Goal: Task Accomplishment & Management: Manage account settings

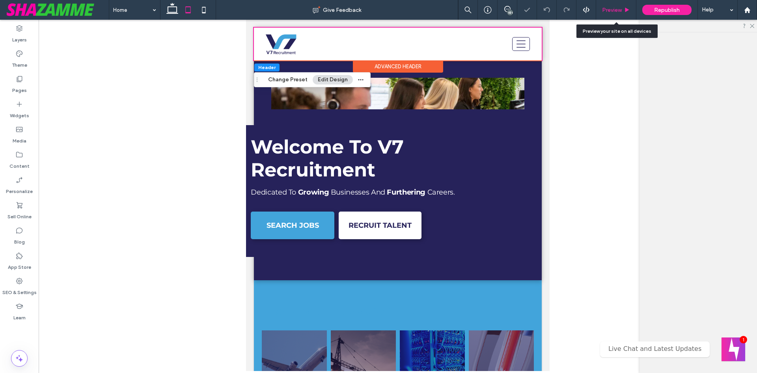
click at [619, 15] on div "Preview" at bounding box center [616, 10] width 40 height 20
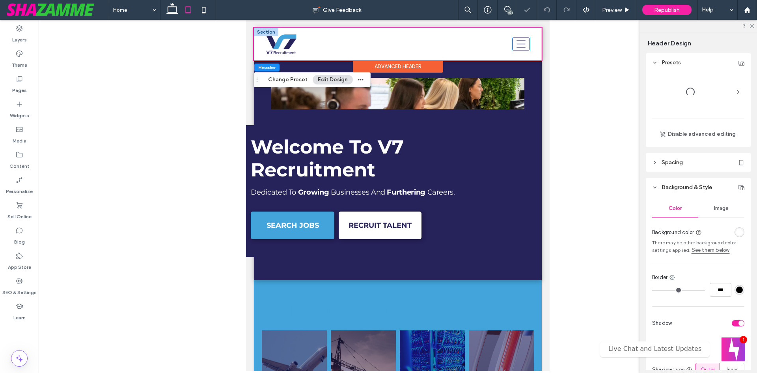
click at [512, 43] on button at bounding box center [521, 44] width 18 height 14
type input "**********"
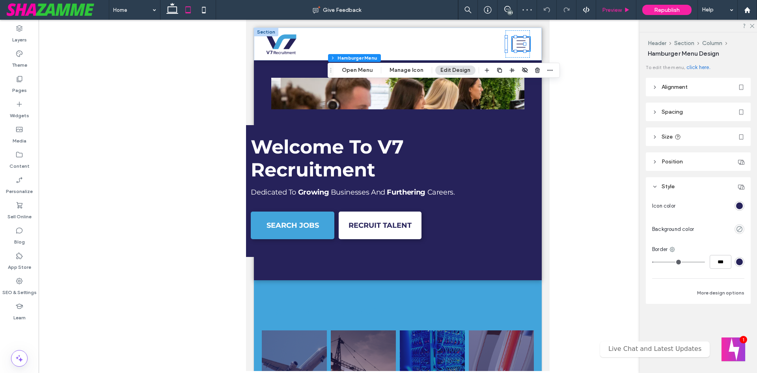
click at [610, 11] on span "Preview" at bounding box center [612, 10] width 20 height 7
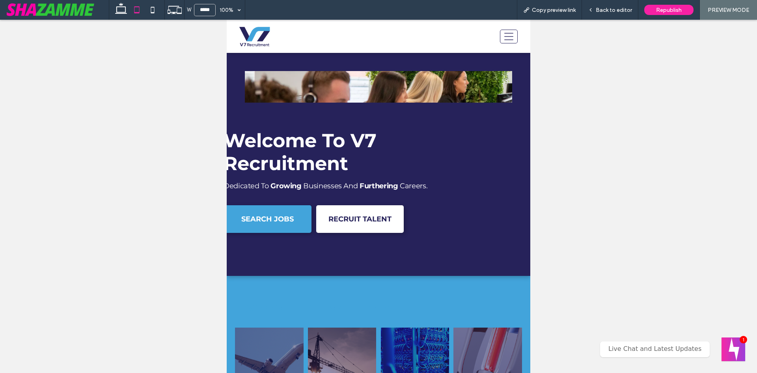
drag, startPoint x: 500, startPoint y: 34, endPoint x: 520, endPoint y: 39, distance: 20.7
click at [502, 34] on icon at bounding box center [508, 36] width 13 height 9
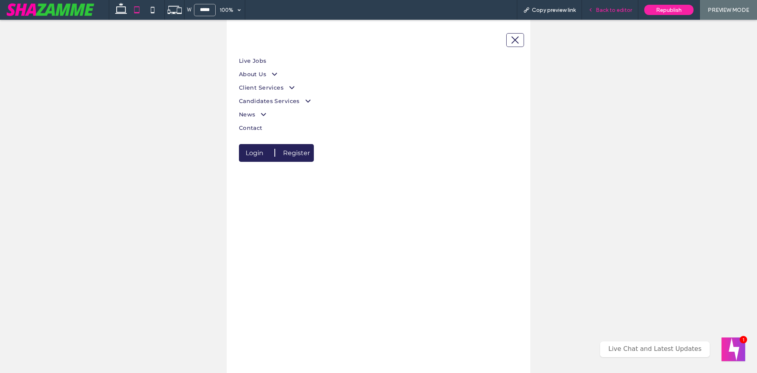
click at [605, 13] on span "Back to editor" at bounding box center [614, 10] width 36 height 7
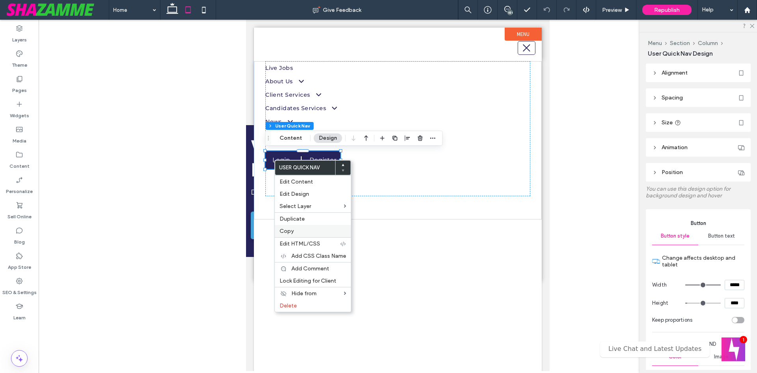
click at [304, 231] on label "Copy" at bounding box center [313, 230] width 67 height 7
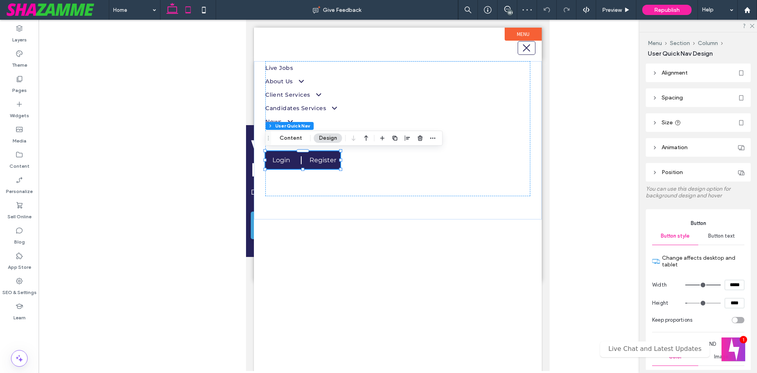
drag, startPoint x: 170, startPoint y: 7, endPoint x: 438, endPoint y: 50, distance: 271.5
click at [170, 7] on icon at bounding box center [172, 10] width 16 height 16
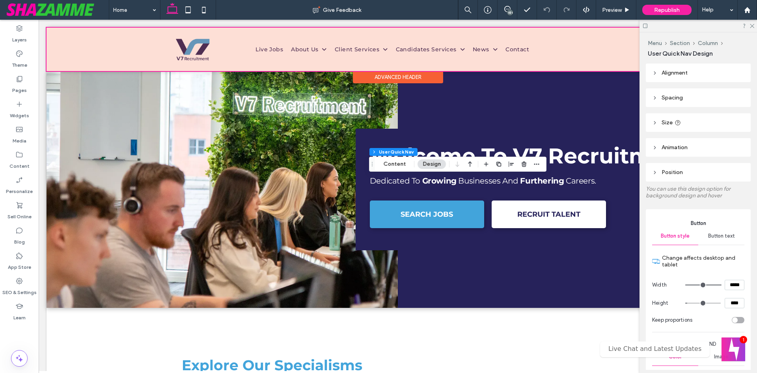
click at [572, 51] on div at bounding box center [398, 49] width 703 height 43
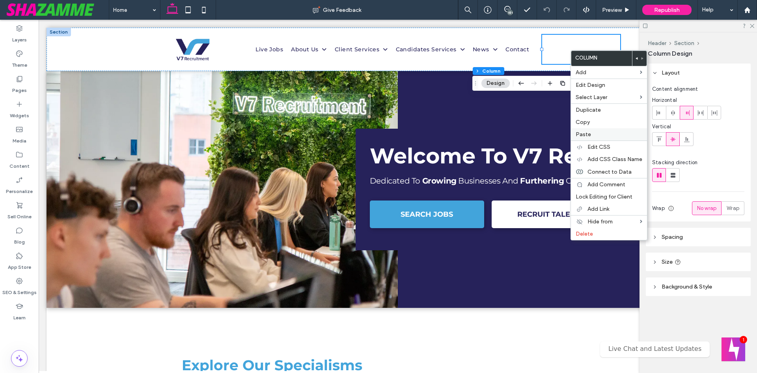
click at [592, 132] on label "Paste" at bounding box center [609, 134] width 67 height 7
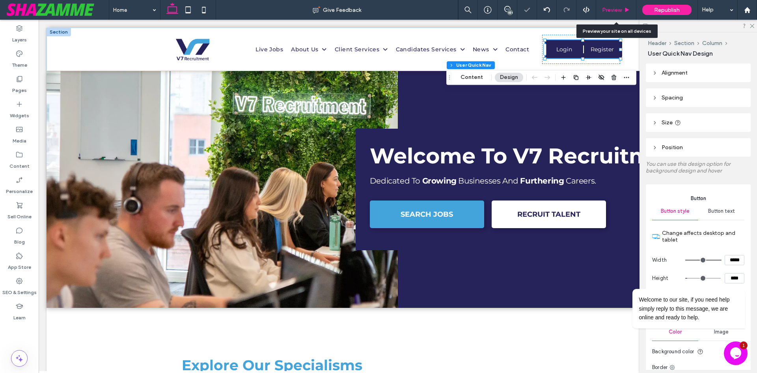
click at [628, 7] on icon at bounding box center [627, 10] width 6 height 6
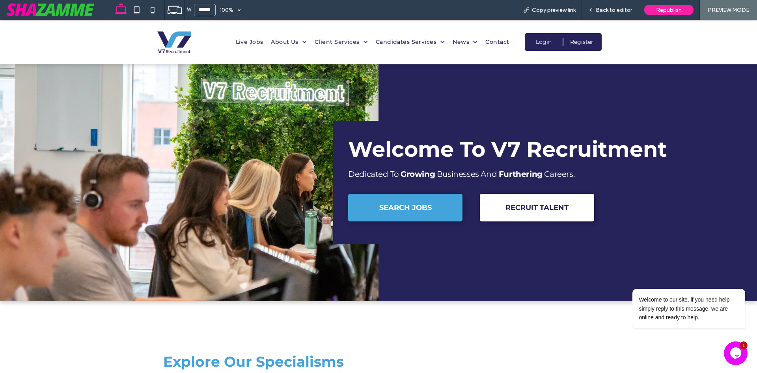
click at [628, 7] on span "Back to editor" at bounding box center [614, 10] width 36 height 7
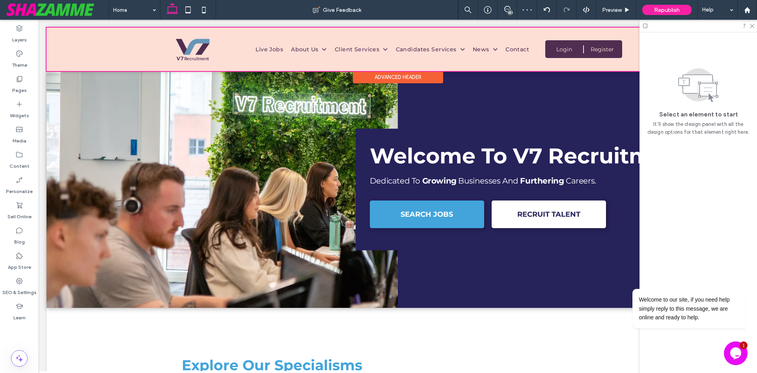
click at [591, 48] on div at bounding box center [398, 49] width 703 height 43
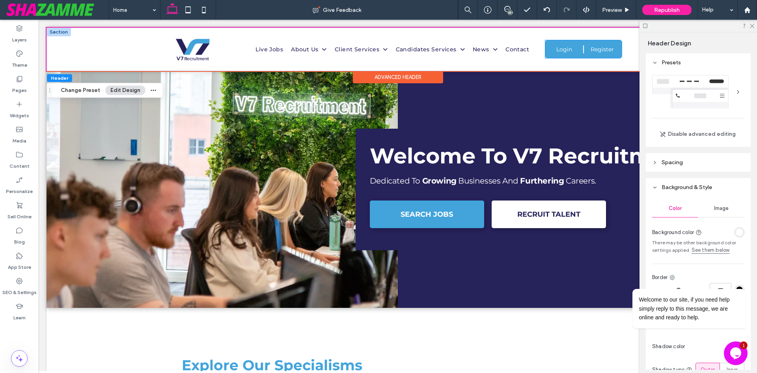
click at [587, 49] on link "Register" at bounding box center [603, 49] width 33 height 12
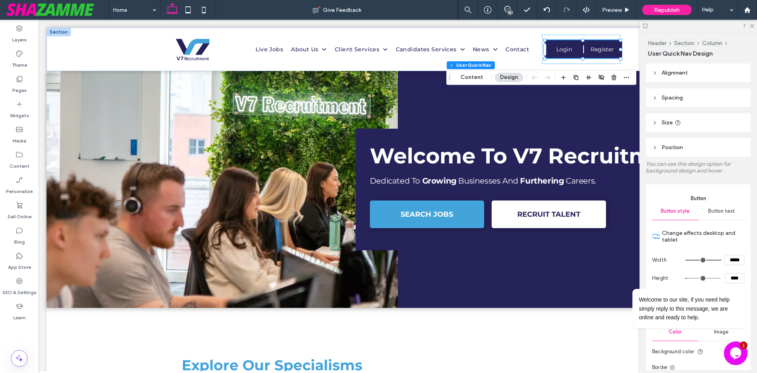
scroll to position [79, 0]
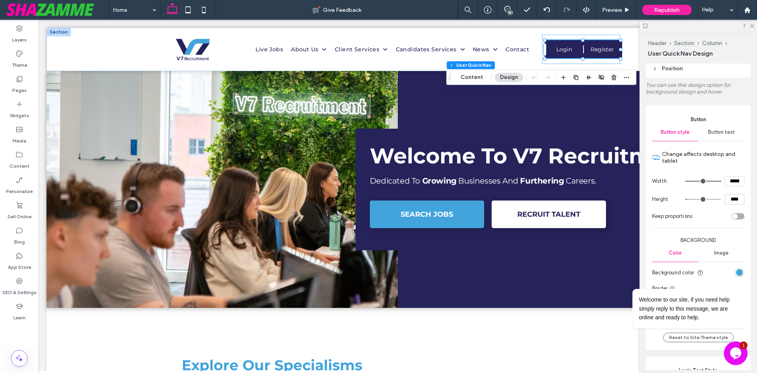
click at [729, 197] on input "****" at bounding box center [735, 199] width 20 height 10
click at [730, 199] on input "****" at bounding box center [735, 199] width 20 height 10
type input "****"
type input "**"
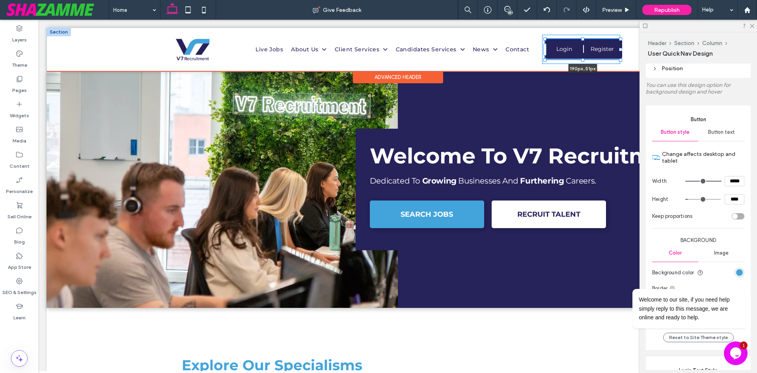
click at [581, 60] on div at bounding box center [582, 59] width 3 height 3
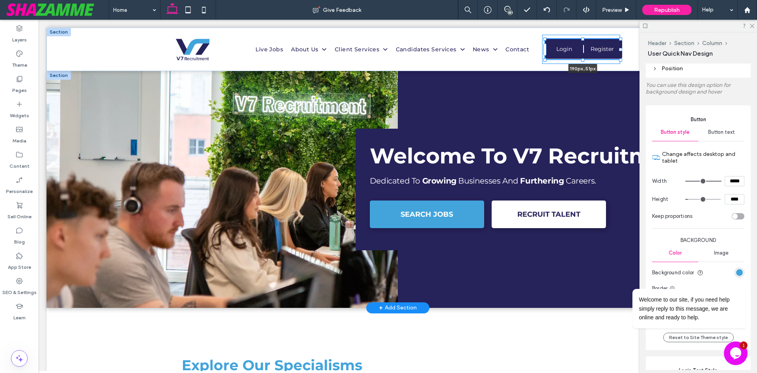
type input "**"
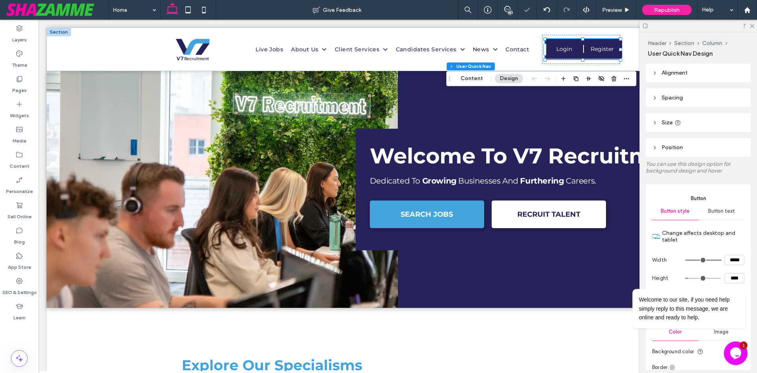
click at [673, 128] on header "Size" at bounding box center [698, 122] width 105 height 19
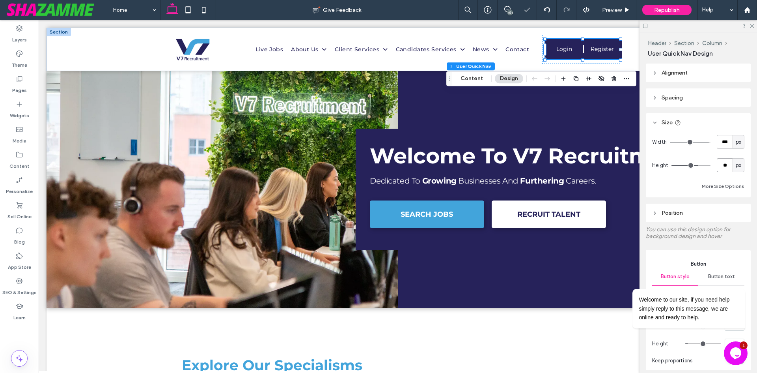
click at [719, 167] on input "**" at bounding box center [725, 165] width 16 height 14
type input "**"
click at [629, 60] on div "Live Jobs About Us Meet The Team Why V7? Work For Us Client Services Aviation C…" at bounding box center [397, 49] width 473 height 43
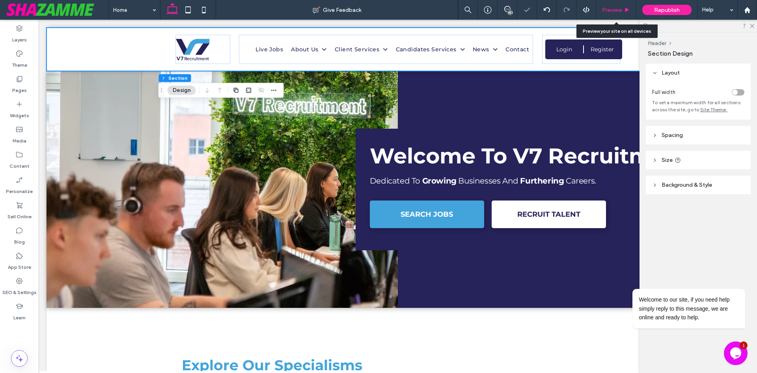
click at [626, 11] on use at bounding box center [627, 9] width 4 height 4
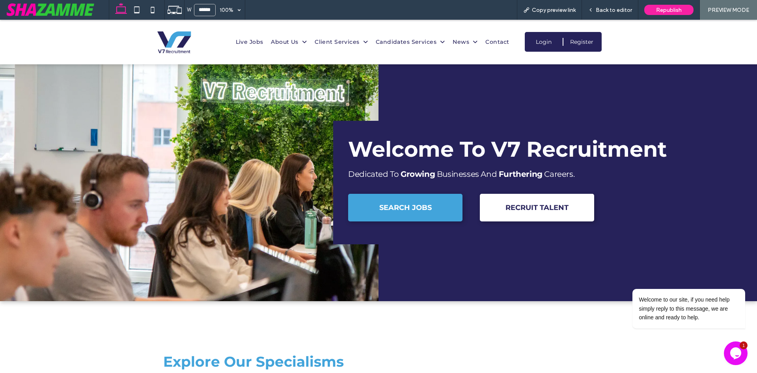
click at [624, 10] on span "Back to editor" at bounding box center [614, 10] width 36 height 7
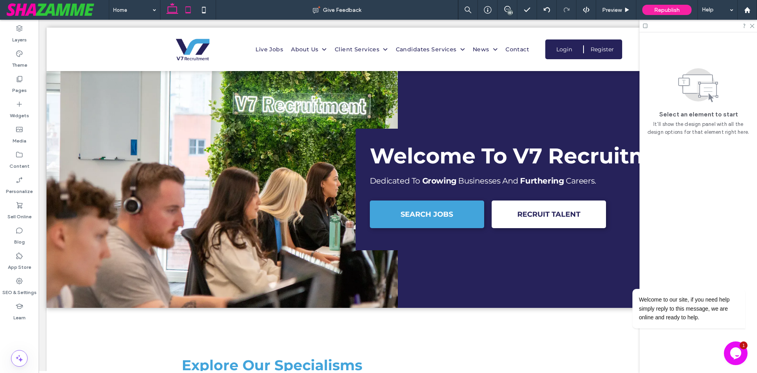
click at [192, 10] on icon at bounding box center [188, 10] width 16 height 16
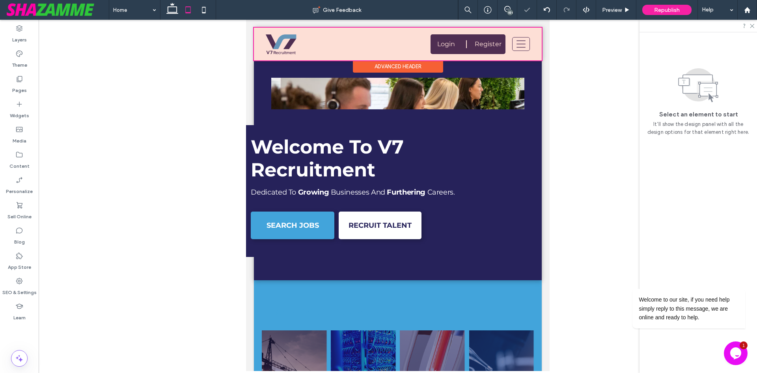
click at [468, 43] on div at bounding box center [398, 44] width 288 height 33
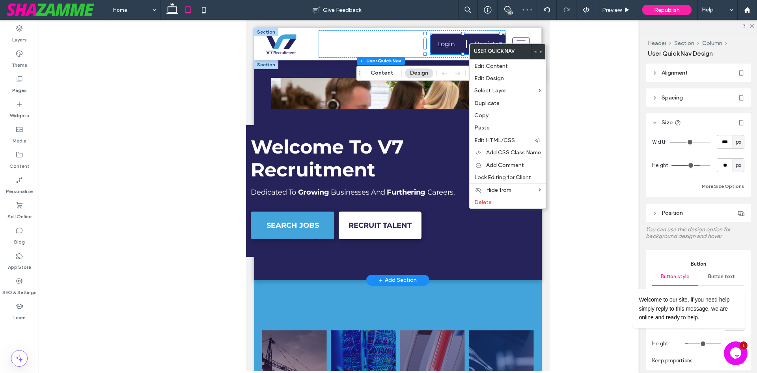
type input "**********"
click at [19, 37] on label "Layers" at bounding box center [19, 37] width 15 height 11
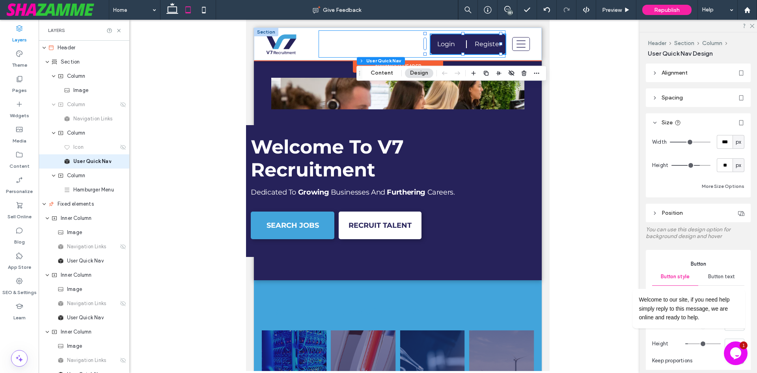
click at [391, 42] on div "Blank white image. Login Register User Dashboard Client Portal Signout" at bounding box center [412, 43] width 187 height 27
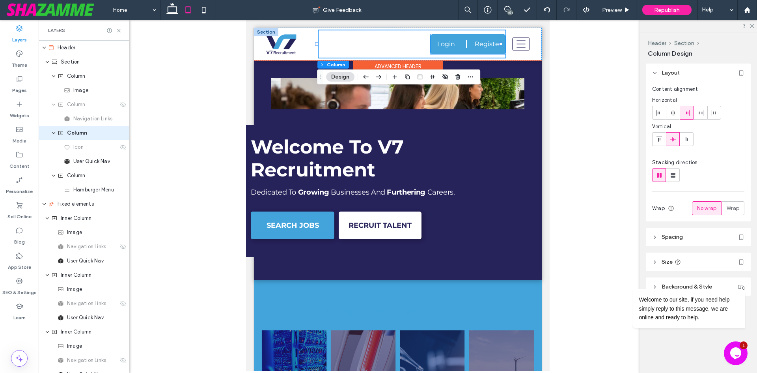
click at [453, 42] on link "Login" at bounding box center [447, 44] width 32 height 20
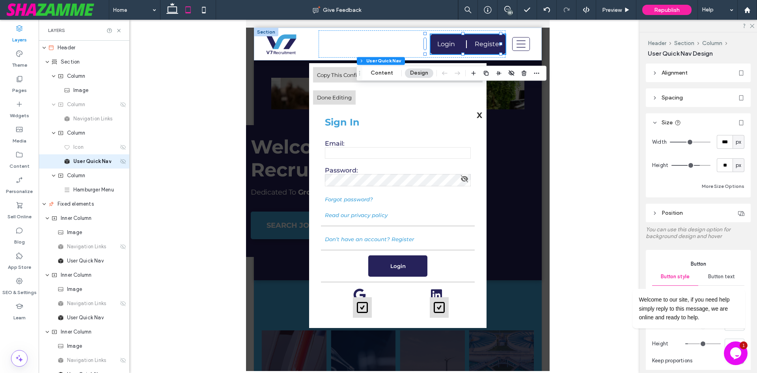
click at [120, 162] on icon at bounding box center [123, 161] width 6 height 6
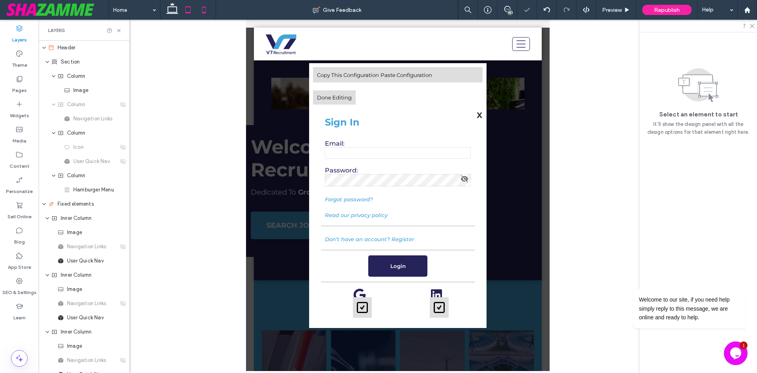
click at [200, 12] on icon at bounding box center [204, 10] width 16 height 16
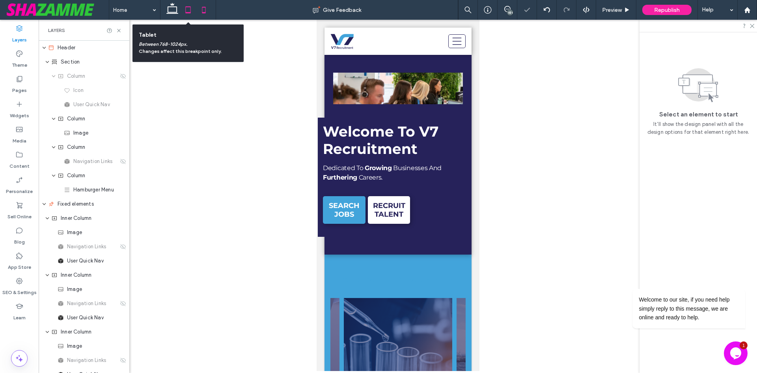
click at [186, 11] on icon at bounding box center [188, 10] width 16 height 16
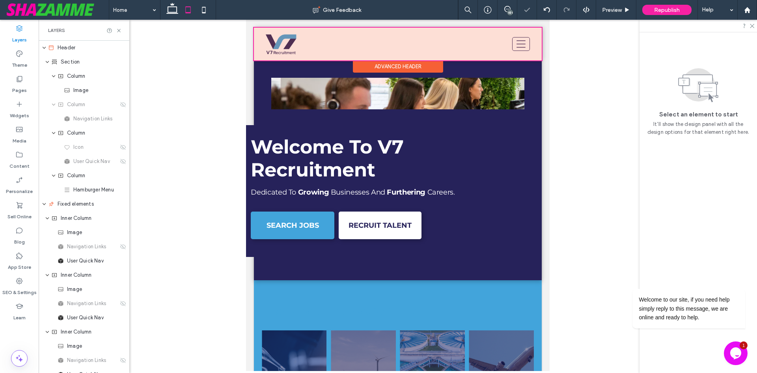
type input "**********"
click at [515, 43] on div at bounding box center [398, 44] width 288 height 33
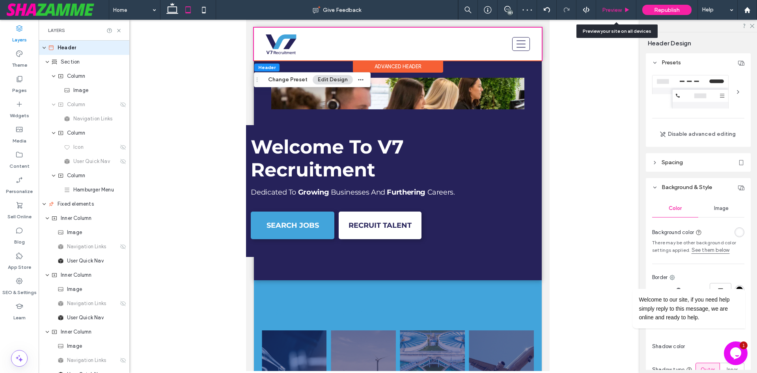
click at [618, 7] on span "Preview" at bounding box center [612, 10] width 20 height 7
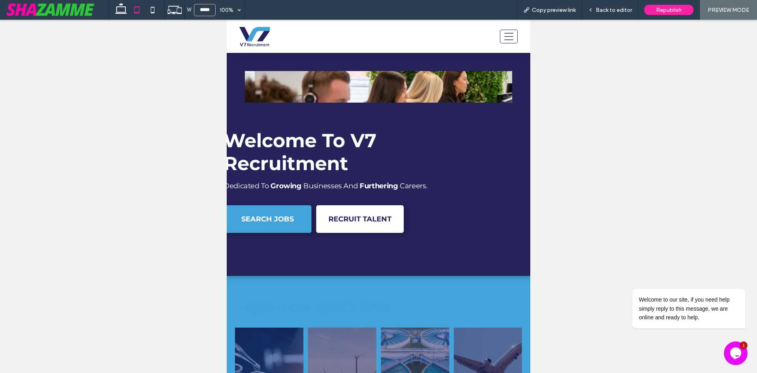
type input "**********"
click at [505, 38] on icon at bounding box center [508, 36] width 13 height 9
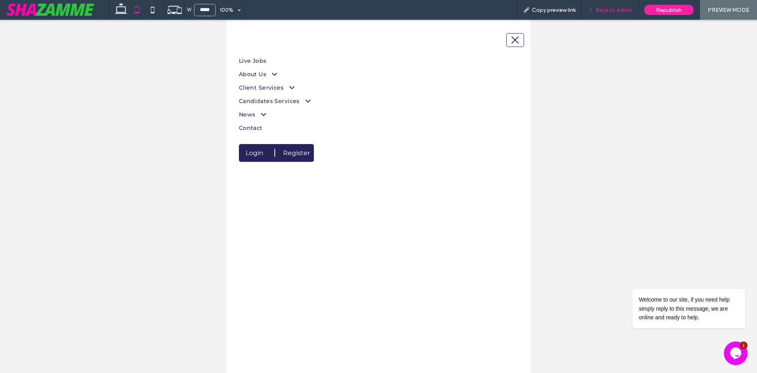
click at [600, 13] on span "Back to editor" at bounding box center [614, 10] width 36 height 7
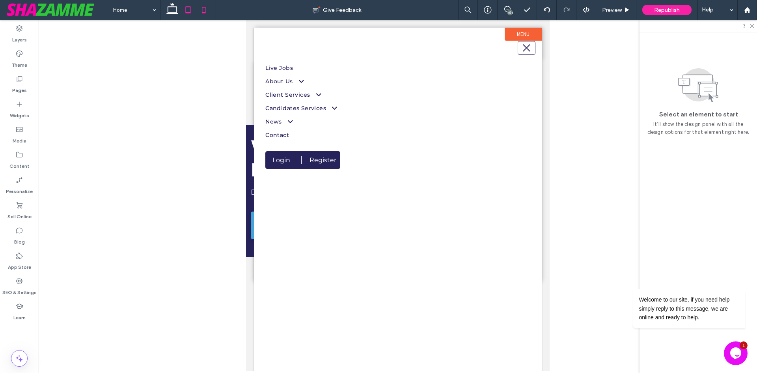
click at [207, 12] on icon at bounding box center [204, 10] width 16 height 16
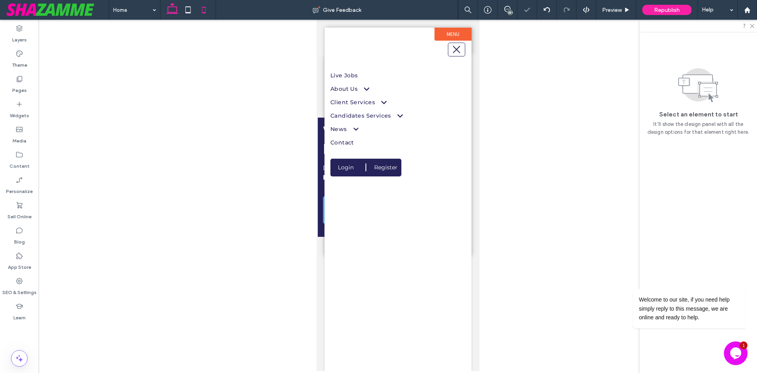
click at [176, 11] on icon at bounding box center [172, 10] width 16 height 16
type input "**********"
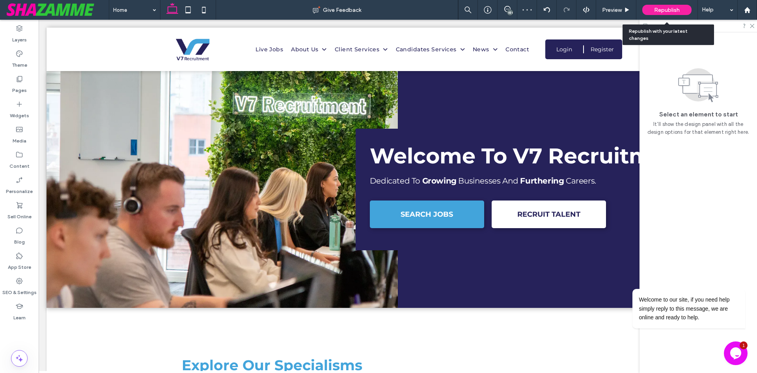
click at [669, 7] on span "Republish" at bounding box center [667, 10] width 26 height 7
type input "**********"
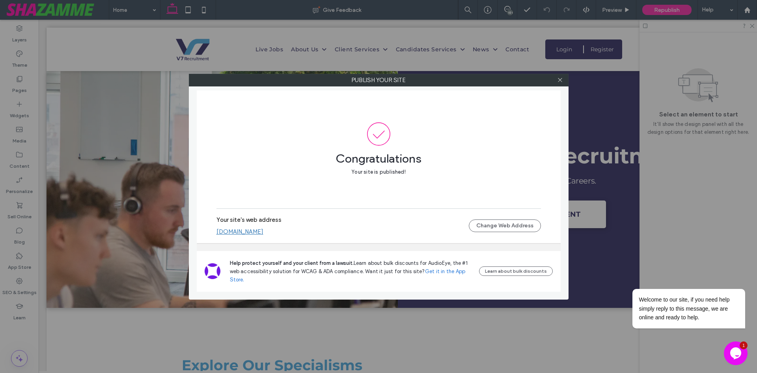
drag, startPoint x: 559, startPoint y: 85, endPoint x: 561, endPoint y: 106, distance: 21.4
click at [560, 83] on span at bounding box center [560, 80] width 6 height 12
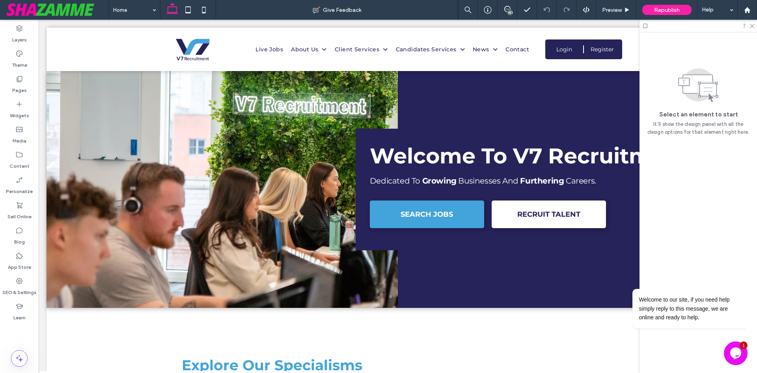
click at [739, 358] on icon "Opens Chat This icon Opens the chat window." at bounding box center [735, 353] width 13 height 13
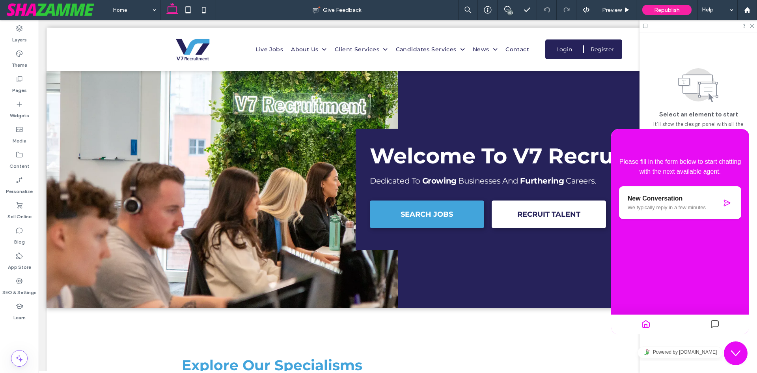
click at [739, 358] on button "Close Chat This icon closes the chat window." at bounding box center [736, 353] width 24 height 24
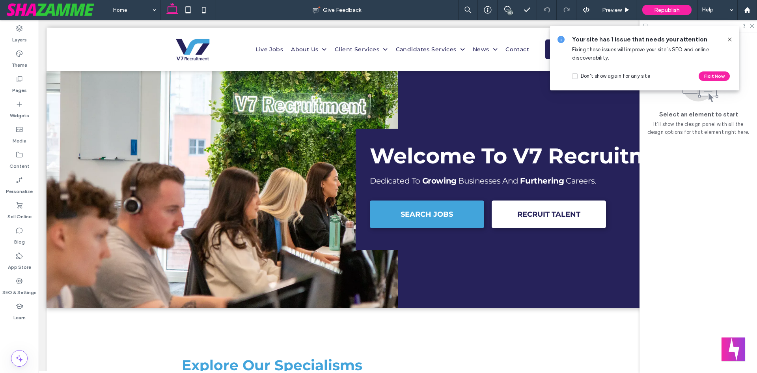
click at [729, 38] on icon at bounding box center [730, 39] width 6 height 6
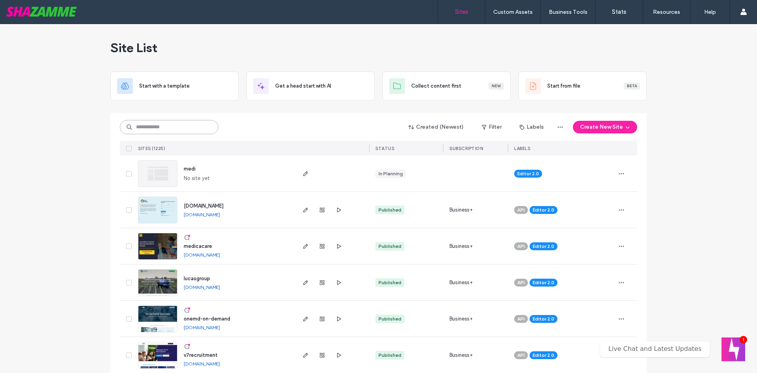
click at [155, 125] on input at bounding box center [169, 127] width 99 height 14
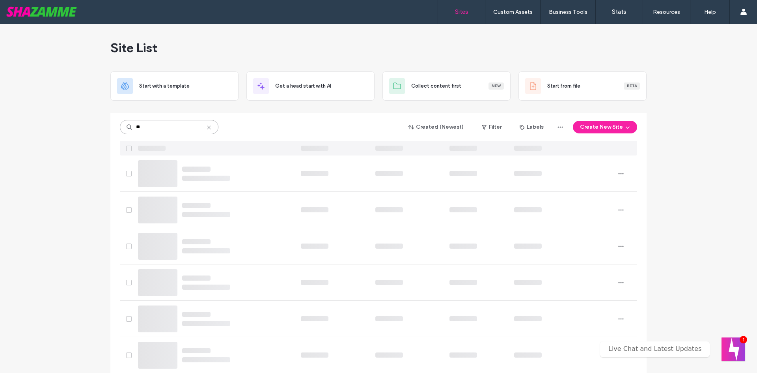
type input "**"
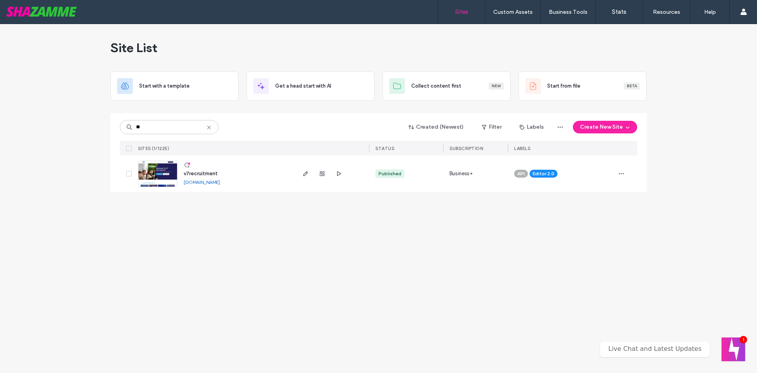
click at [199, 173] on span "v7recruitment" at bounding box center [201, 173] width 34 height 6
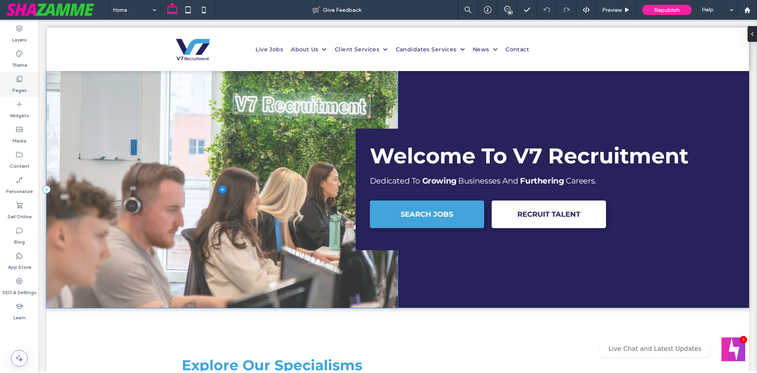
click at [29, 82] on div "Pages" at bounding box center [19, 84] width 39 height 25
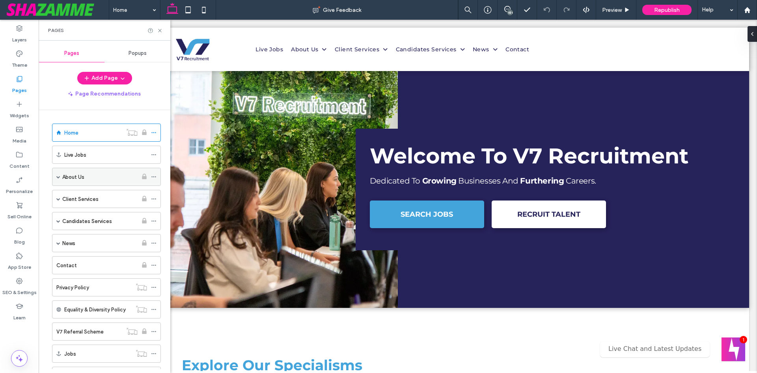
click at [58, 175] on span at bounding box center [58, 177] width 4 height 4
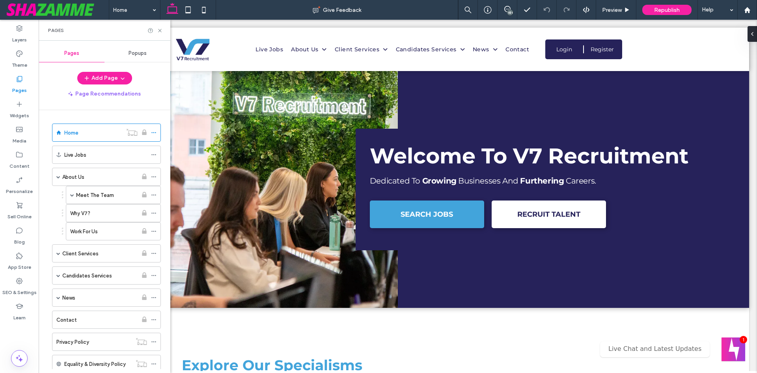
click at [84, 197] on label "Meet The Team" at bounding box center [95, 195] width 38 height 14
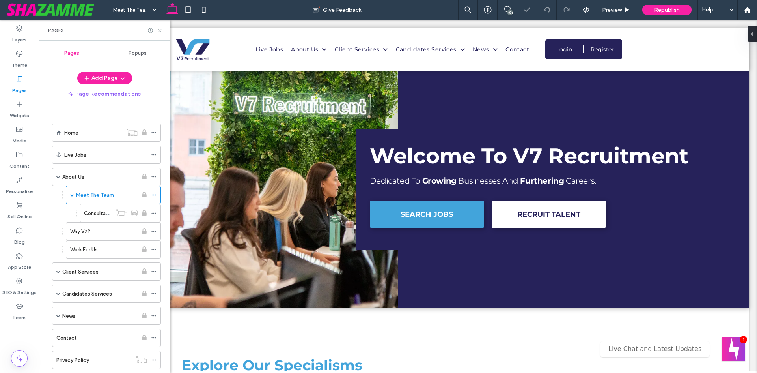
click at [160, 32] on icon at bounding box center [160, 31] width 6 height 6
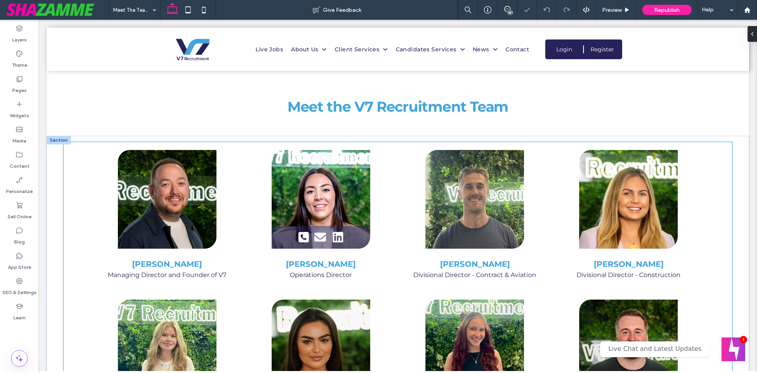
scroll to position [276, 0]
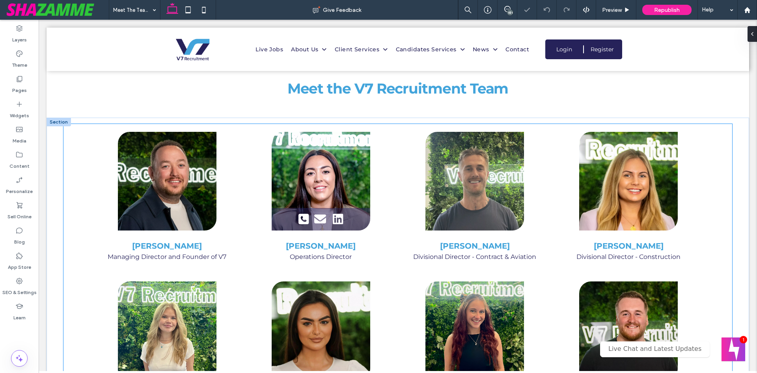
click at [383, 231] on div "Natalie Blackmore Operations Director" at bounding box center [321, 301] width 154 height 142
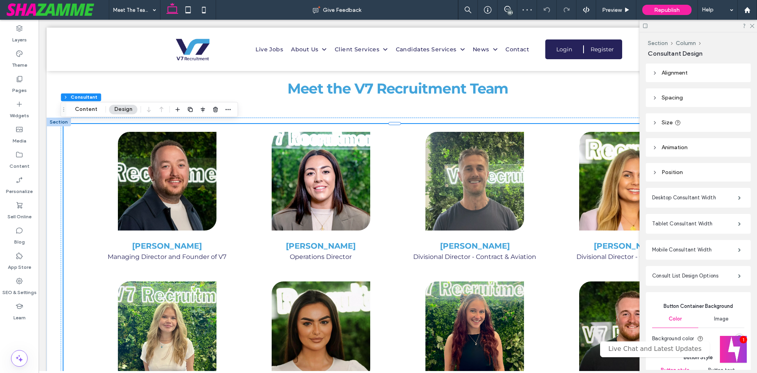
click at [737, 343] on button "Welcome message" at bounding box center [733, 349] width 27 height 27
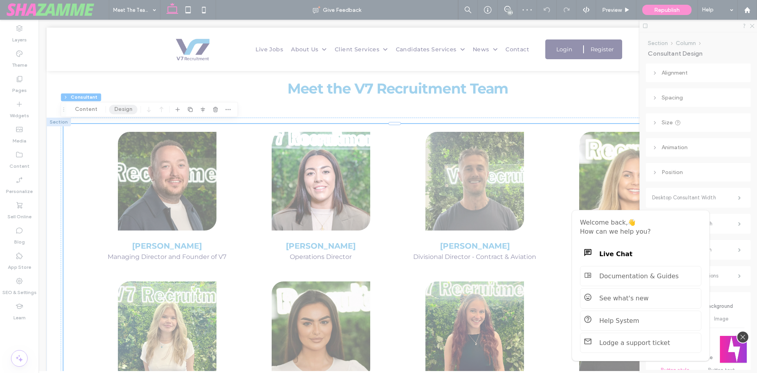
click at [737, 343] on button "Welcome message" at bounding box center [733, 349] width 27 height 27
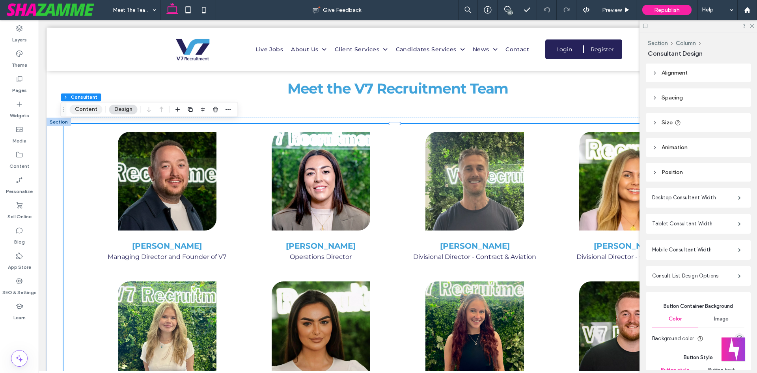
drag, startPoint x: 89, startPoint y: 111, endPoint x: 232, endPoint y: 125, distance: 144.2
click at [89, 111] on button "Content" at bounding box center [86, 108] width 33 height 9
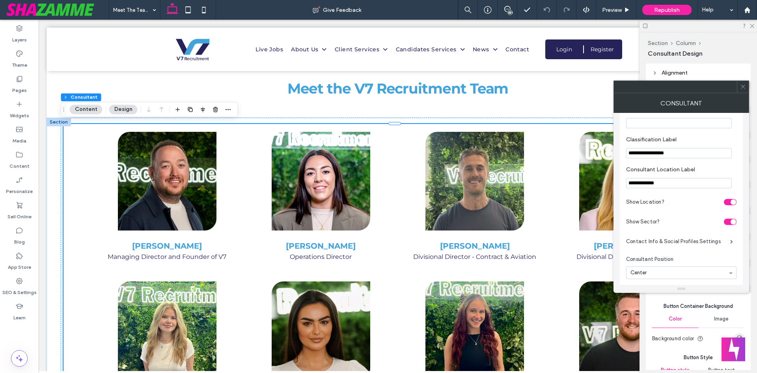
scroll to position [434, 0]
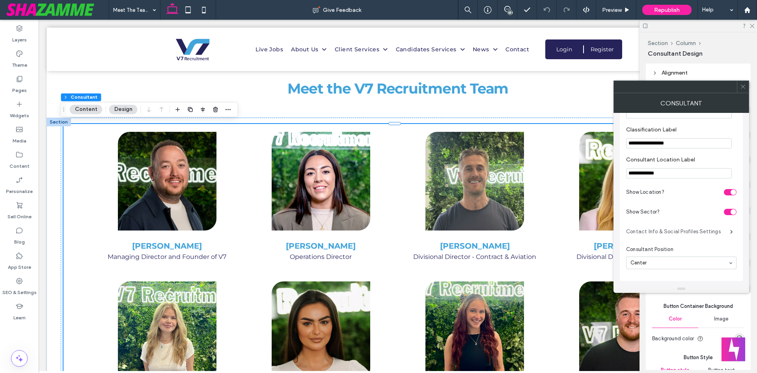
click at [681, 227] on label "Contact Info & Social Profiles Settings" at bounding box center [678, 232] width 104 height 16
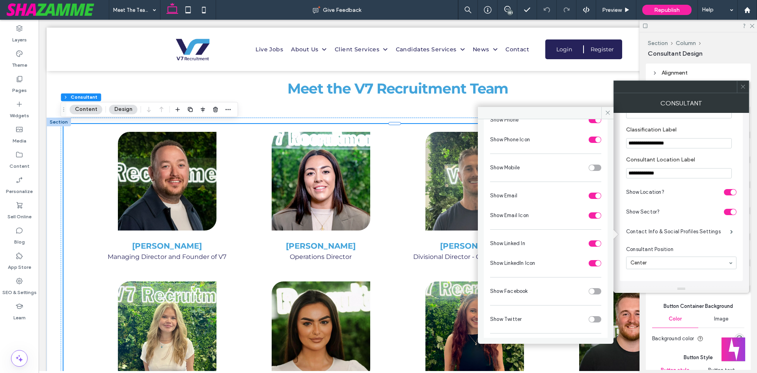
scroll to position [0, 0]
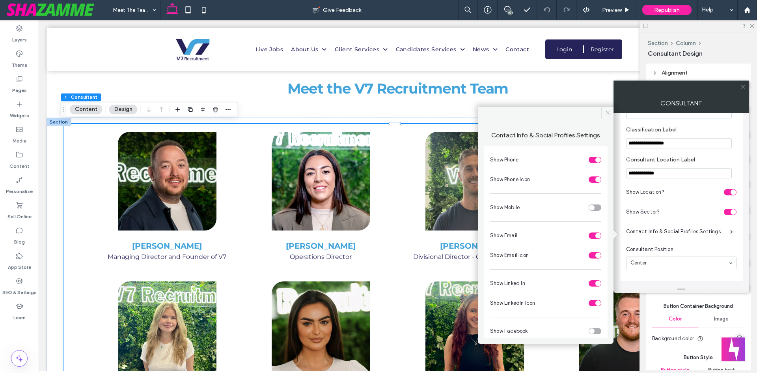
click at [604, 112] on span at bounding box center [607, 113] width 12 height 12
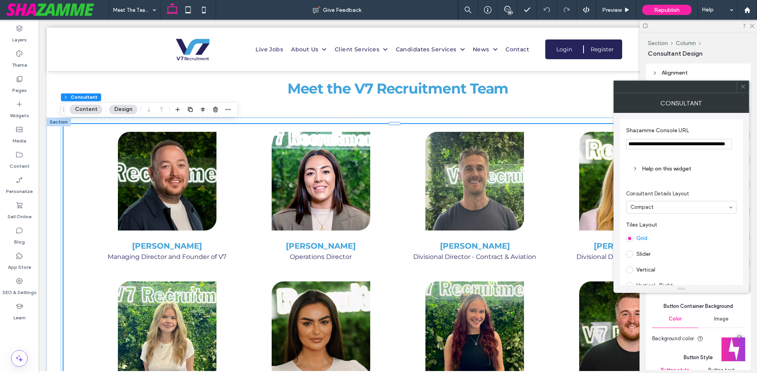
click at [666, 165] on div "Help on this widget" at bounding box center [681, 168] width 98 height 7
click at [744, 91] on span at bounding box center [743, 87] width 6 height 12
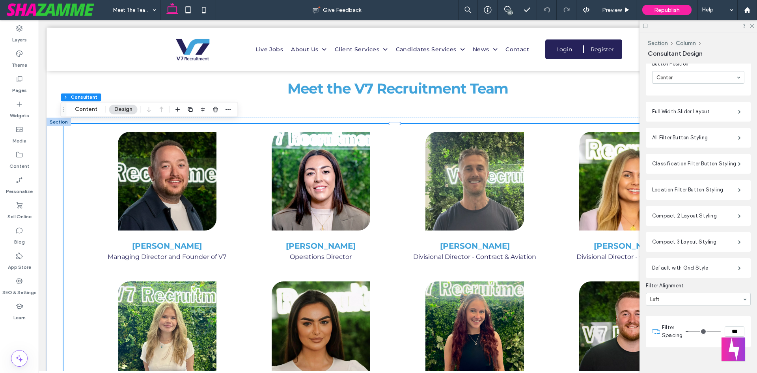
scroll to position [541, 0]
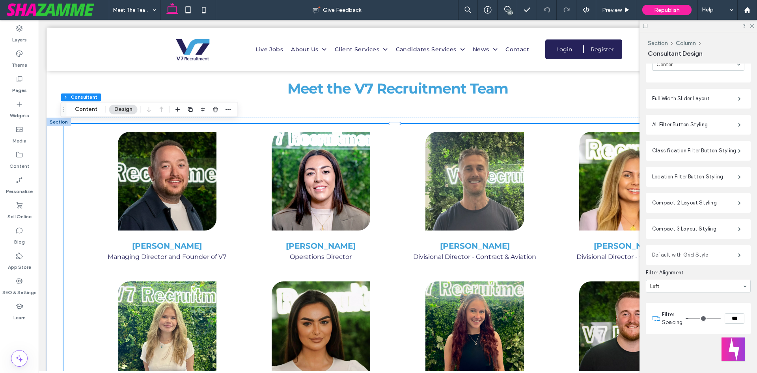
click at [684, 255] on label "Default with Grid Style" at bounding box center [695, 255] width 86 height 16
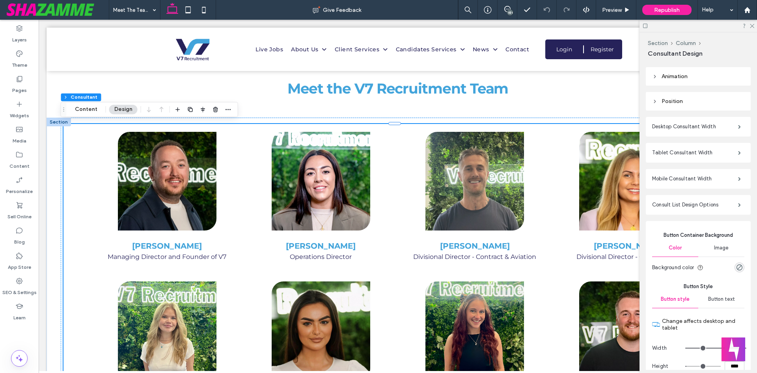
scroll to position [68, 0]
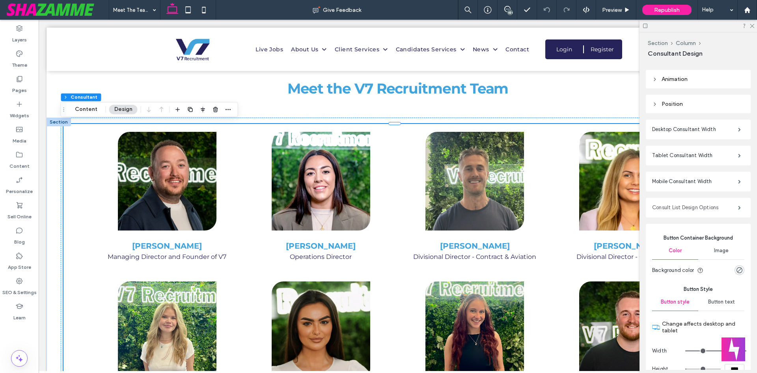
click at [689, 207] on label "Consult List Design Options" at bounding box center [695, 207] width 86 height 16
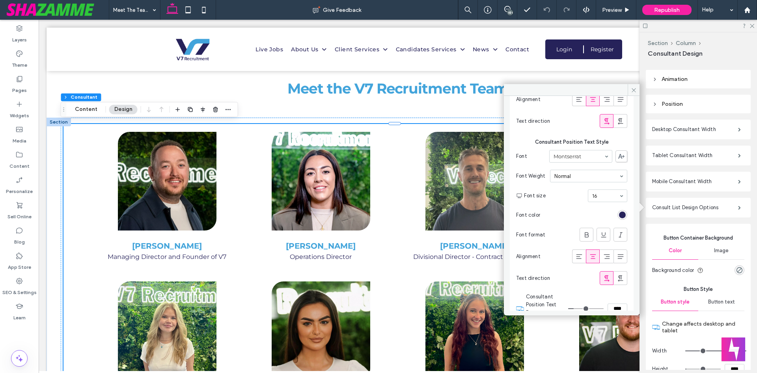
scroll to position [210, 0]
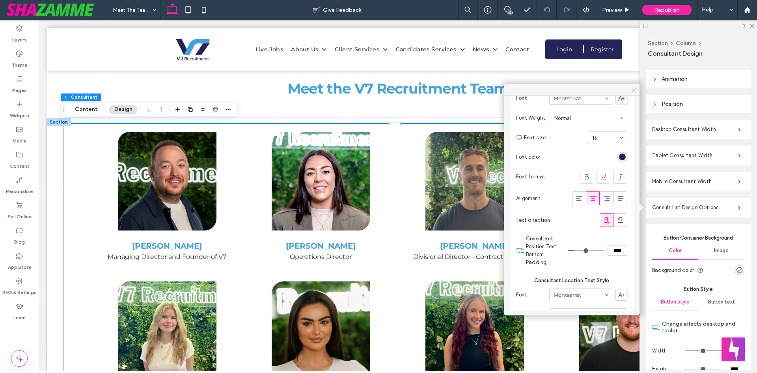
click at [632, 88] on icon at bounding box center [634, 90] width 6 height 6
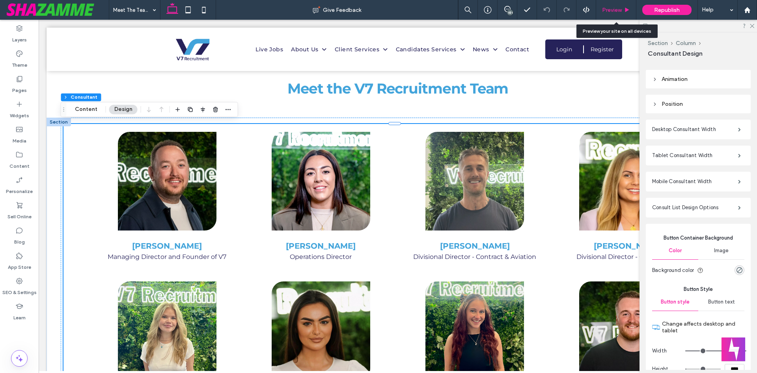
click at [618, 7] on span "Preview" at bounding box center [612, 10] width 20 height 7
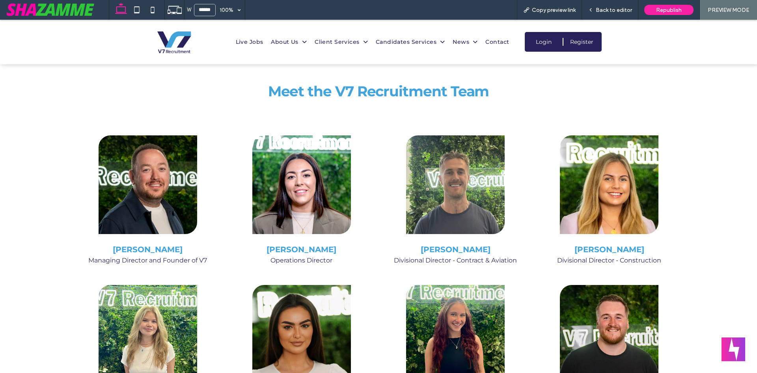
scroll to position [277, 0]
click at [606, 9] on span "Back to editor" at bounding box center [614, 10] width 36 height 7
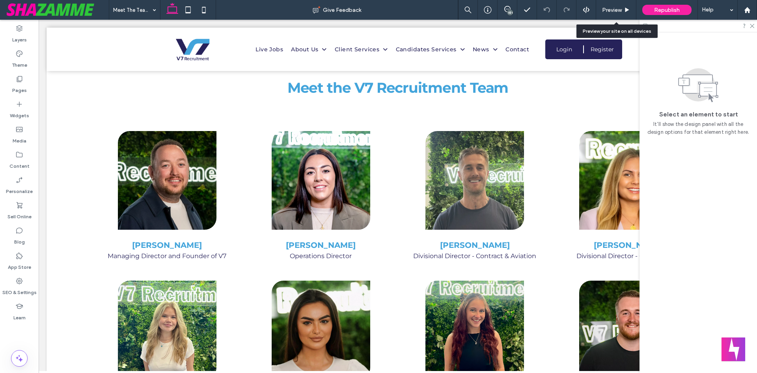
scroll to position [276, 0]
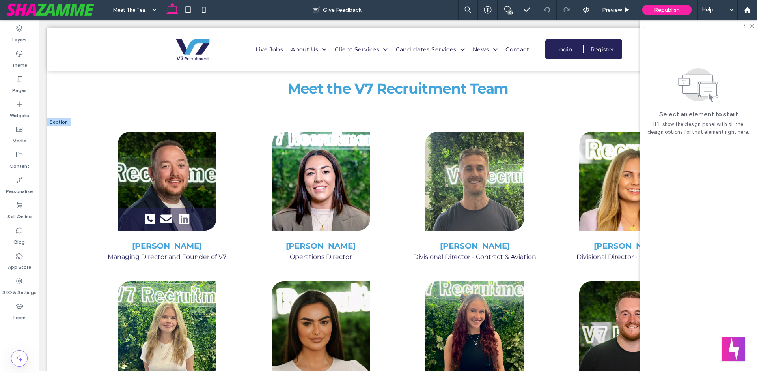
click at [231, 185] on div "Steve Whiston Managing Director and Founder of V7" at bounding box center [167, 203] width 154 height 142
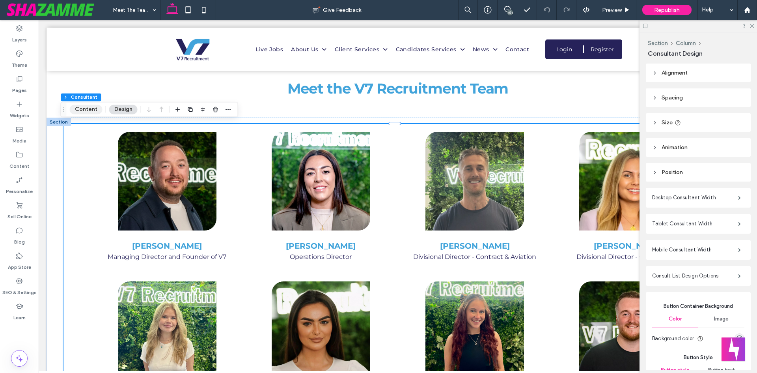
drag, startPoint x: 84, startPoint y: 111, endPoint x: 86, endPoint y: 115, distance: 4.1
click at [84, 111] on button "Content" at bounding box center [86, 108] width 33 height 9
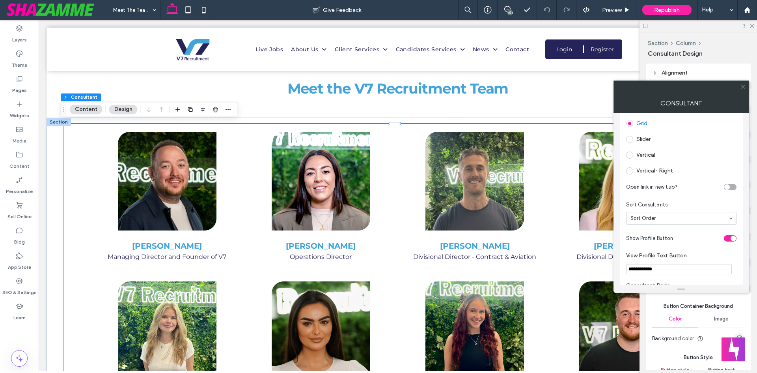
scroll to position [158, 0]
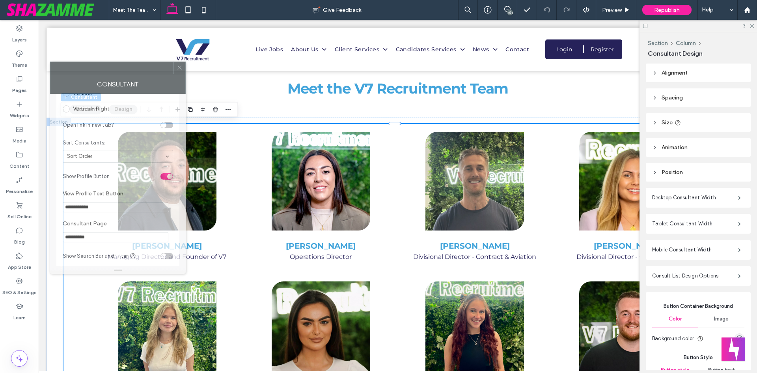
drag, startPoint x: 665, startPoint y: 95, endPoint x: 101, endPoint y: 76, distance: 563.7
click at [101, 76] on div "Consultant" at bounding box center [118, 84] width 136 height 20
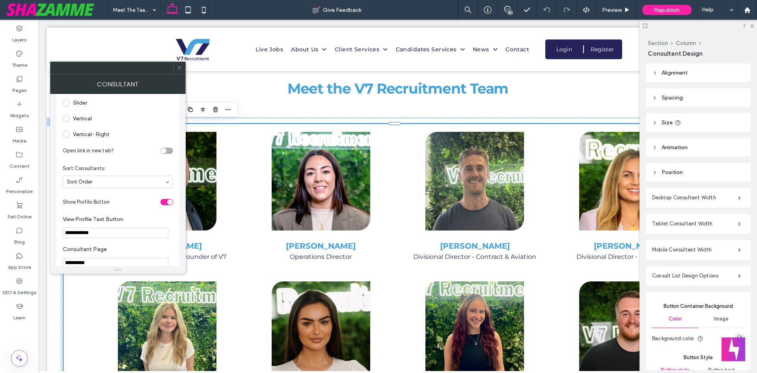
scroll to position [118, 0]
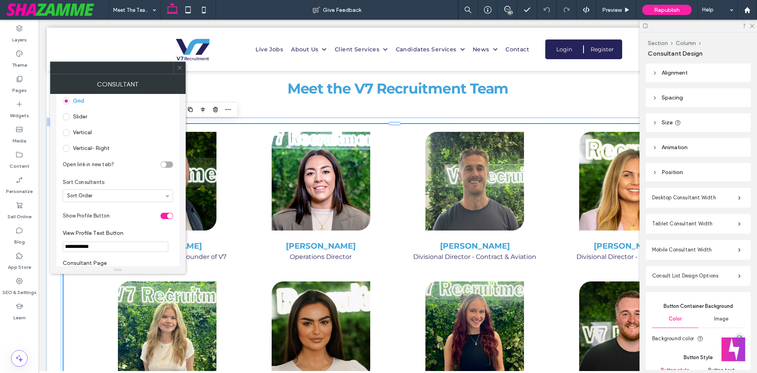
click at [164, 164] on div "toggle" at bounding box center [164, 165] width 6 height 6
drag, startPoint x: 177, startPoint y: 71, endPoint x: 258, endPoint y: 30, distance: 90.3
click at [177, 71] on span at bounding box center [180, 68] width 6 height 12
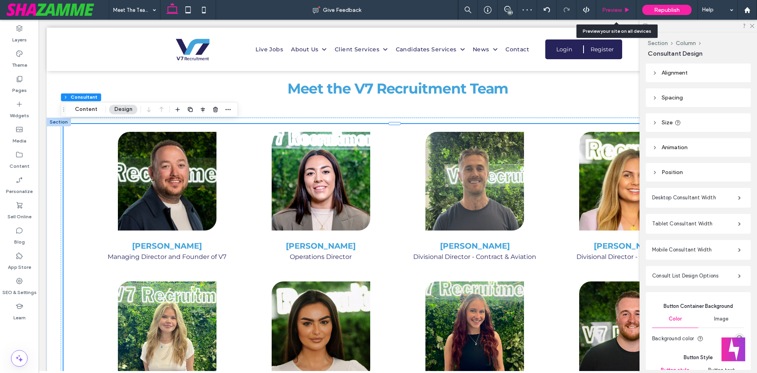
click at [616, 11] on span "Preview" at bounding box center [612, 10] width 20 height 7
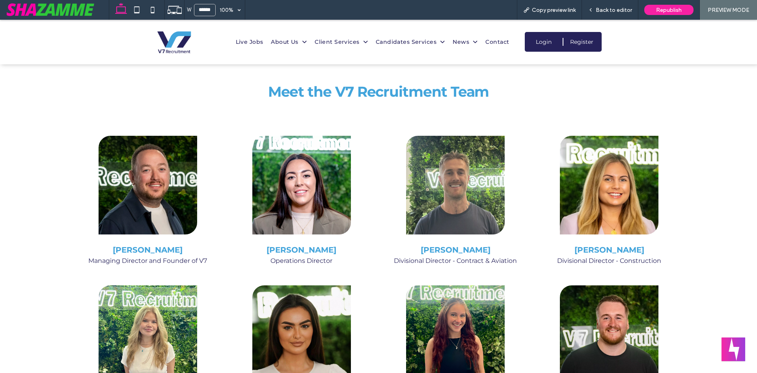
scroll to position [277, 0]
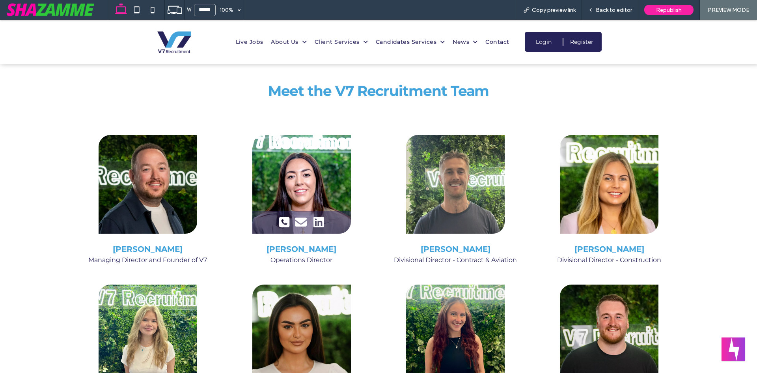
click at [281, 218] on icon at bounding box center [284, 222] width 15 height 12
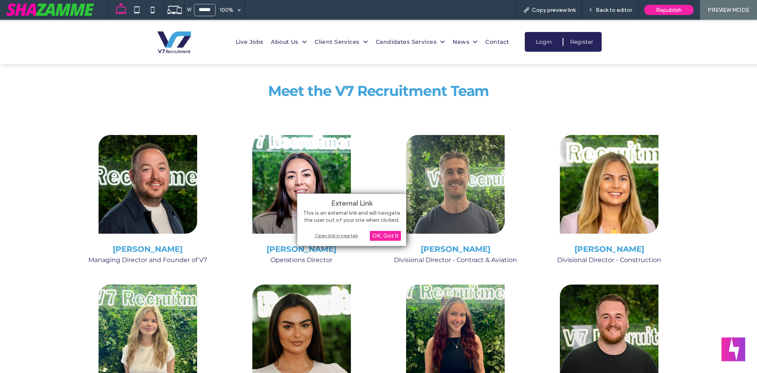
click at [318, 238] on div "Open link in new tab" at bounding box center [351, 235] width 99 height 8
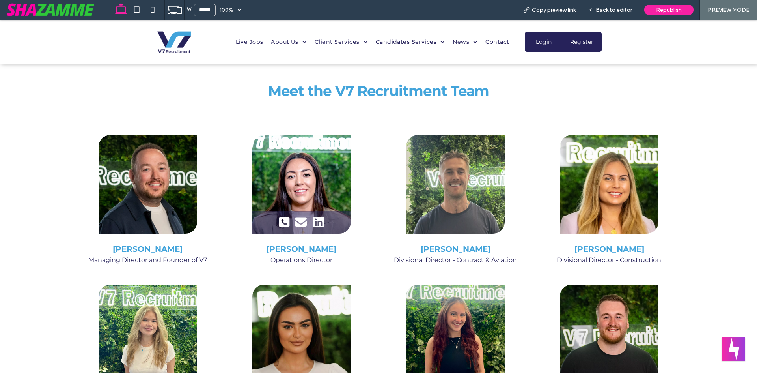
click at [318, 222] on icon at bounding box center [318, 222] width 15 height 12
click at [317, 223] on icon at bounding box center [318, 222] width 15 height 12
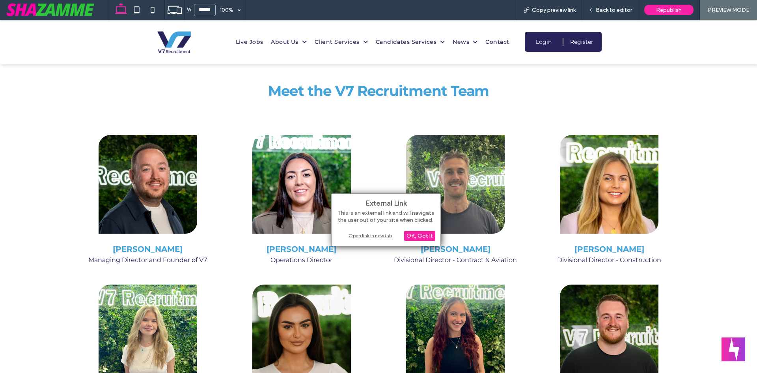
click at [357, 234] on div "Open link in new tab" at bounding box center [386, 235] width 99 height 8
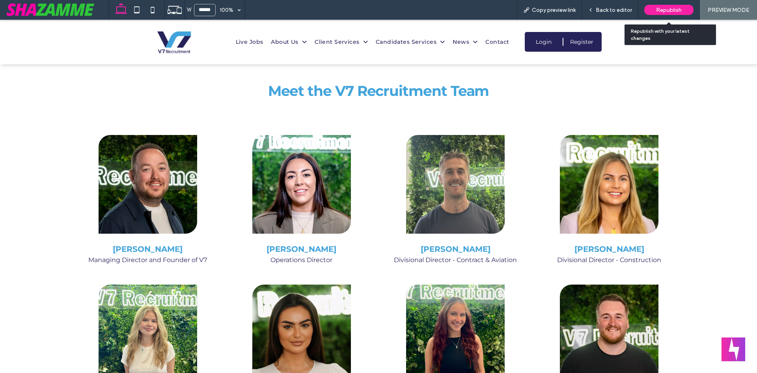
click at [661, 13] on span "Republish" at bounding box center [669, 10] width 26 height 7
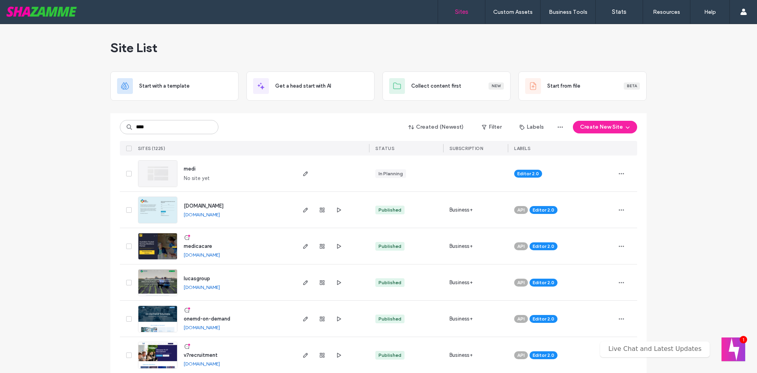
type input "****"
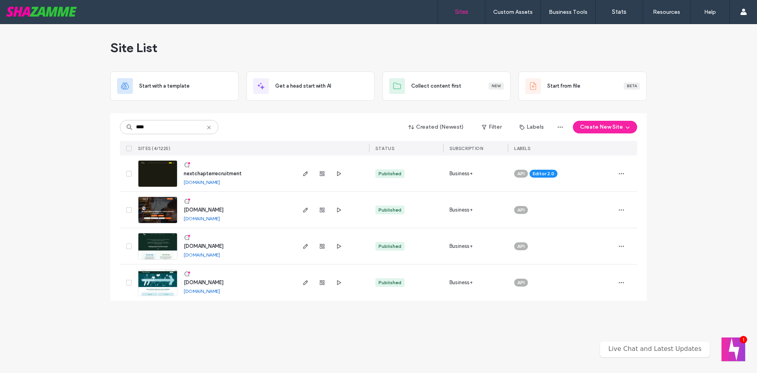
click at [209, 175] on span "nextchapterrecruitment" at bounding box center [213, 173] width 58 height 6
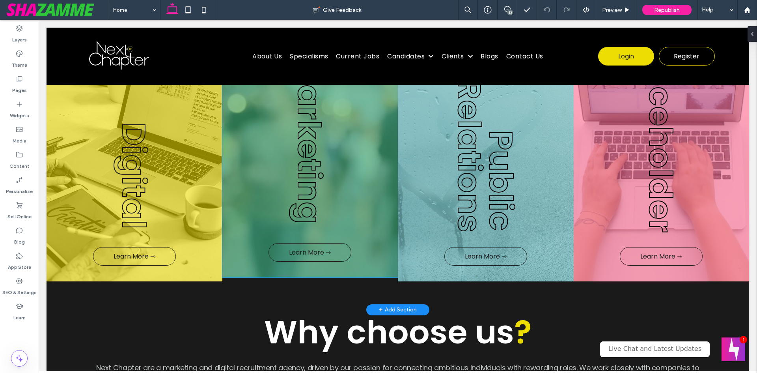
scroll to position [761, 0]
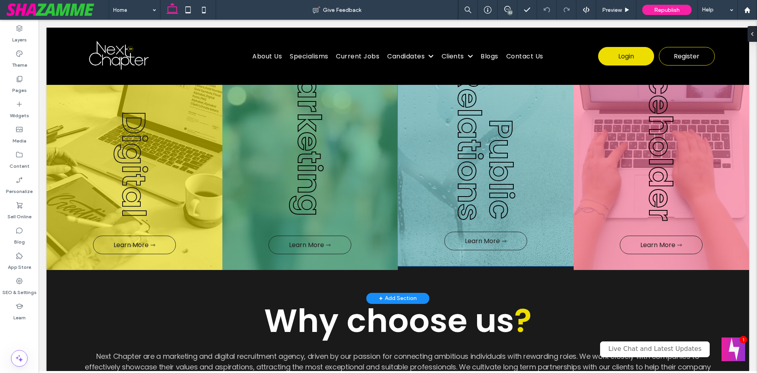
click at [472, 192] on span "Relations" at bounding box center [469, 143] width 45 height 153
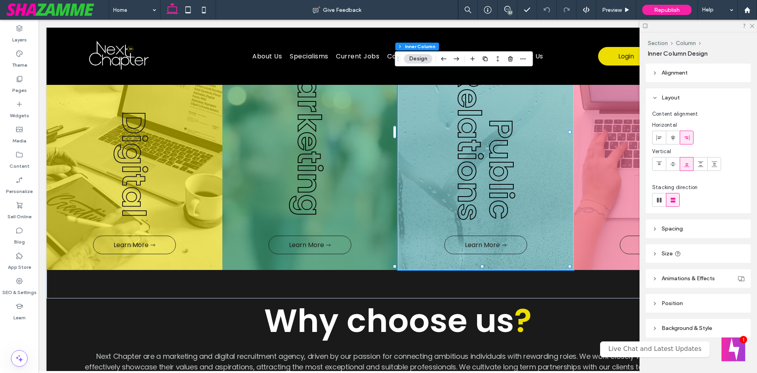
click at [679, 278] on span "Animations & Effects" at bounding box center [688, 278] width 53 height 7
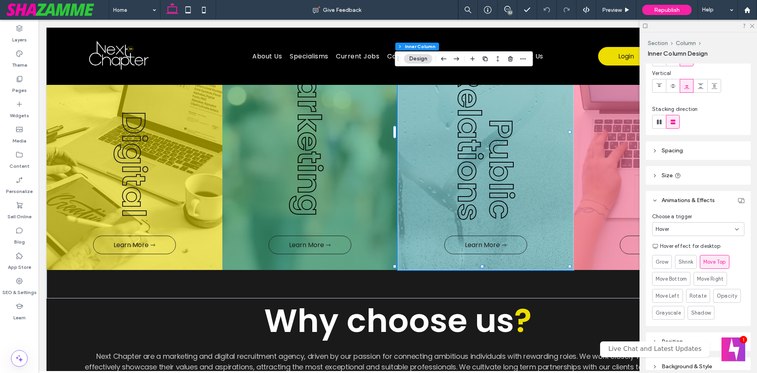
scroll to position [79, 0]
click at [754, 27] on icon at bounding box center [751, 25] width 5 height 5
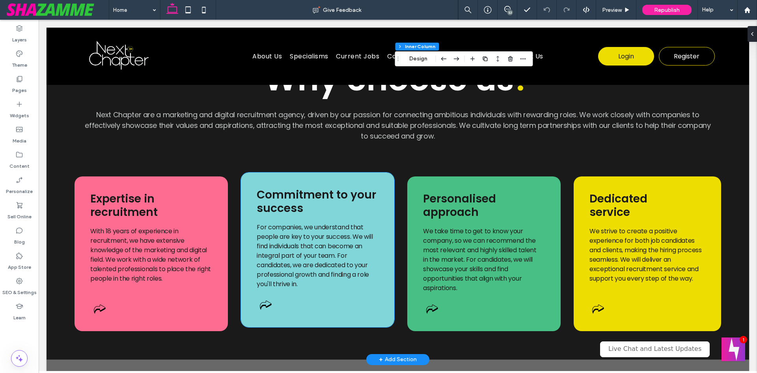
scroll to position [1036, 0]
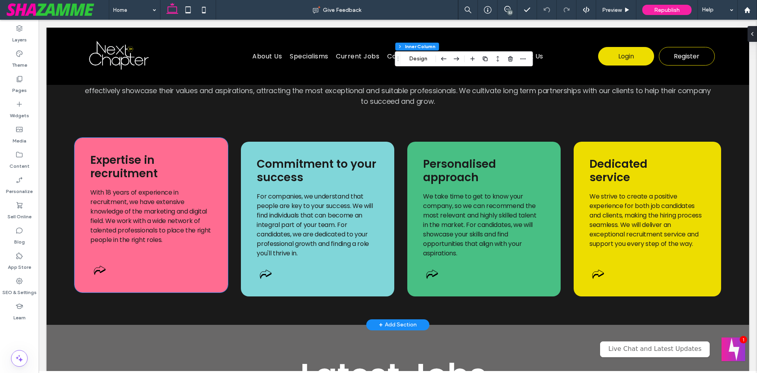
click at [169, 268] on div "Expertise in recruitment With 18 years of experience in recruitment, we have ex…" at bounding box center [151, 215] width 153 height 155
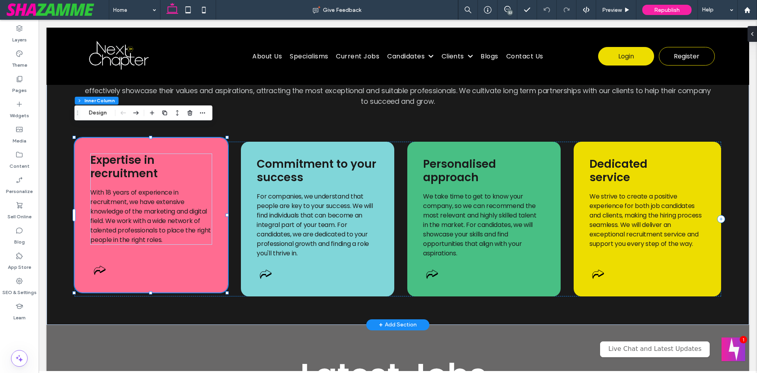
click at [119, 267] on div "Expertise in recruitment With 18 years of experience in recruitment, we have ex…" at bounding box center [151, 215] width 153 height 155
click at [95, 264] on div at bounding box center [99, 270] width 13 height 13
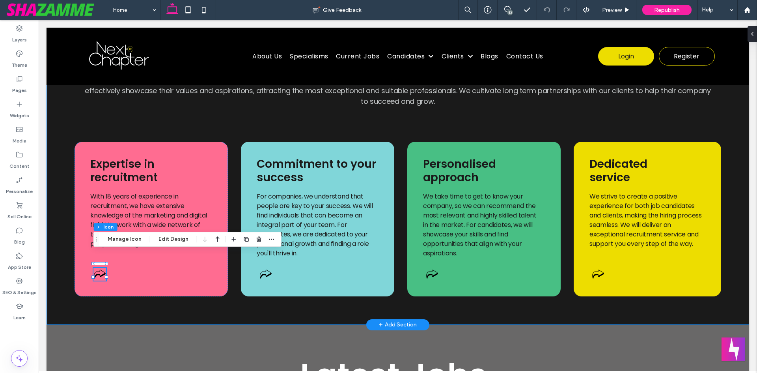
click at [218, 294] on div "Why choose us ? Next Chapter are a marketing and digital recruitment agency, dr…" at bounding box center [398, 173] width 703 height 302
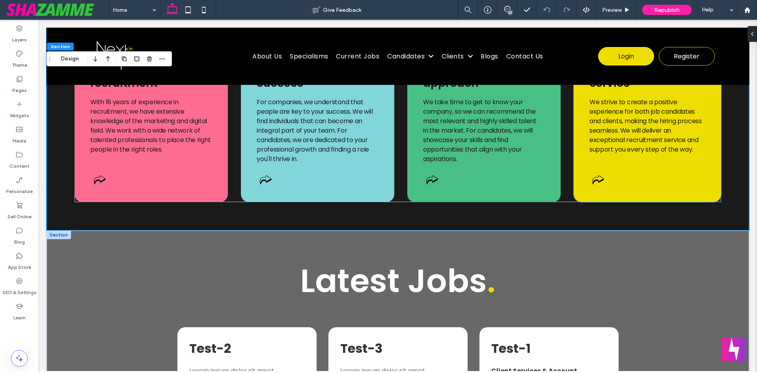
scroll to position [1155, 0]
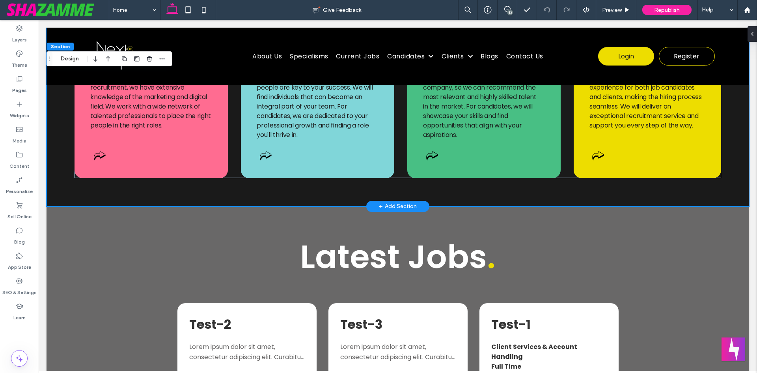
click at [384, 202] on div "+ Add Section" at bounding box center [398, 206] width 38 height 9
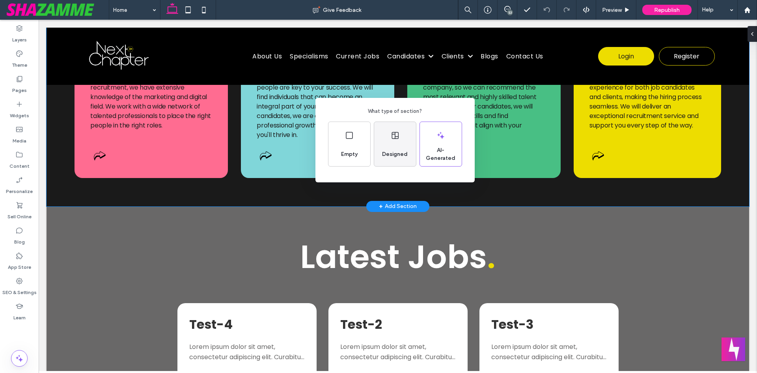
click at [404, 136] on div "Designed" at bounding box center [395, 144] width 42 height 44
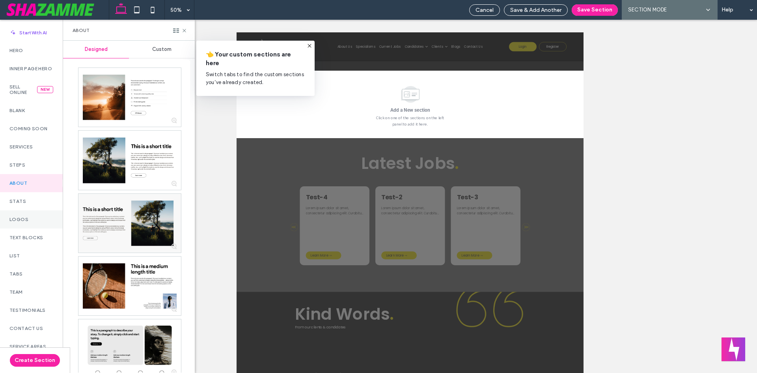
scroll to position [39, 0]
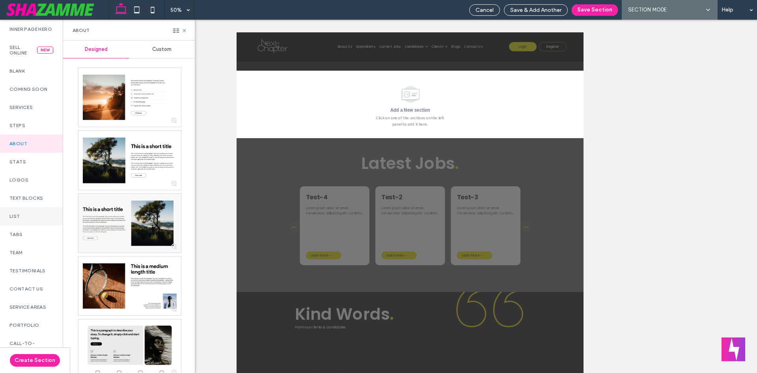
click at [22, 219] on label "List" at bounding box center [31, 216] width 44 height 6
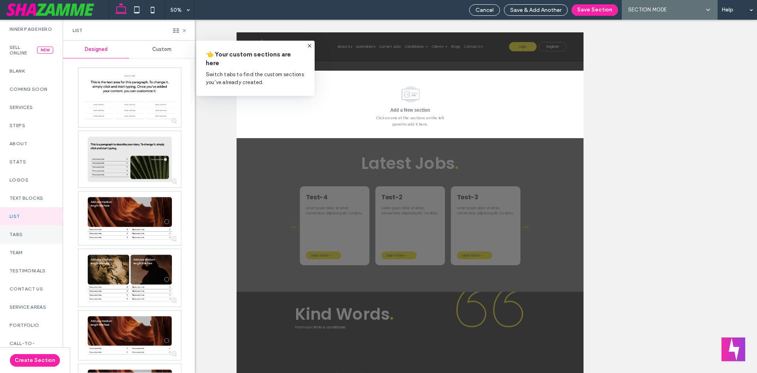
click at [19, 236] on div "Tabs" at bounding box center [31, 234] width 63 height 18
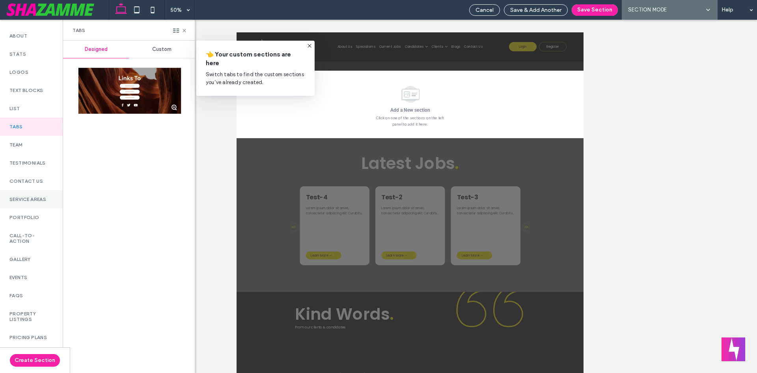
scroll to position [197, 0]
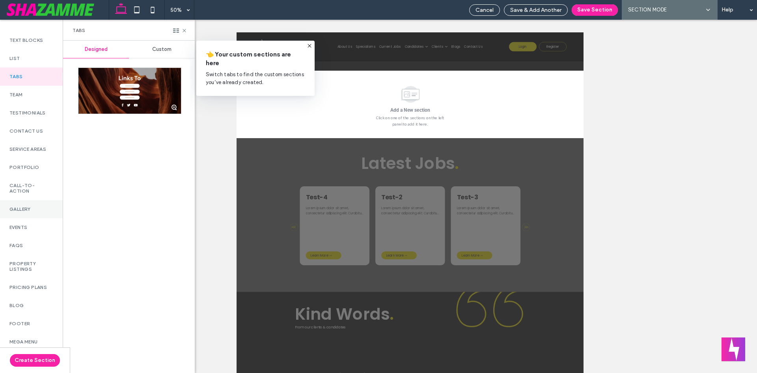
click at [30, 217] on div "Gallery" at bounding box center [31, 209] width 63 height 18
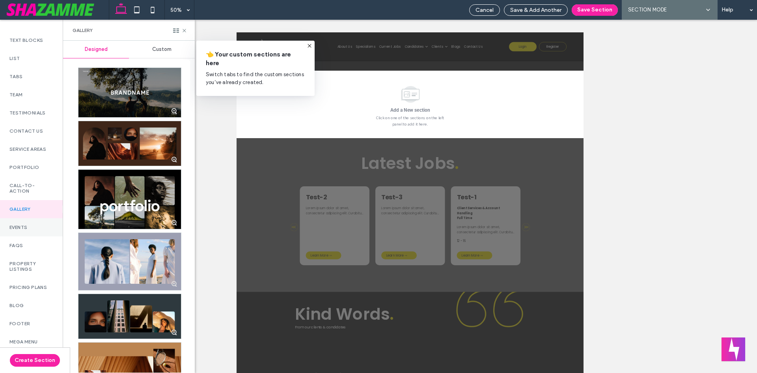
click at [27, 230] on label "Events" at bounding box center [31, 227] width 44 height 6
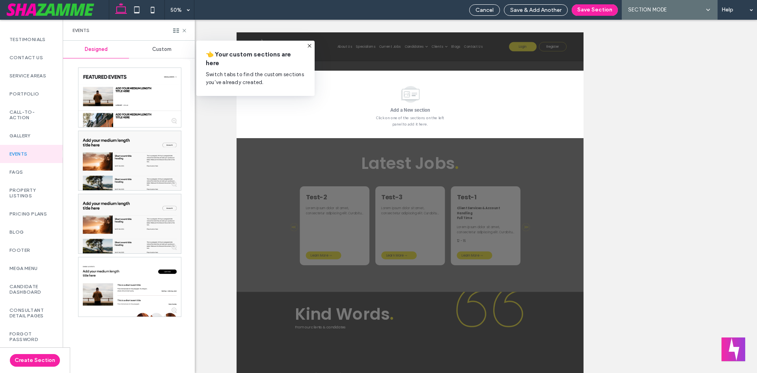
scroll to position [276, 0]
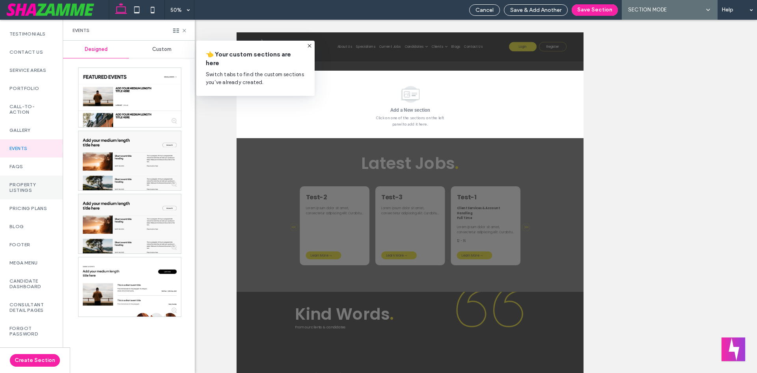
click at [31, 193] on label "Property Listings" at bounding box center [31, 187] width 44 height 11
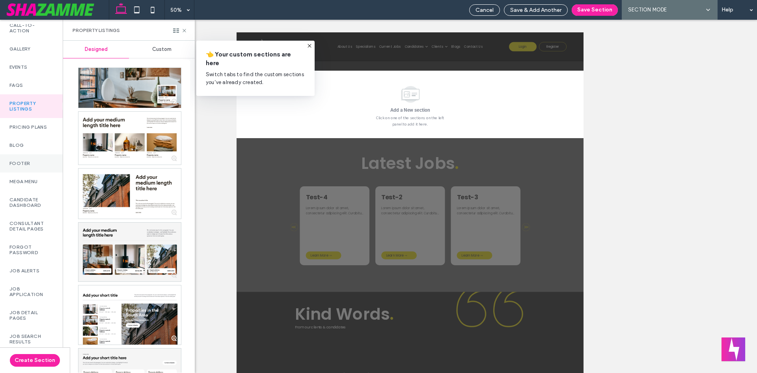
scroll to position [394, 0]
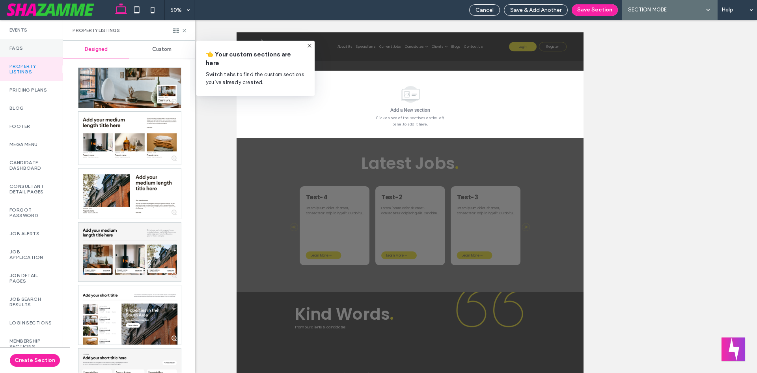
click at [22, 51] on label "FAQs" at bounding box center [31, 48] width 44 height 6
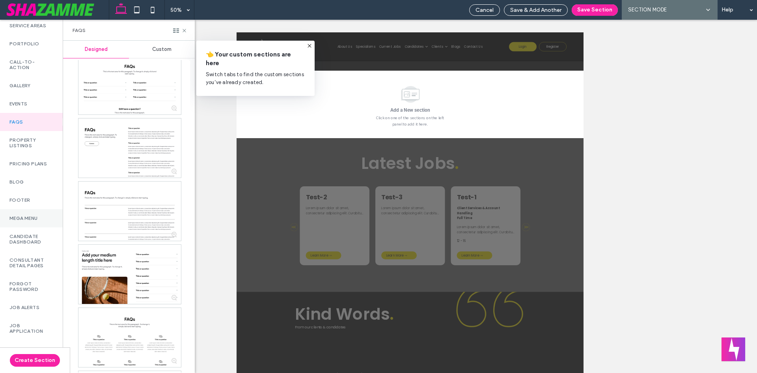
scroll to position [315, 0]
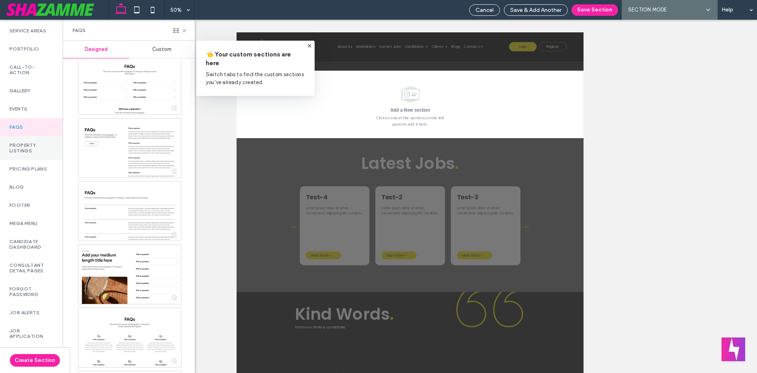
click at [35, 153] on label "Property Listings" at bounding box center [31, 147] width 44 height 11
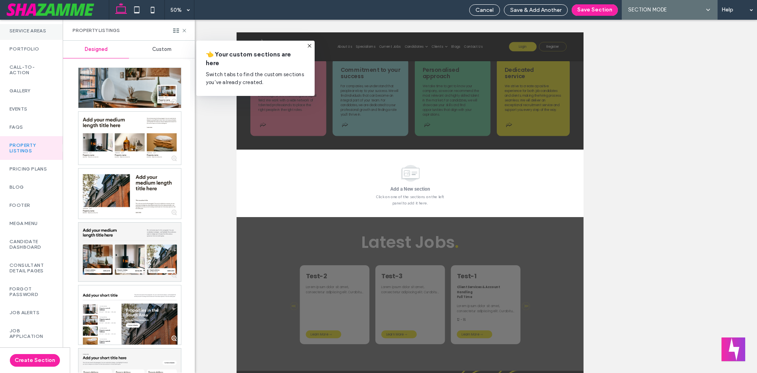
scroll to position [0, 0]
click at [184, 30] on use at bounding box center [184, 30] width 3 height 3
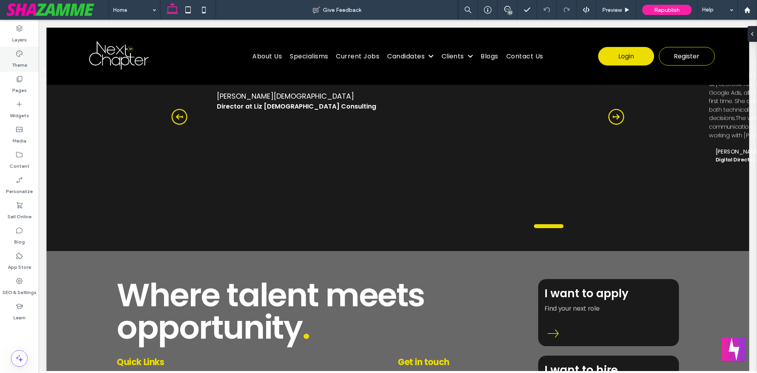
click at [14, 58] on label "Theme" at bounding box center [19, 63] width 15 height 11
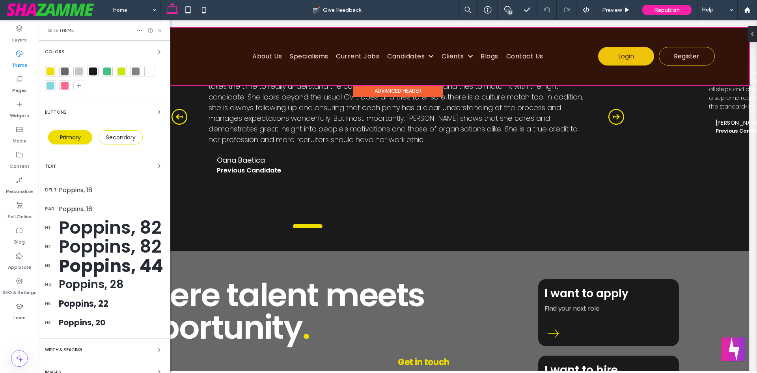
click at [635, 54] on div at bounding box center [398, 56] width 703 height 57
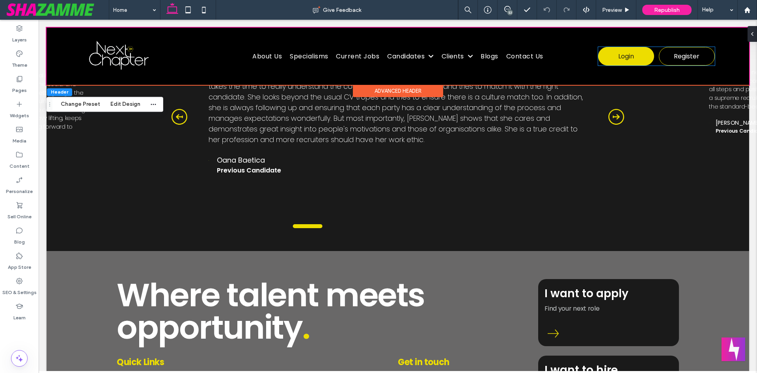
click at [635, 54] on link "Login" at bounding box center [626, 56] width 56 height 19
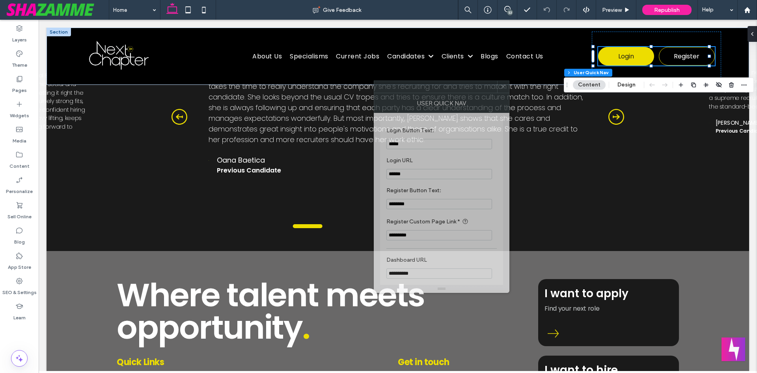
drag, startPoint x: 690, startPoint y: 88, endPoint x: 421, endPoint y: 121, distance: 270.5
click at [438, 88] on div at bounding box center [435, 87] width 123 height 12
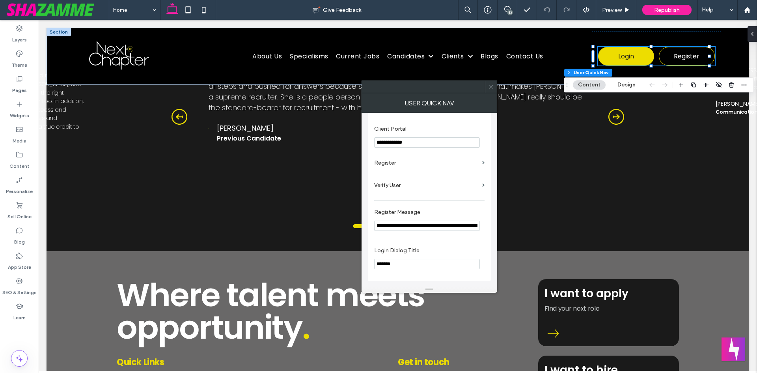
scroll to position [286, 0]
click at [622, 84] on button "Design" at bounding box center [626, 84] width 28 height 9
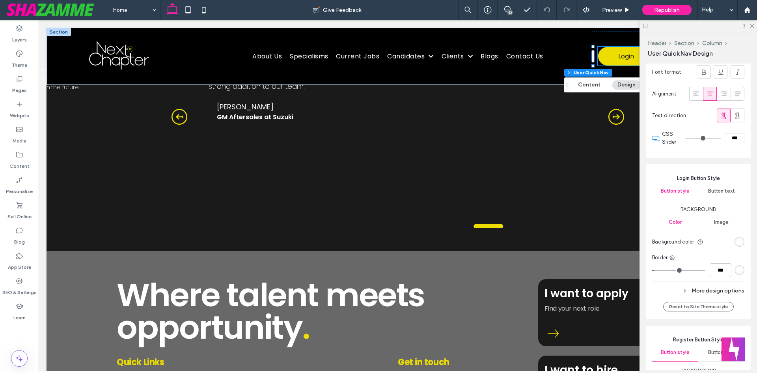
scroll to position [1104, 0]
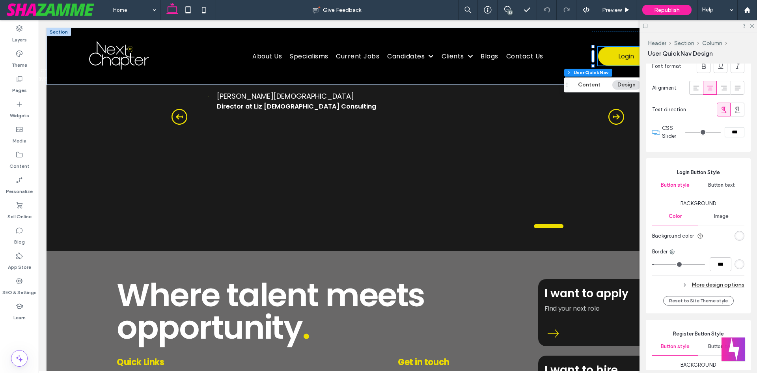
click at [718, 219] on span "Image" at bounding box center [721, 216] width 15 height 6
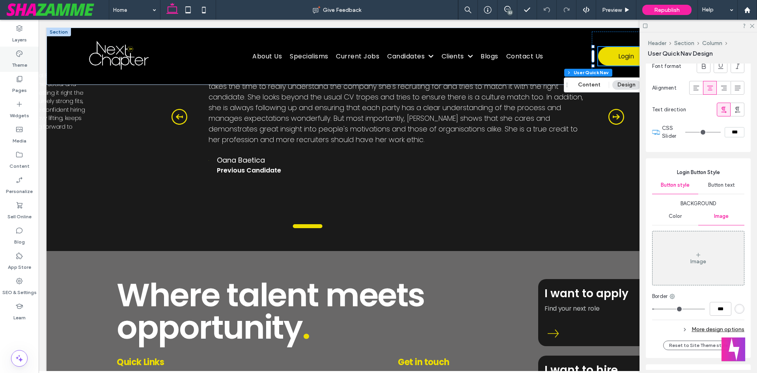
click at [22, 56] on icon at bounding box center [19, 54] width 8 height 8
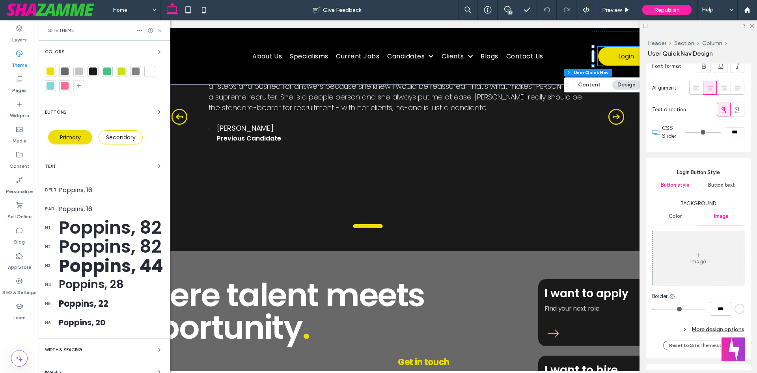
click at [53, 71] on div at bounding box center [51, 71] width 8 height 8
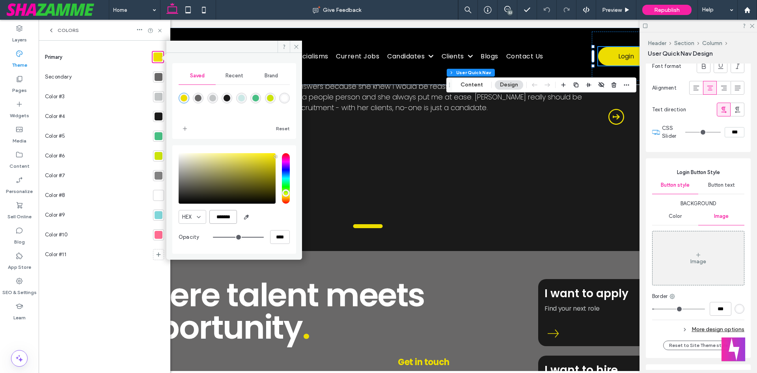
click at [219, 218] on input "*******" at bounding box center [223, 217] width 28 height 14
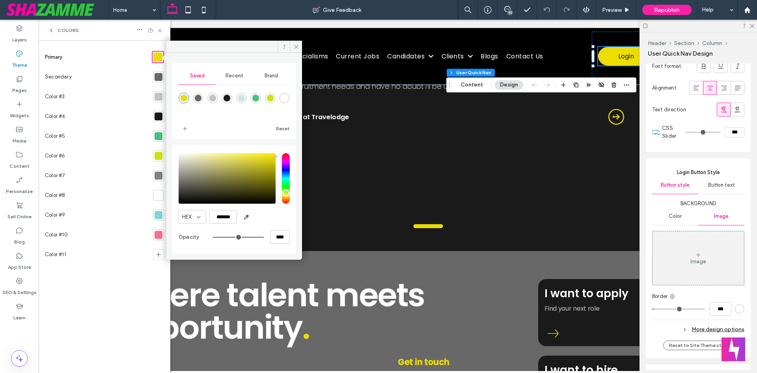
drag, startPoint x: 709, startPoint y: 251, endPoint x: 731, endPoint y: 311, distance: 63.2
click at [710, 252] on div "Image" at bounding box center [697, 258] width 91 height 52
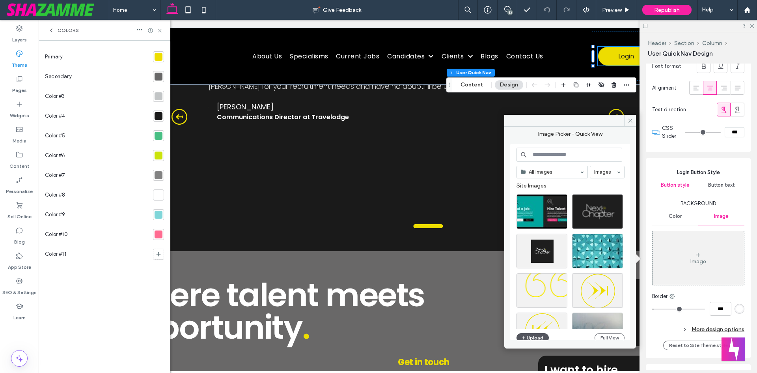
click at [535, 334] on button "Upload" at bounding box center [532, 337] width 32 height 9
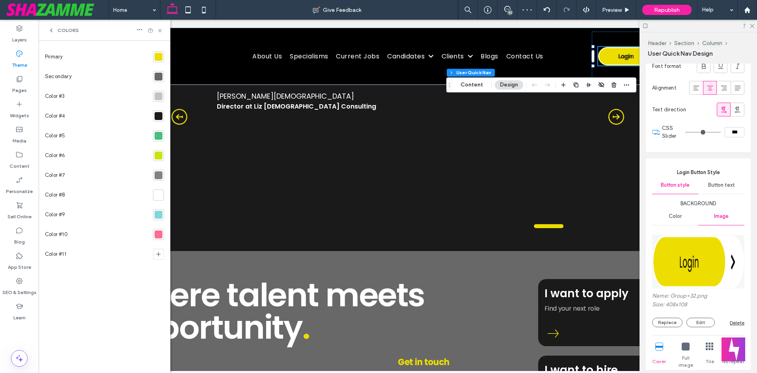
click at [726, 188] on span "Button text" at bounding box center [721, 185] width 27 height 6
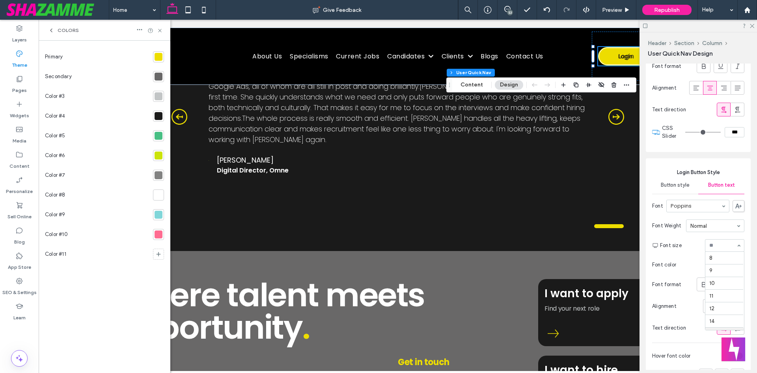
scroll to position [76, 0]
type input "*"
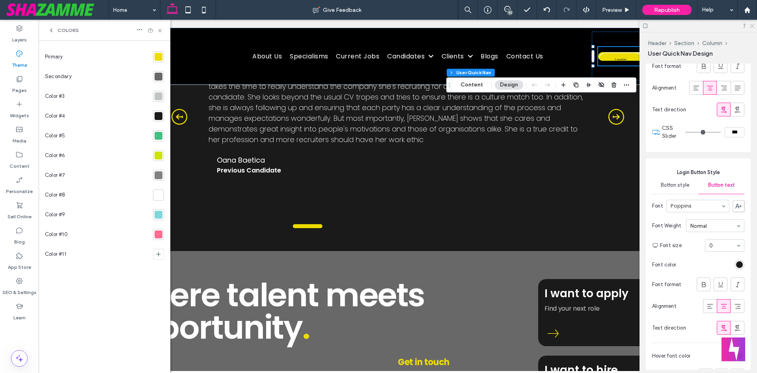
click at [751, 26] on icon at bounding box center [751, 25] width 5 height 5
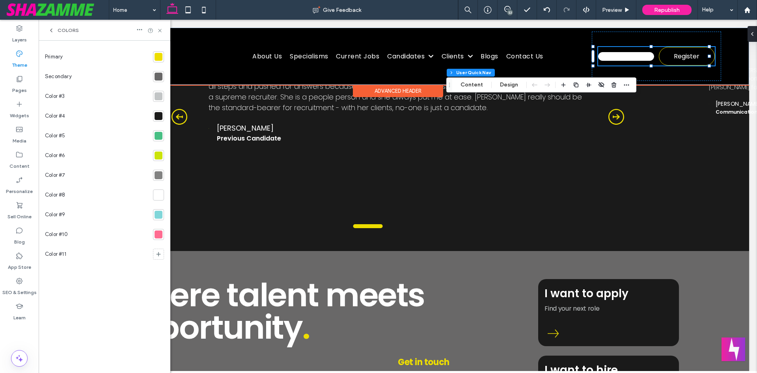
click at [631, 58] on link "Login" at bounding box center [626, 56] width 56 height 9
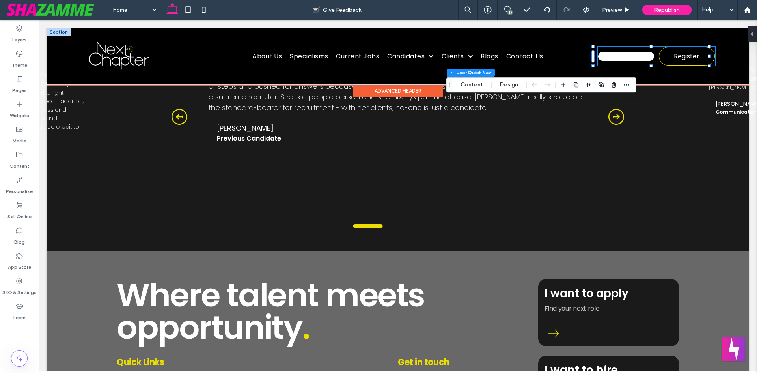
click at [627, 57] on link "Login" at bounding box center [626, 56] width 56 height 9
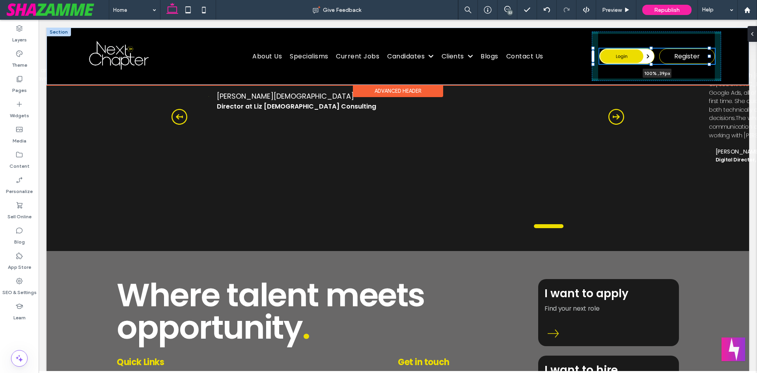
click at [594, 49] on div at bounding box center [593, 48] width 0 height 0
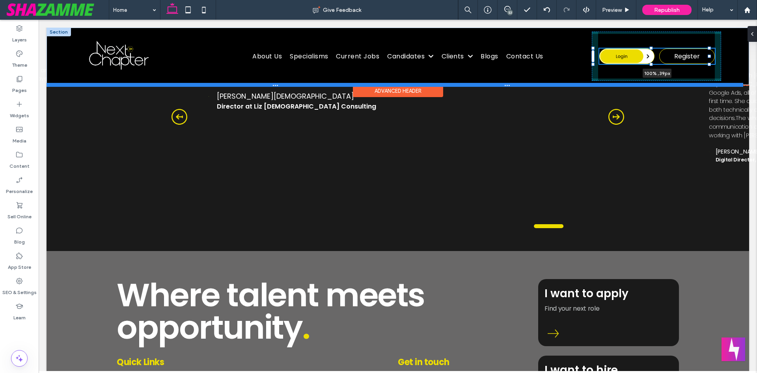
type input "**"
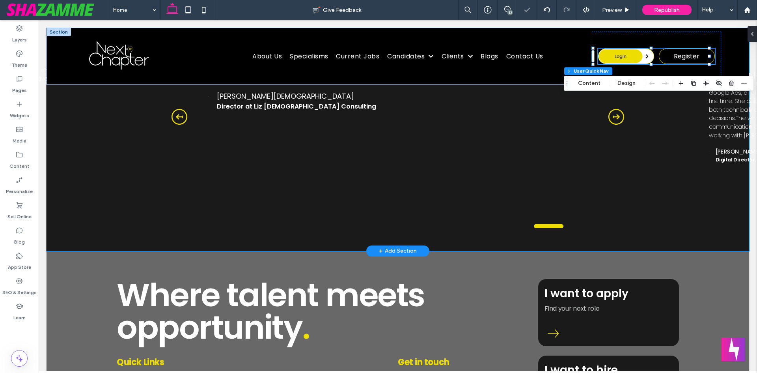
click at [643, 131] on div "Kind Words . From our clients & candidates Holly has really spent time getting …" at bounding box center [398, 74] width 703 height 351
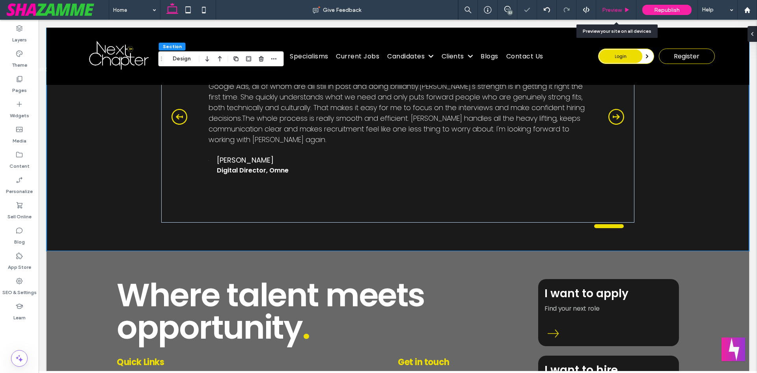
click at [623, 6] on div "Preview" at bounding box center [616, 10] width 40 height 20
click at [624, 4] on div "Preview" at bounding box center [616, 10] width 40 height 20
click at [624, 9] on icon at bounding box center [627, 10] width 6 height 6
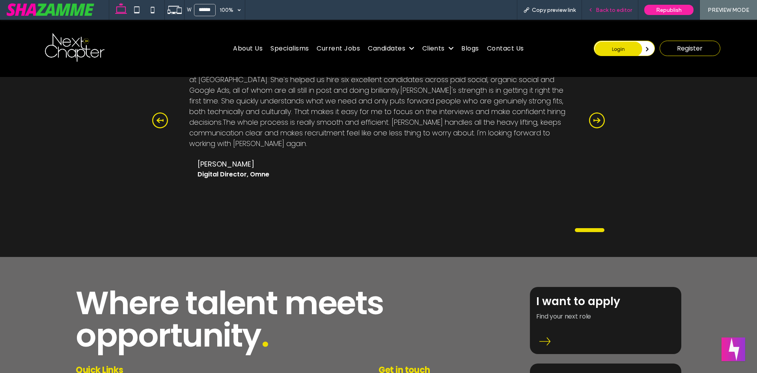
scroll to position [1771, 0]
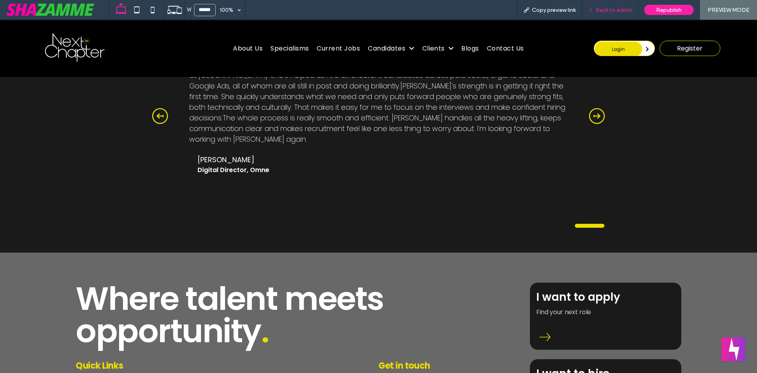
click at [624, 8] on span "Back to editor" at bounding box center [614, 10] width 36 height 7
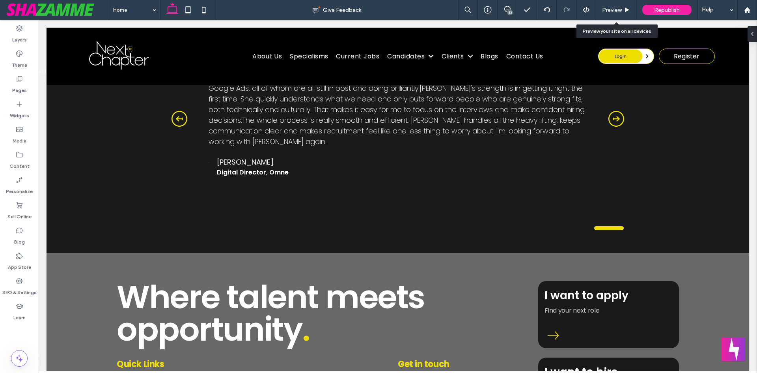
scroll to position [1758, 0]
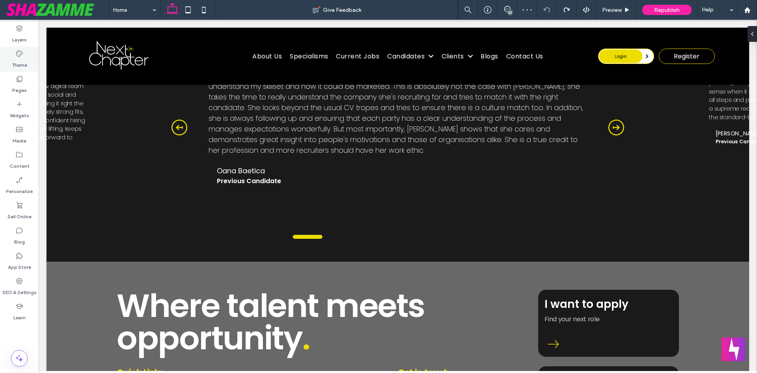
click at [24, 62] on label "Theme" at bounding box center [19, 63] width 15 height 11
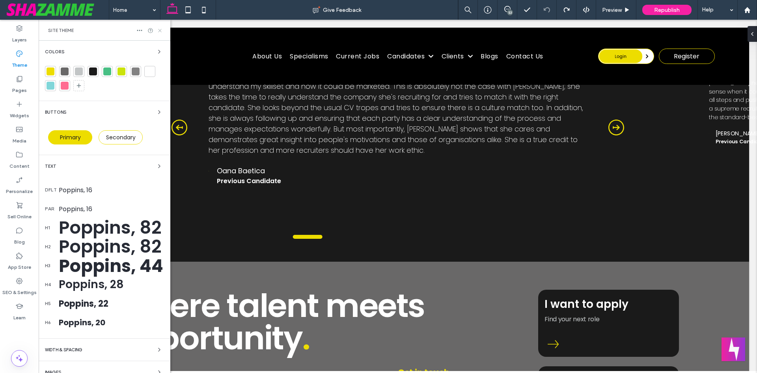
click at [160, 32] on icon at bounding box center [160, 31] width 6 height 6
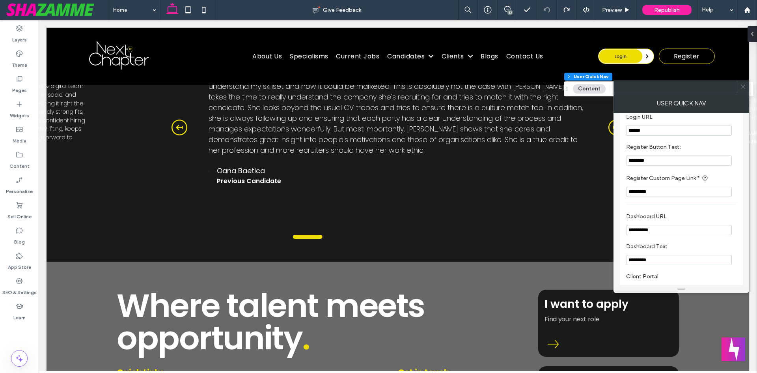
scroll to position [118, 0]
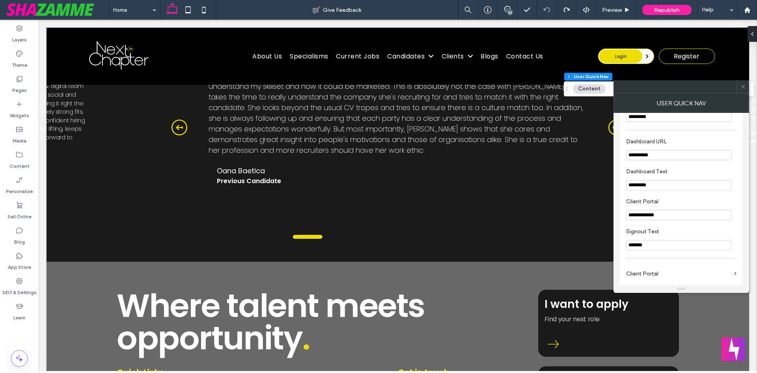
click at [742, 86] on icon at bounding box center [743, 87] width 6 height 6
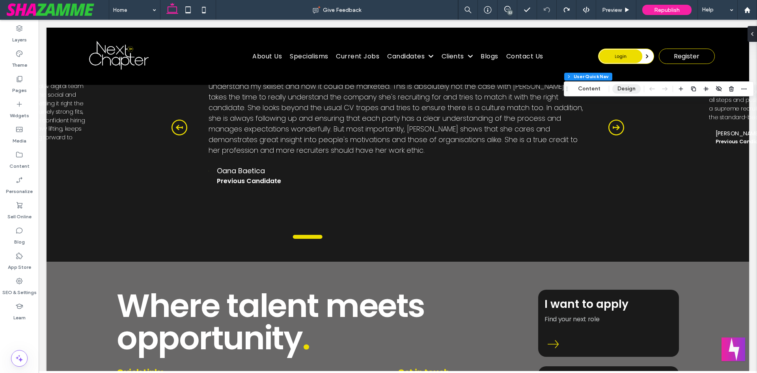
click at [619, 89] on button "Design" at bounding box center [626, 88] width 28 height 9
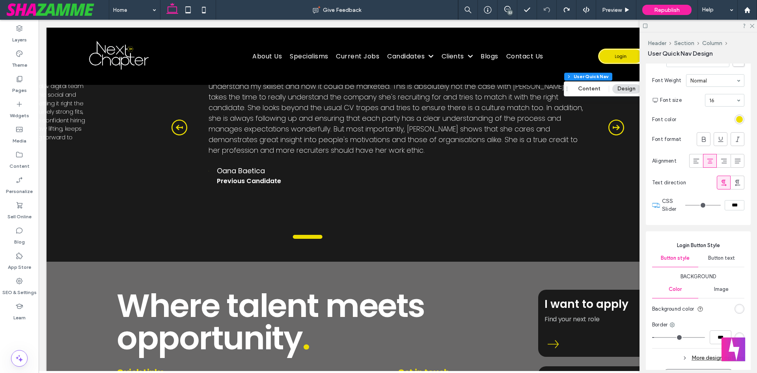
scroll to position [1104, 0]
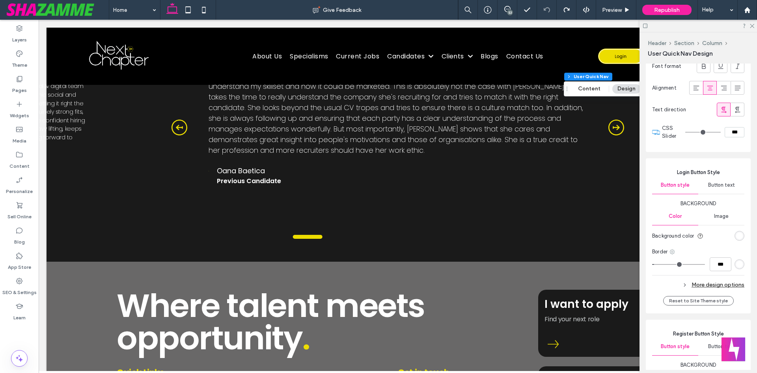
click at [673, 254] on icon at bounding box center [672, 251] width 6 height 6
click at [715, 301] on span "Bottom border" at bounding box center [703, 300] width 35 height 8
click at [736, 266] on div "rgb(237, 221, 0)" at bounding box center [739, 264] width 7 height 7
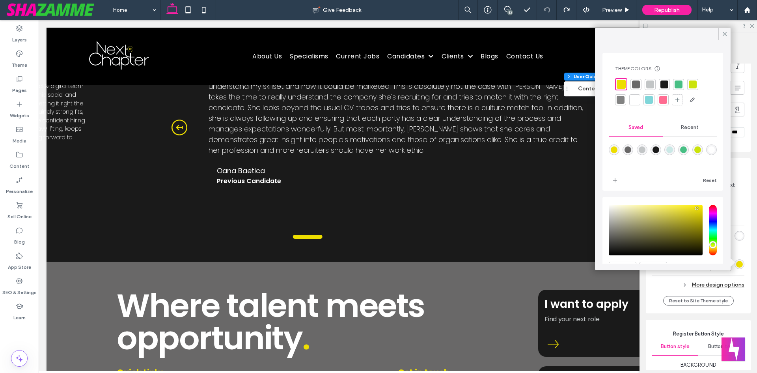
click at [632, 99] on div at bounding box center [635, 100] width 8 height 8
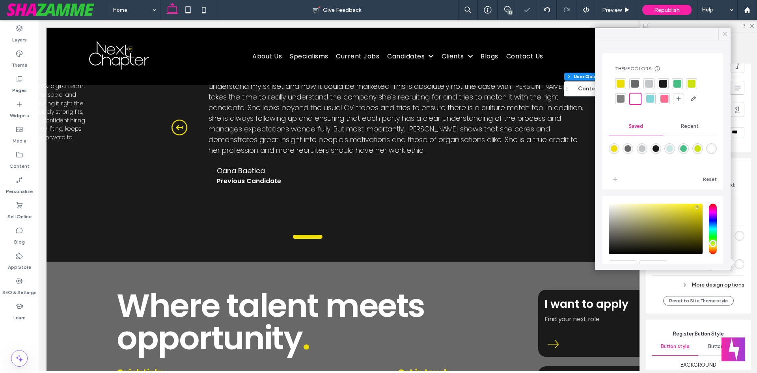
click at [728, 35] on div at bounding box center [724, 34] width 12 height 12
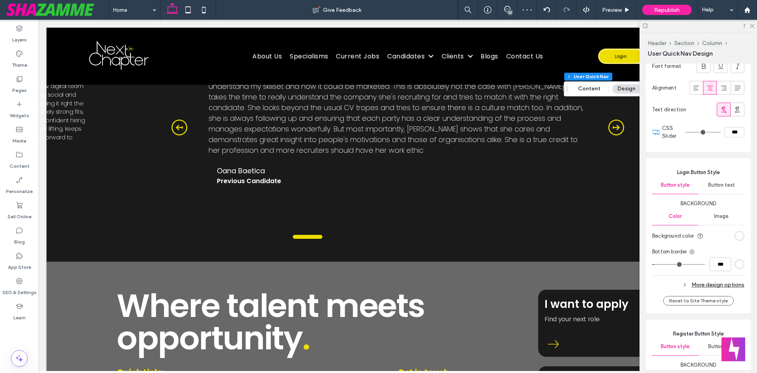
type input "*"
type input "***"
type input "*"
click at [659, 265] on input "range" at bounding box center [678, 264] width 53 height 1
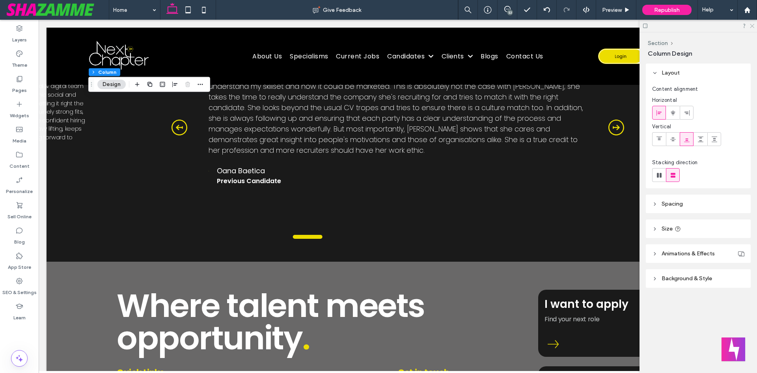
click at [752, 24] on icon at bounding box center [751, 25] width 5 height 5
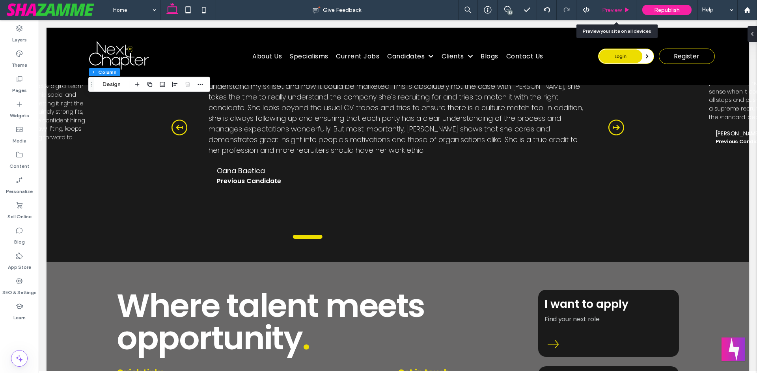
click at [625, 5] on div "Preview" at bounding box center [616, 10] width 40 height 20
click at [623, 7] on div "Preview" at bounding box center [616, 10] width 40 height 7
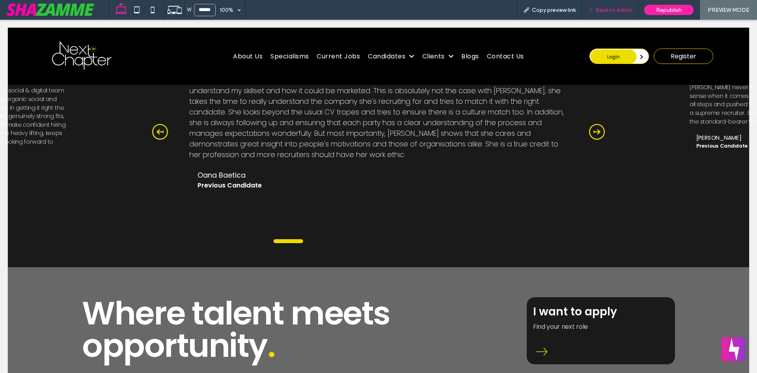
click at [624, 10] on span "Back to editor" at bounding box center [614, 10] width 36 height 7
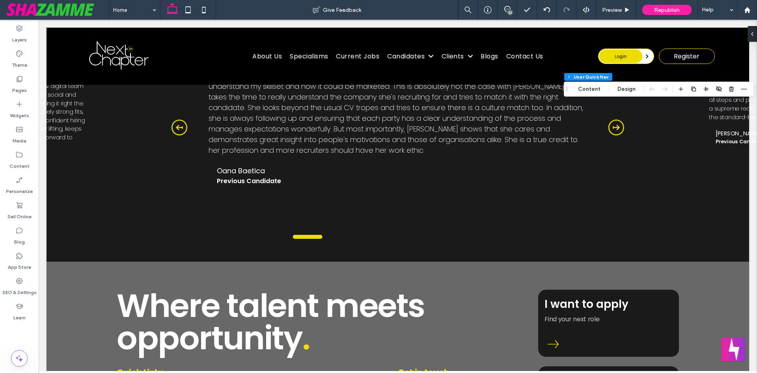
drag, startPoint x: 631, startPoint y: 86, endPoint x: 675, endPoint y: 138, distance: 68.0
click at [631, 87] on button "Design" at bounding box center [626, 88] width 28 height 9
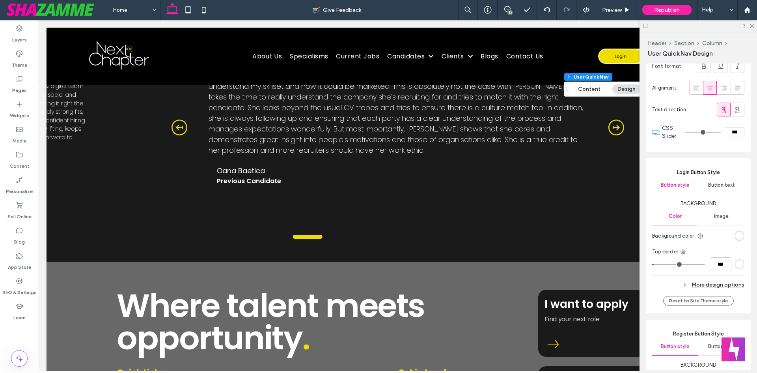
scroll to position [1143, 0]
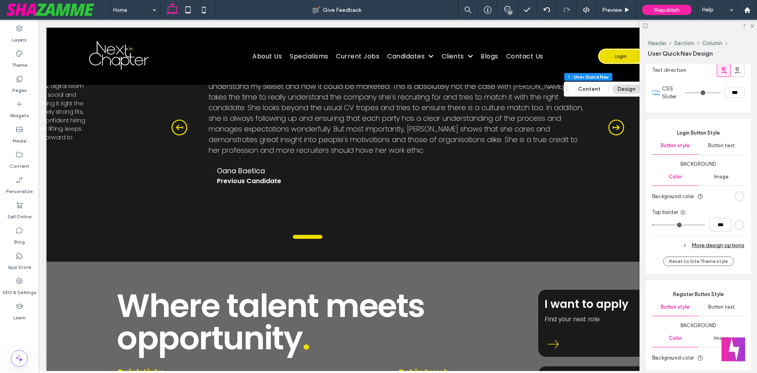
click at [712, 244] on div "More design options" at bounding box center [698, 245] width 92 height 11
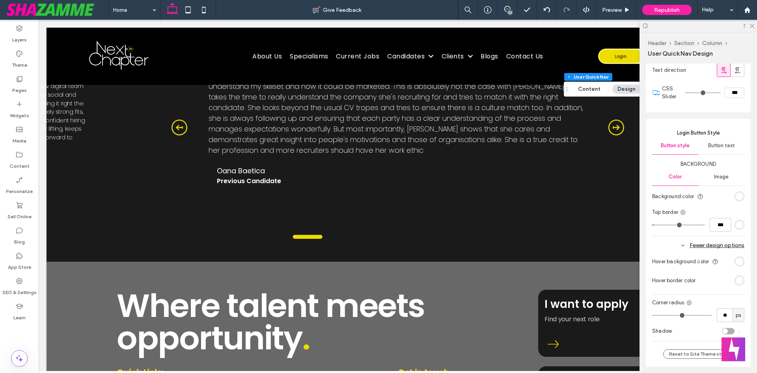
scroll to position [1222, 0]
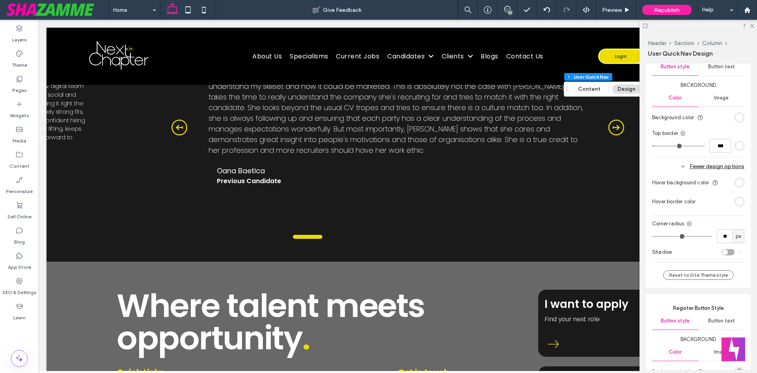
click at [736, 203] on div "rgb(255, 255, 255)" at bounding box center [739, 201] width 7 height 7
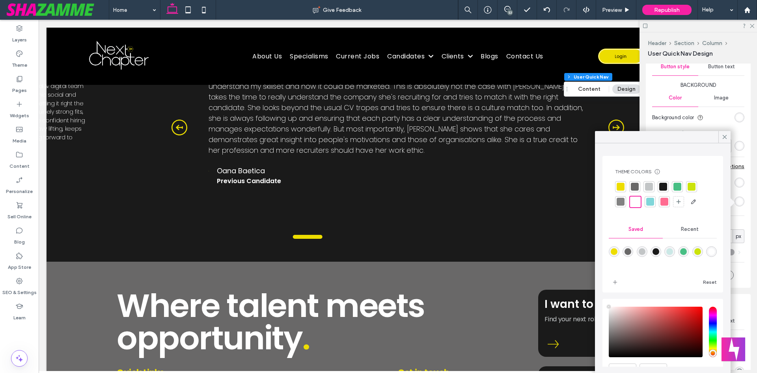
click at [623, 188] on div at bounding box center [621, 187] width 8 height 8
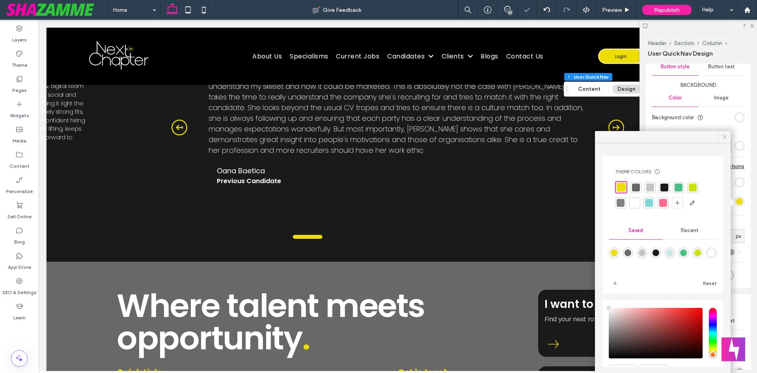
click at [723, 137] on icon at bounding box center [724, 136] width 7 height 7
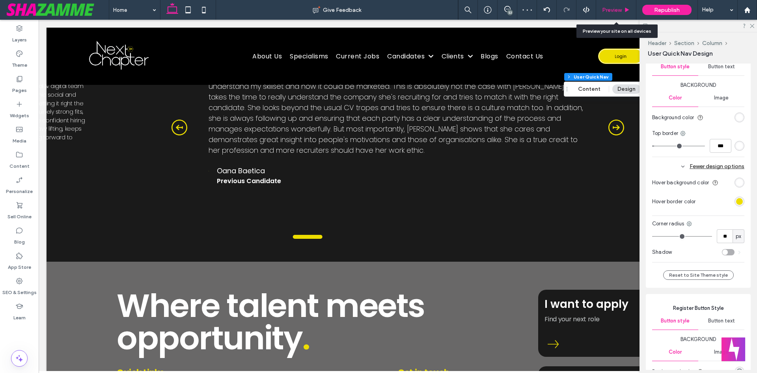
click at [624, 11] on icon at bounding box center [627, 10] width 6 height 6
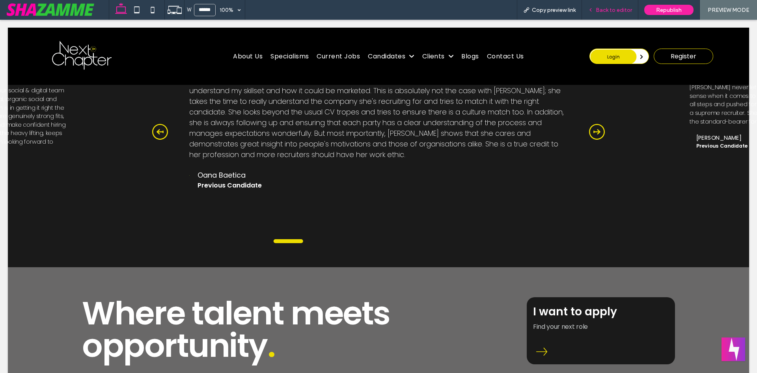
click at [614, 9] on span "Back to editor" at bounding box center [614, 10] width 36 height 7
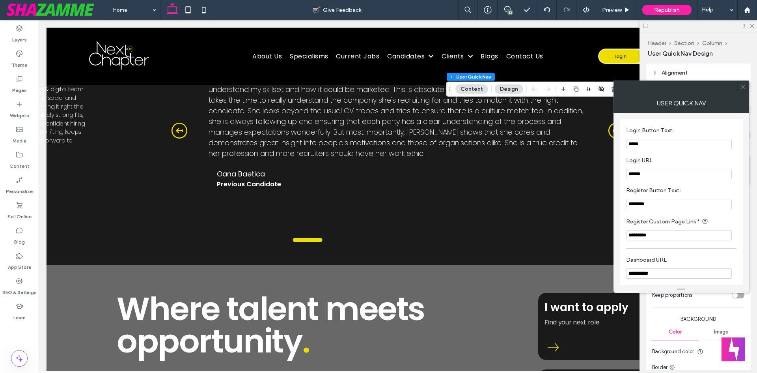
click at [740, 88] on icon at bounding box center [743, 87] width 6 height 6
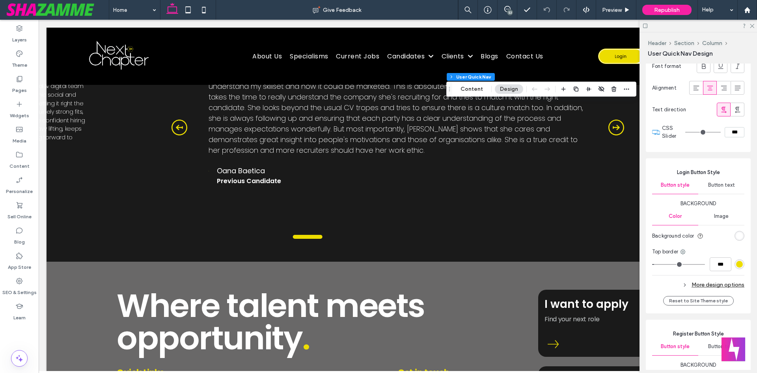
scroll to position [1183, 0]
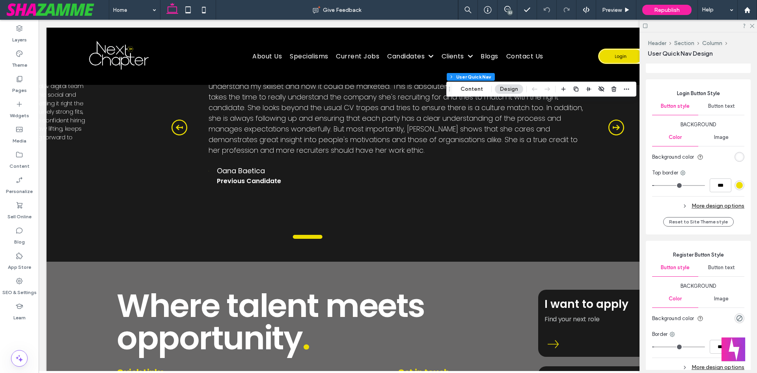
click at [693, 204] on div "More design options" at bounding box center [698, 205] width 92 height 11
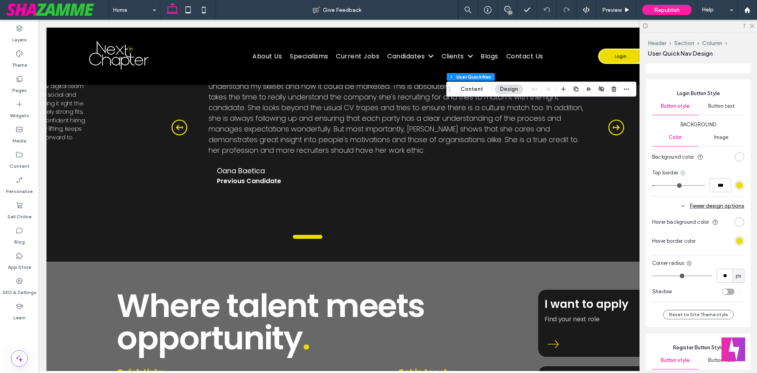
click at [683, 173] on icon at bounding box center [683, 173] width 6 height 6
click at [701, 218] on span "Bottom border" at bounding box center [713, 221] width 35 height 8
type input "*"
type input "***"
click at [692, 175] on icon at bounding box center [692, 173] width 6 height 6
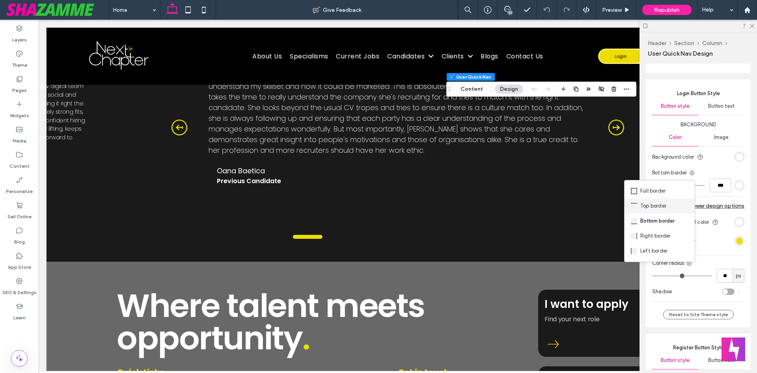
click at [660, 206] on span "Top border" at bounding box center [653, 206] width 26 height 8
type input "*"
type input "***"
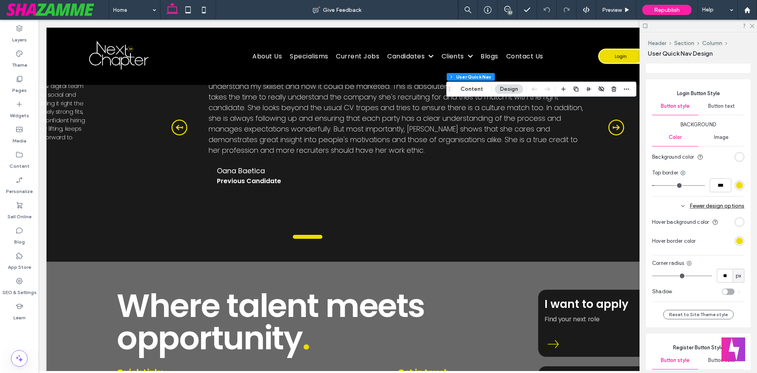
type input "*"
type input "***"
drag, startPoint x: 655, startPoint y: 185, endPoint x: 627, endPoint y: 186, distance: 28.0
click at [652, 186] on input "range" at bounding box center [678, 185] width 53 height 1
click at [682, 175] on use at bounding box center [682, 172] width 5 height 5
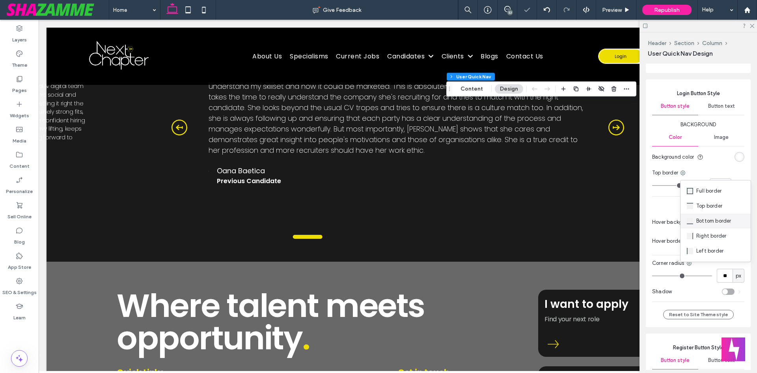
click at [697, 223] on span "Bottom border" at bounding box center [713, 221] width 35 height 8
type input "*"
type input "***"
click at [734, 242] on div "rgb(237, 221, 0)" at bounding box center [739, 241] width 10 height 10
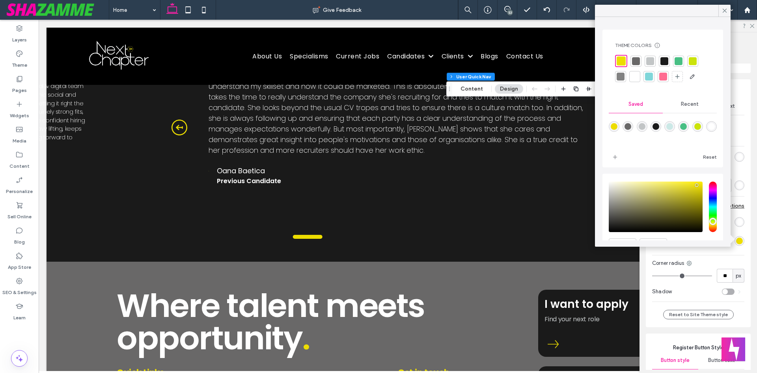
click at [621, 61] on div at bounding box center [621, 60] width 9 height 9
click at [723, 8] on icon at bounding box center [724, 10] width 7 height 7
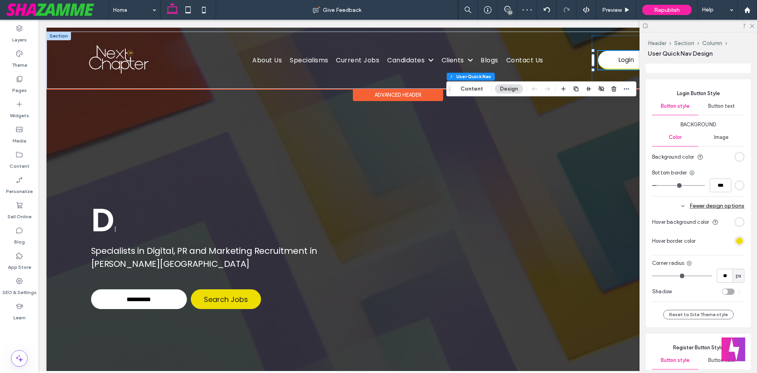
scroll to position [0, 0]
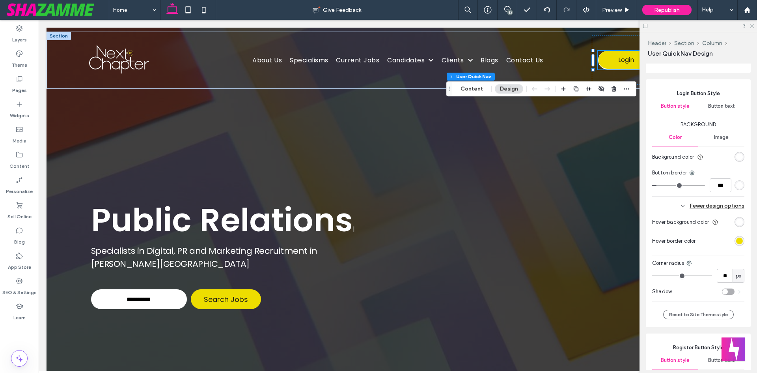
click at [752, 27] on icon at bounding box center [751, 25] width 5 height 5
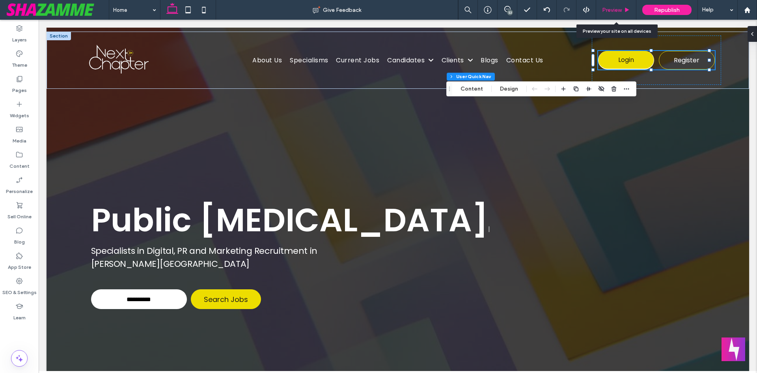
click at [623, 8] on div "Preview" at bounding box center [616, 10] width 40 height 7
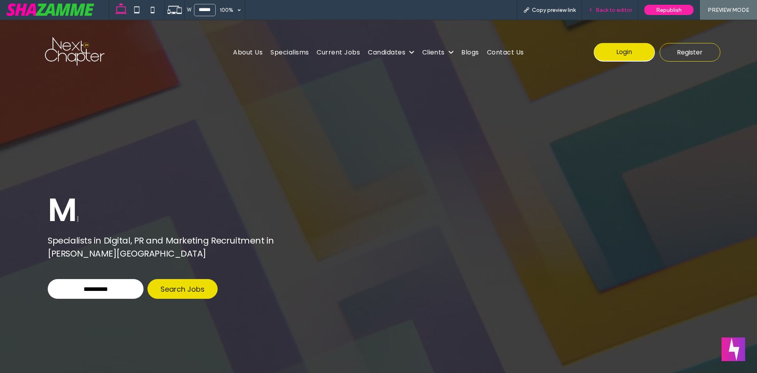
click at [608, 11] on span "Back to editor" at bounding box center [614, 10] width 36 height 7
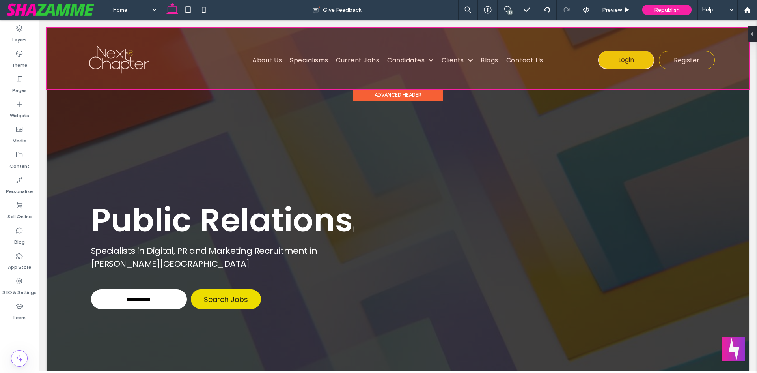
click at [609, 52] on div at bounding box center [398, 58] width 703 height 61
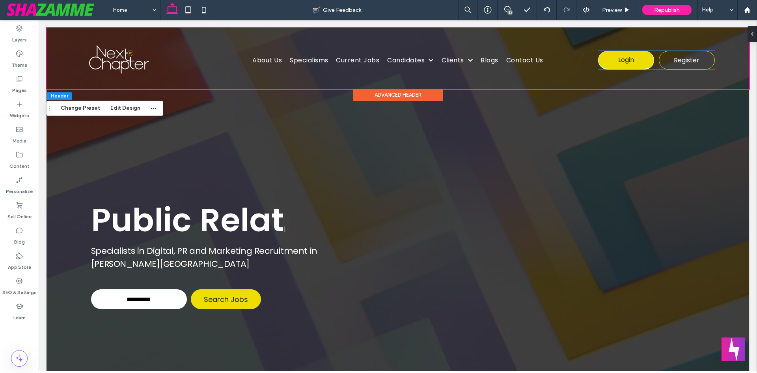
click at [609, 52] on link "Login" at bounding box center [626, 60] width 56 height 19
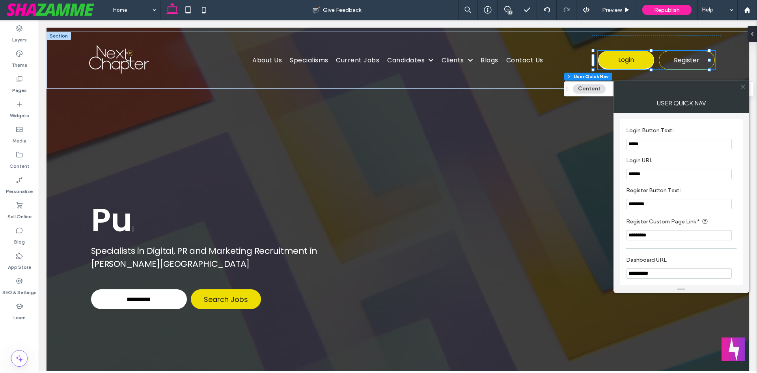
click at [742, 86] on icon at bounding box center [743, 87] width 6 height 6
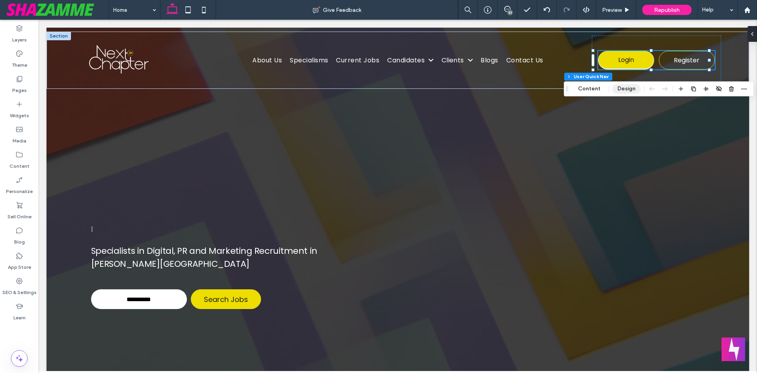
click at [618, 87] on button "Design" at bounding box center [626, 88] width 28 height 9
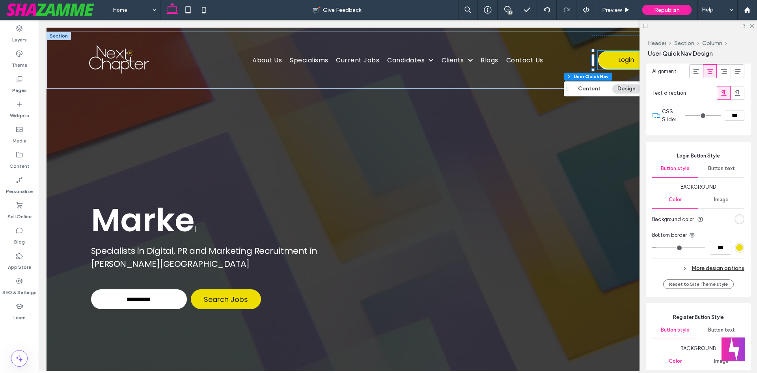
scroll to position [1143, 0]
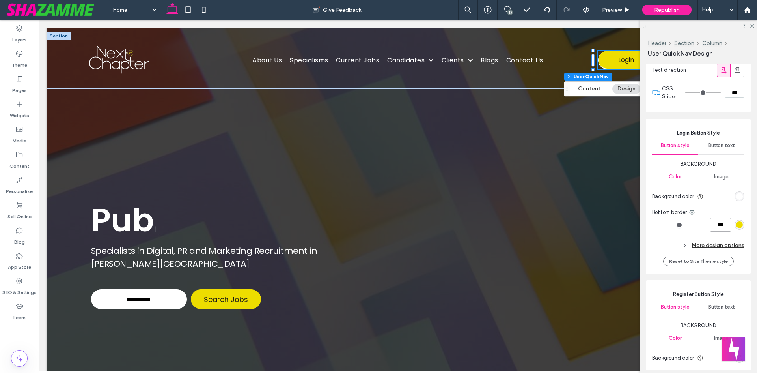
click at [712, 228] on input "***" at bounding box center [721, 225] width 22 height 14
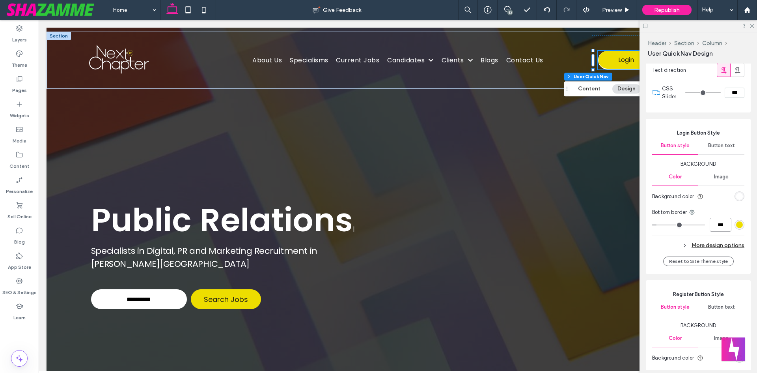
type input "***"
type input "*"
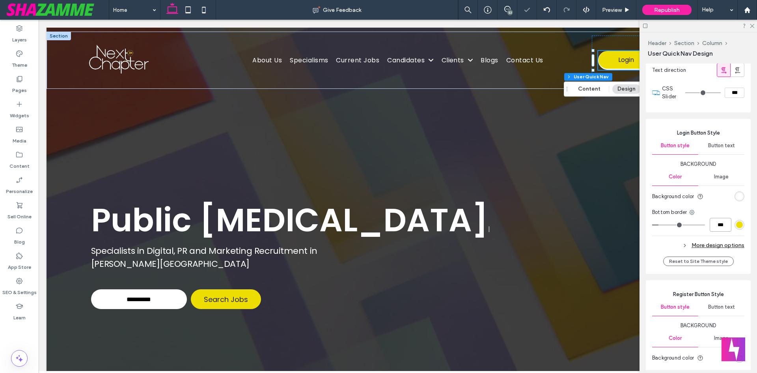
type input "***"
type input "*"
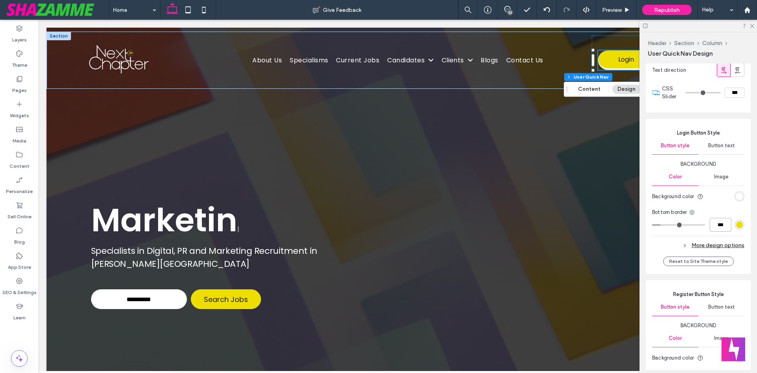
click at [710, 226] on input "***" at bounding box center [721, 225] width 22 height 14
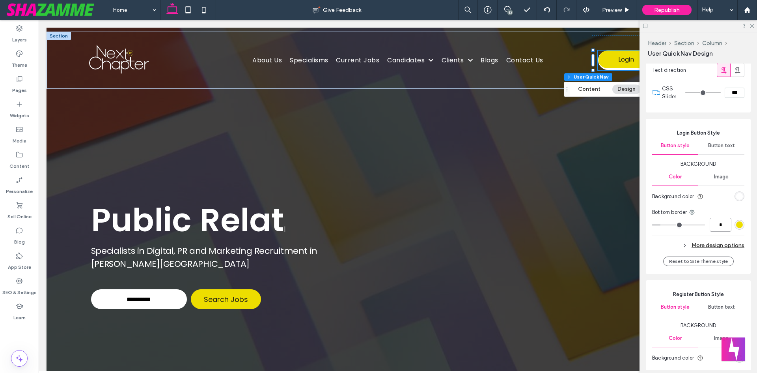
type input "*"
type input "***"
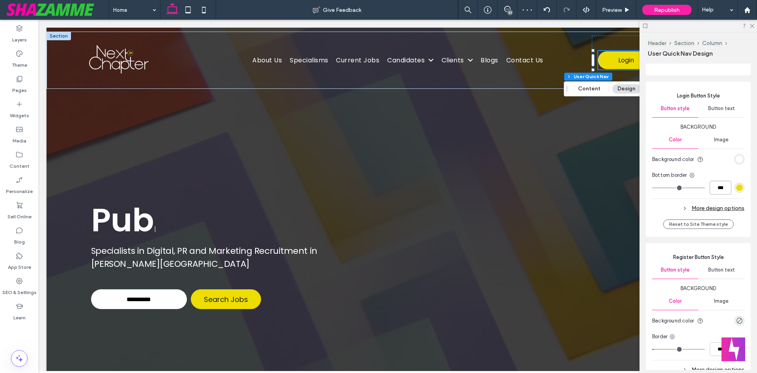
scroll to position [1222, 0]
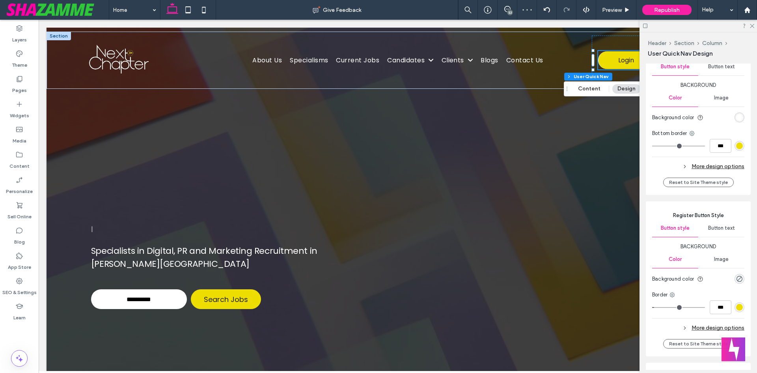
click at [699, 169] on div "More design options" at bounding box center [698, 166] width 92 height 11
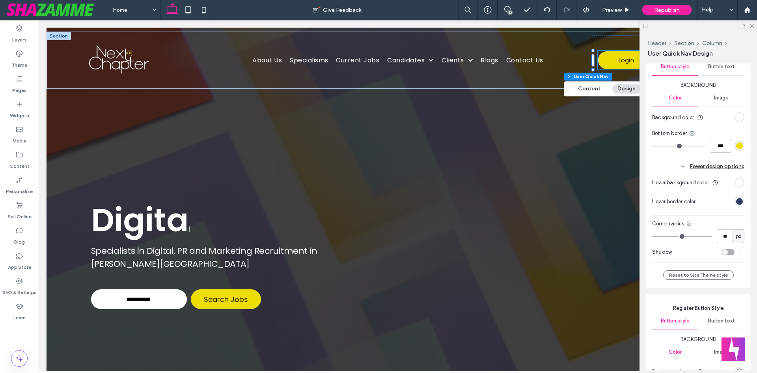
click at [690, 227] on icon at bounding box center [689, 223] width 6 height 6
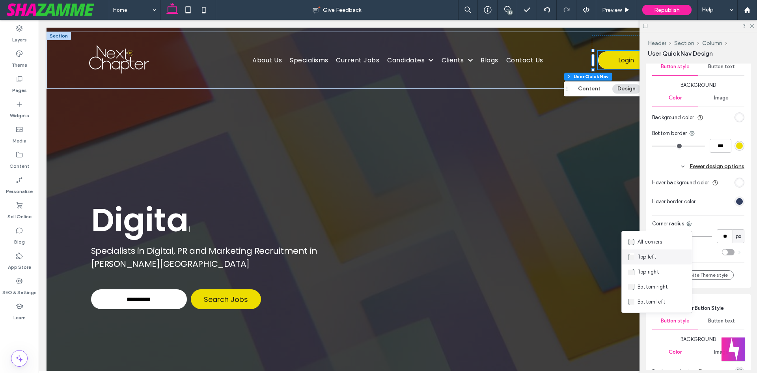
click at [640, 252] on div "Top left" at bounding box center [657, 256] width 70 height 15
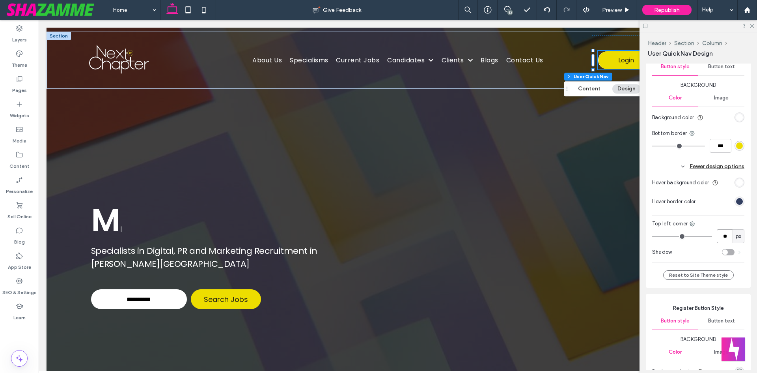
click at [723, 240] on input "**" at bounding box center [725, 236] width 16 height 14
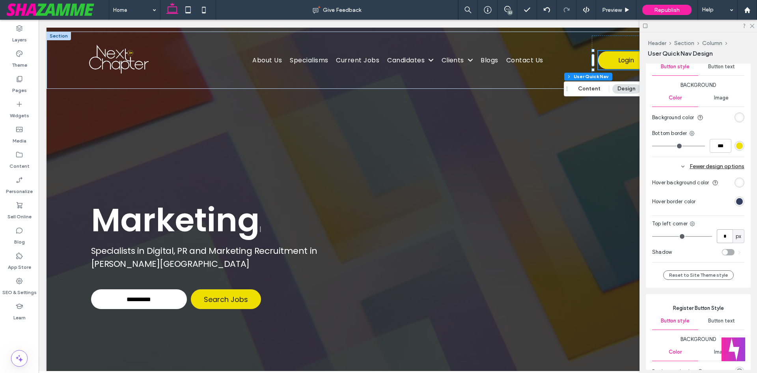
type input "*"
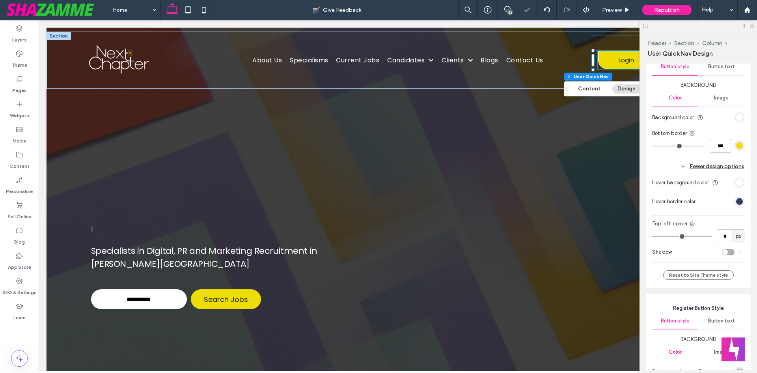
click at [752, 26] on use at bounding box center [752, 26] width 4 height 4
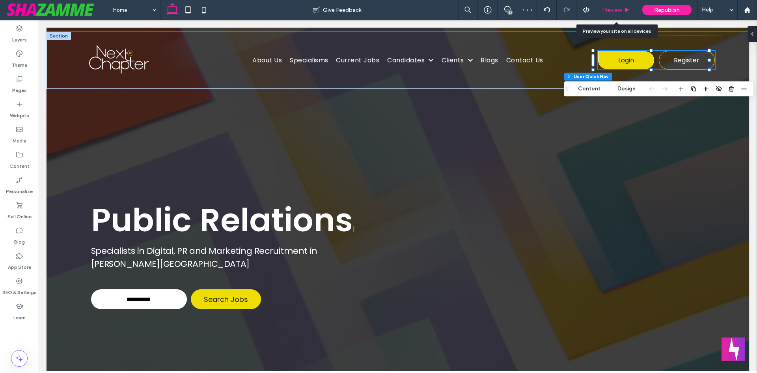
click at [626, 8] on use at bounding box center [627, 9] width 4 height 4
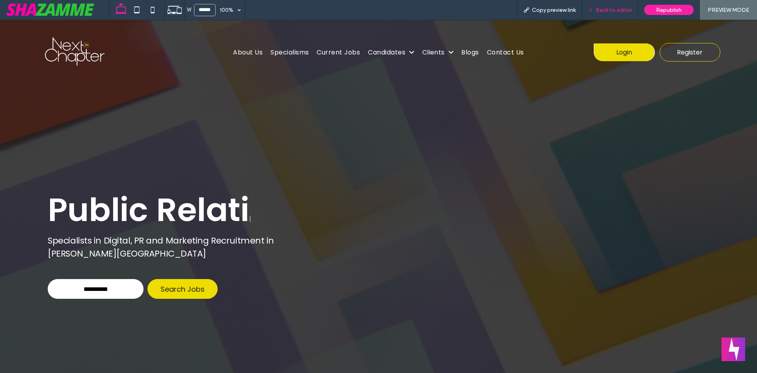
click at [610, 10] on span "Back to editor" at bounding box center [614, 10] width 36 height 7
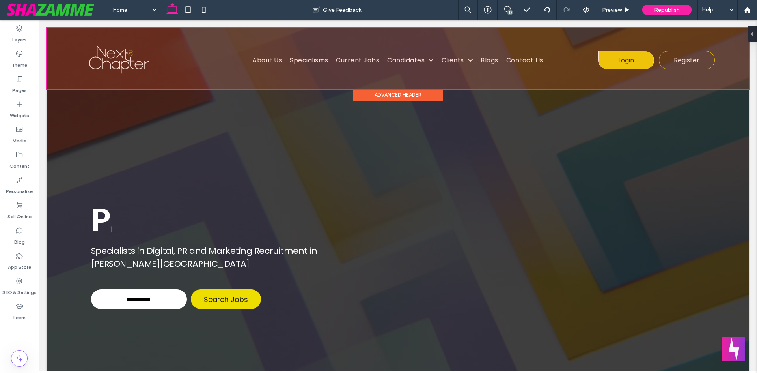
click at [685, 65] on div at bounding box center [398, 58] width 703 height 61
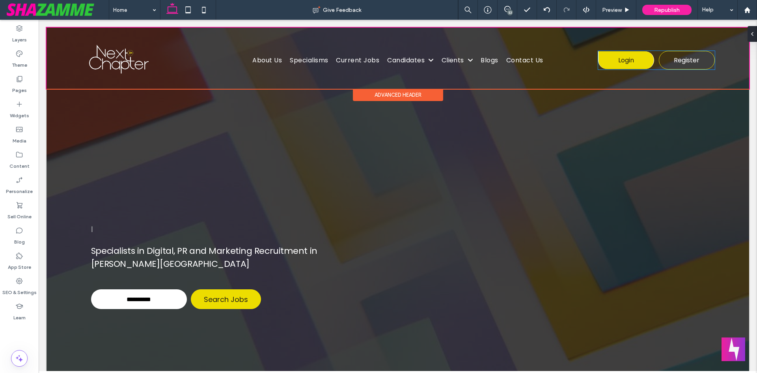
click at [685, 65] on span "Register" at bounding box center [687, 60] width 26 height 10
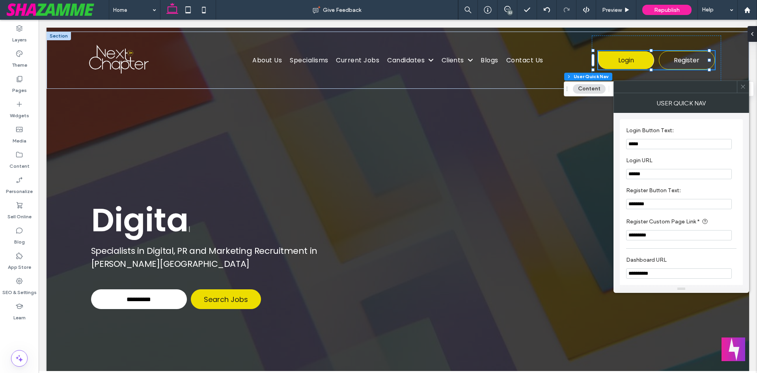
click at [744, 84] on icon at bounding box center [743, 87] width 6 height 6
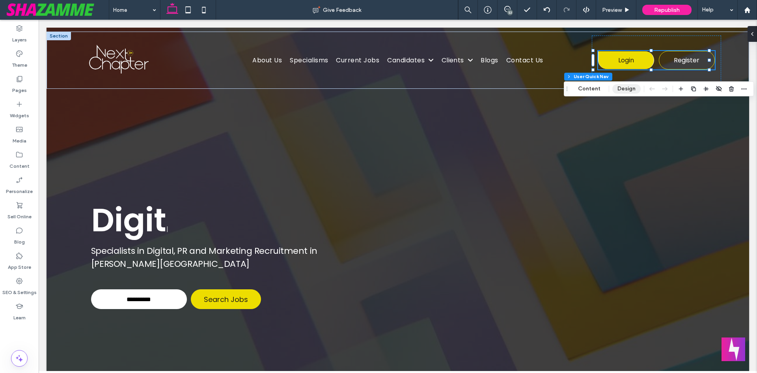
click at [624, 88] on button "Design" at bounding box center [626, 88] width 28 height 9
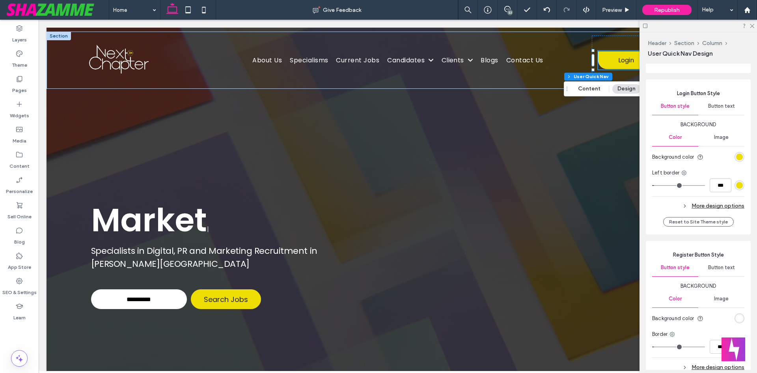
scroll to position [1318, 0]
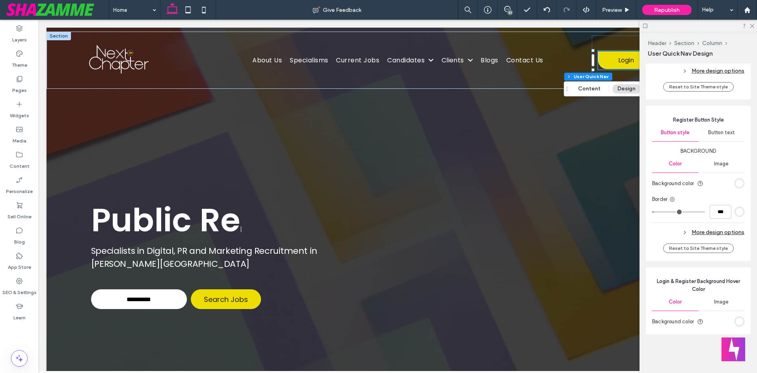
click at [718, 226] on div "Background Color Image Background color Border *** More design options" at bounding box center [698, 191] width 92 height 96
drag, startPoint x: 734, startPoint y: 223, endPoint x: 736, endPoint y: 226, distance: 4.1
click at [734, 223] on div "Background Color Image Background color Border *** More design options" at bounding box center [698, 191] width 92 height 96
click at [735, 229] on div "More design options" at bounding box center [698, 232] width 92 height 11
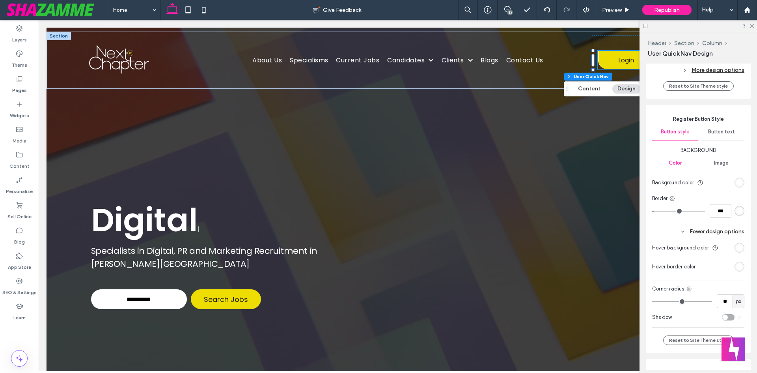
click at [690, 289] on icon at bounding box center [689, 288] width 6 height 6
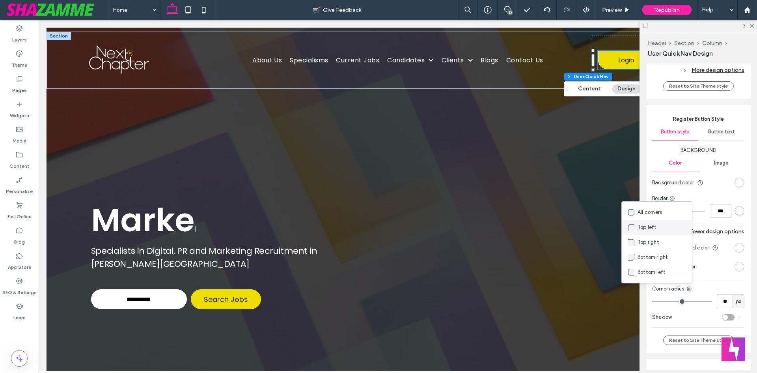
click at [653, 231] on div "Top left" at bounding box center [657, 227] width 70 height 15
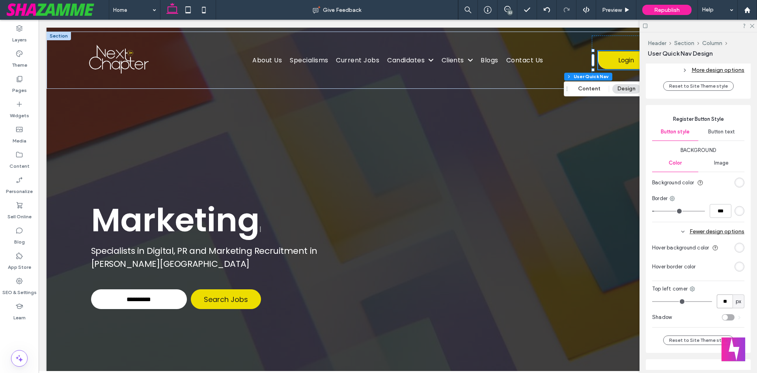
click at [724, 305] on input "**" at bounding box center [725, 301] width 16 height 14
type input "*"
click at [749, 26] on icon at bounding box center [751, 25] width 5 height 5
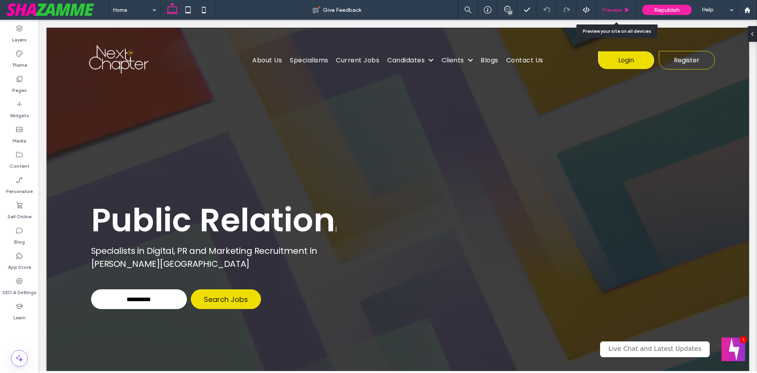
click at [613, 13] on span "Preview" at bounding box center [612, 10] width 20 height 7
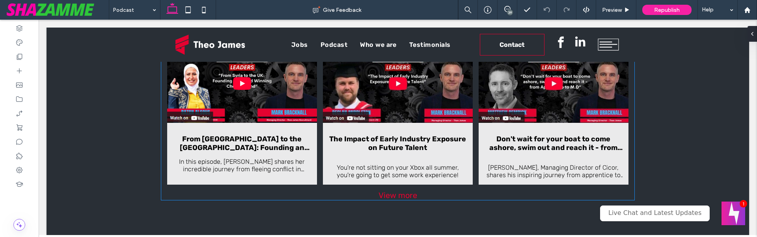
scroll to position [670, 0]
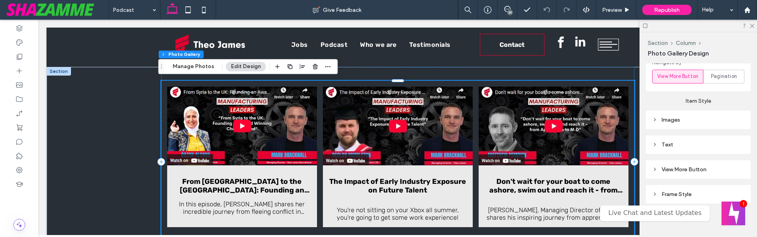
click at [682, 144] on div "Text" at bounding box center [698, 145] width 92 height 7
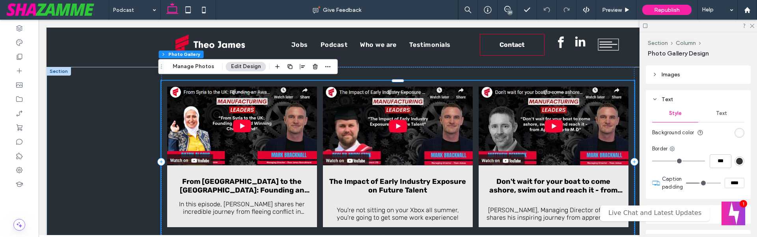
scroll to position [492, 0]
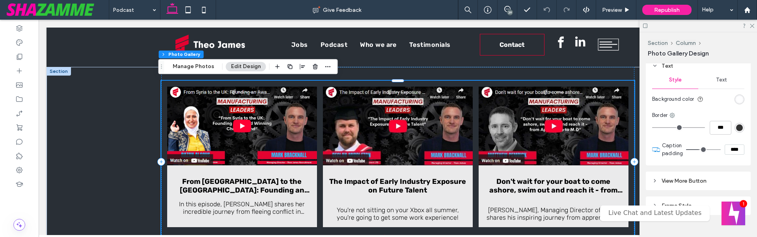
click at [734, 102] on div "rgba(255, 255, 255, 0.9)" at bounding box center [739, 100] width 10 height 10
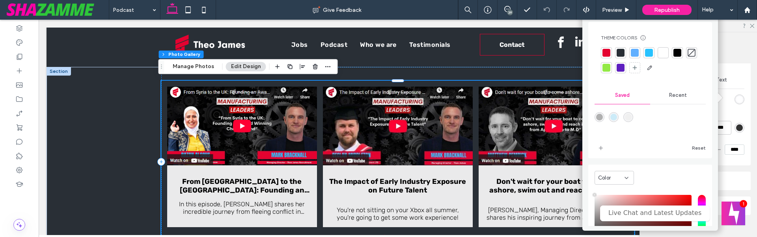
click at [662, 50] on div at bounding box center [663, 53] width 8 height 8
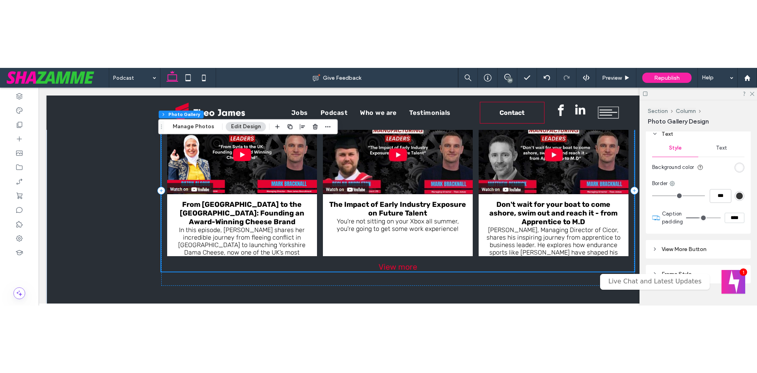
scroll to position [503, 0]
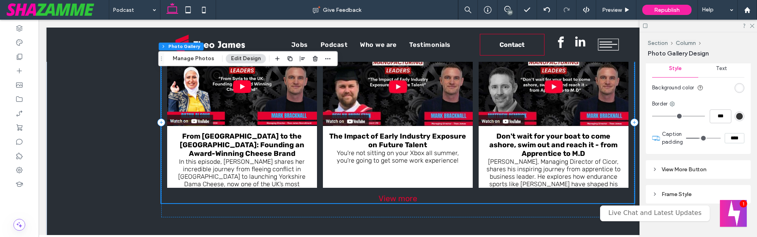
click at [734, 211] on button "Welcome message" at bounding box center [733, 213] width 27 height 27
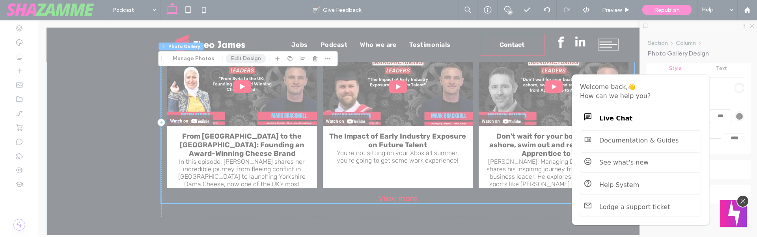
click at [733, 211] on button "Welcome message" at bounding box center [733, 213] width 27 height 27
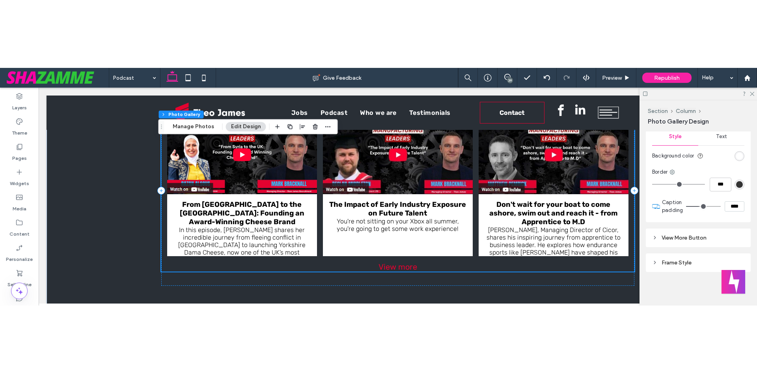
scroll to position [368, 0]
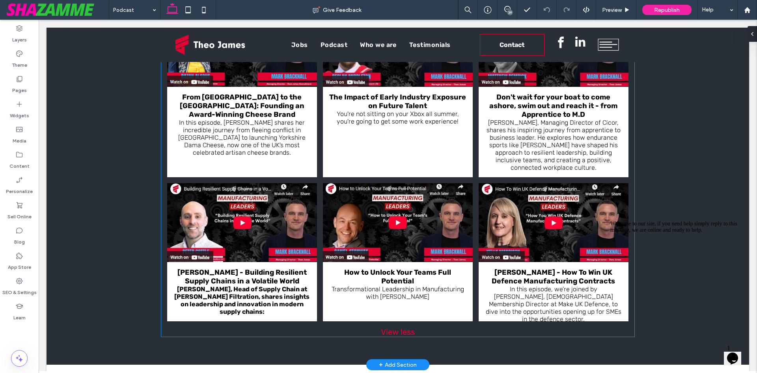
scroll to position [775, 0]
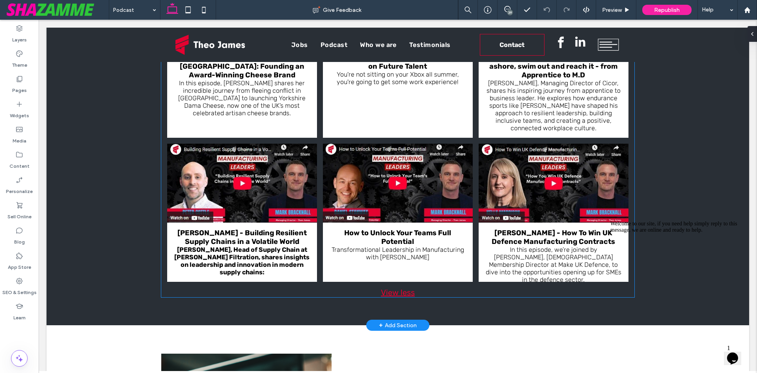
click at [401, 292] on div "View less" at bounding box center [397, 291] width 473 height 9
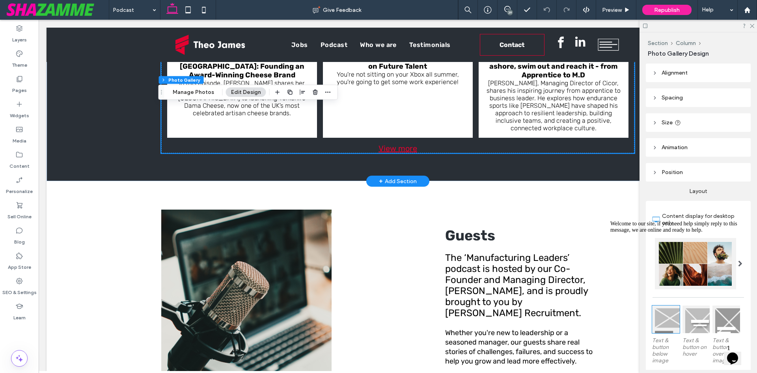
scroll to position [631, 0]
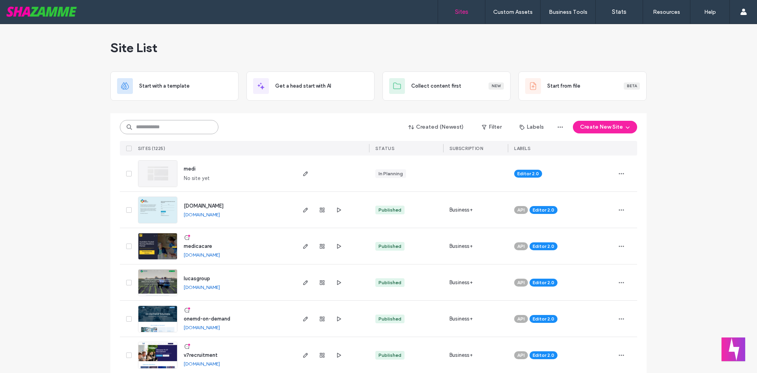
click at [173, 126] on input at bounding box center [169, 127] width 99 height 14
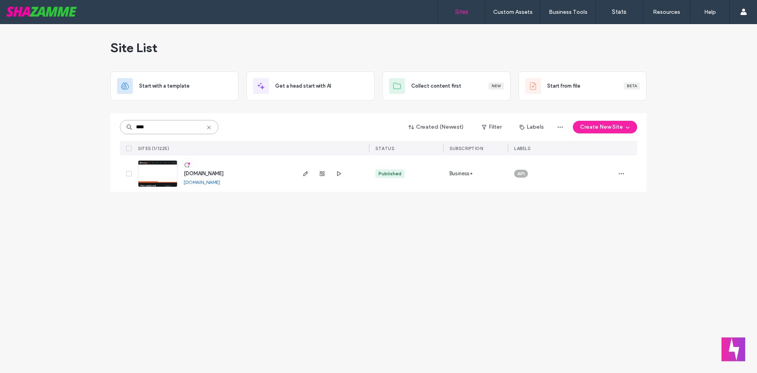
type input "****"
click at [224, 174] on span "[DOMAIN_NAME]" at bounding box center [204, 173] width 40 height 6
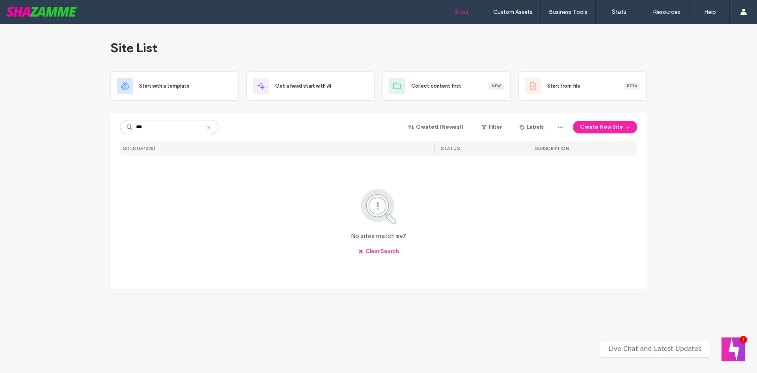
click at [139, 129] on input "***" at bounding box center [169, 127] width 99 height 14
type input "**"
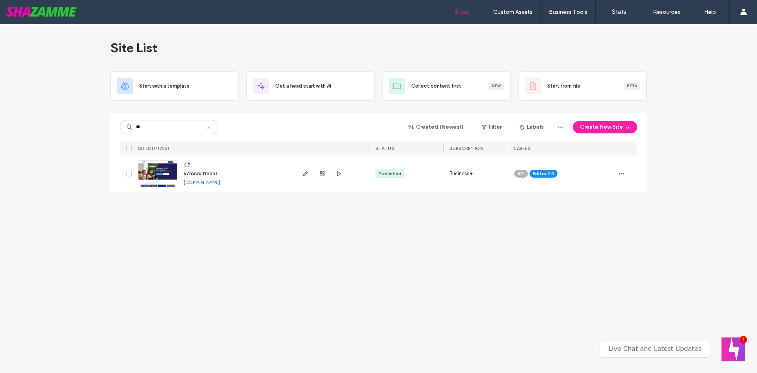
click at [197, 173] on span "v7recruitment" at bounding box center [201, 173] width 34 height 6
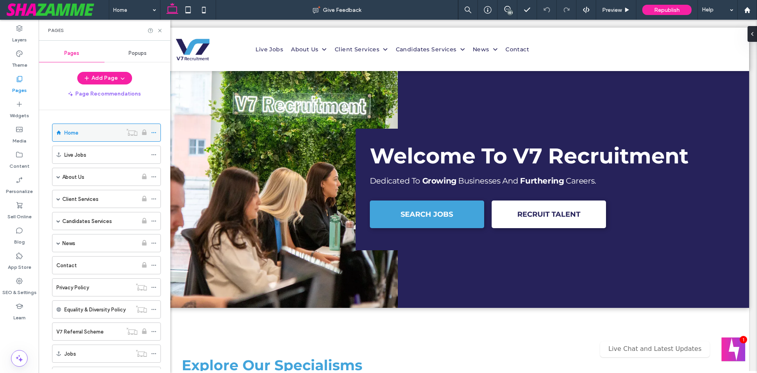
click at [154, 132] on use at bounding box center [153, 132] width 4 height 1
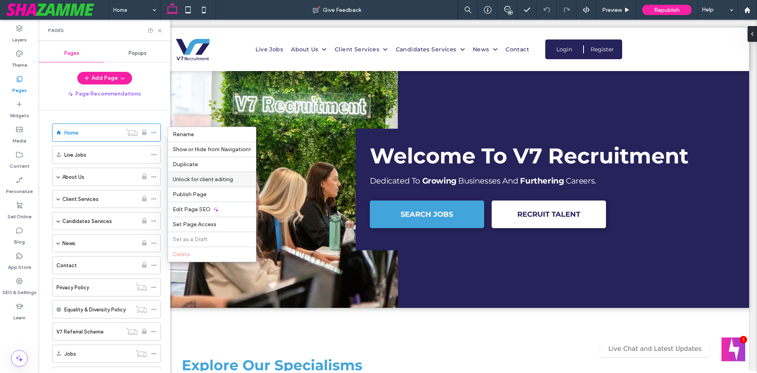
click at [197, 181] on span "Unlock for client editing" at bounding box center [203, 179] width 60 height 7
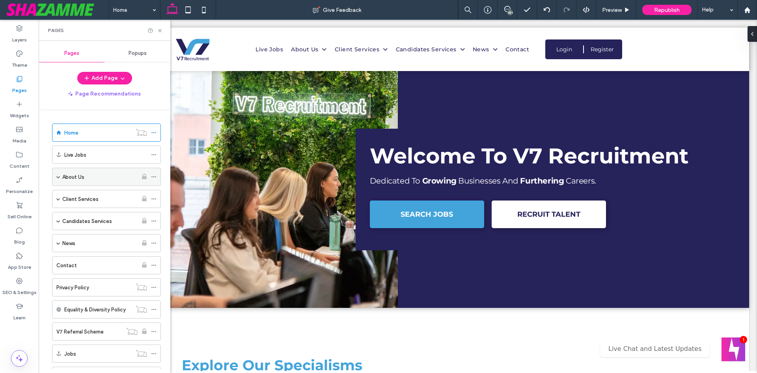
click at [156, 175] on icon at bounding box center [154, 177] width 6 height 6
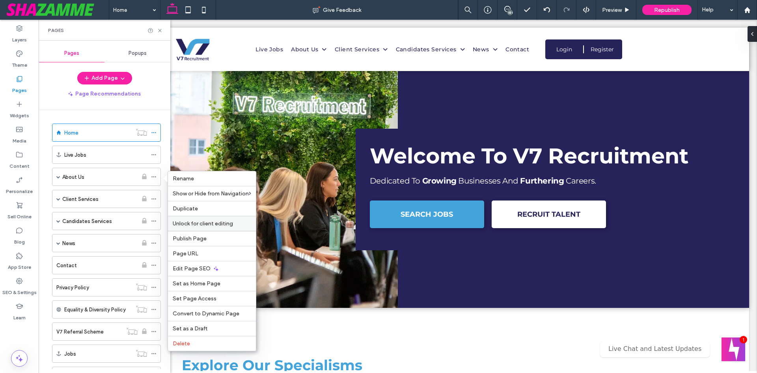
click at [209, 223] on span "Unlock for client editing" at bounding box center [203, 223] width 60 height 7
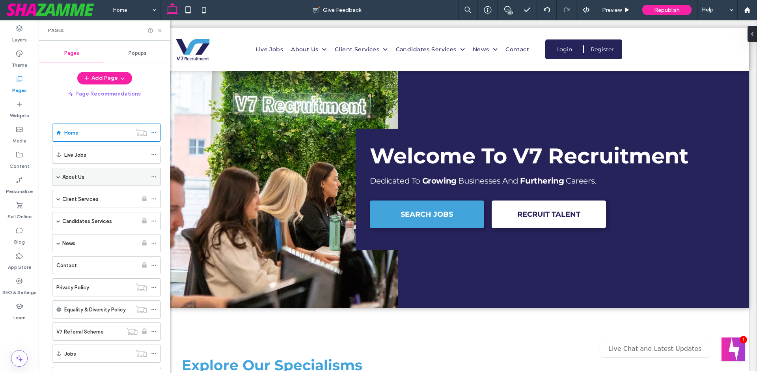
click at [156, 176] on icon at bounding box center [154, 177] width 6 height 6
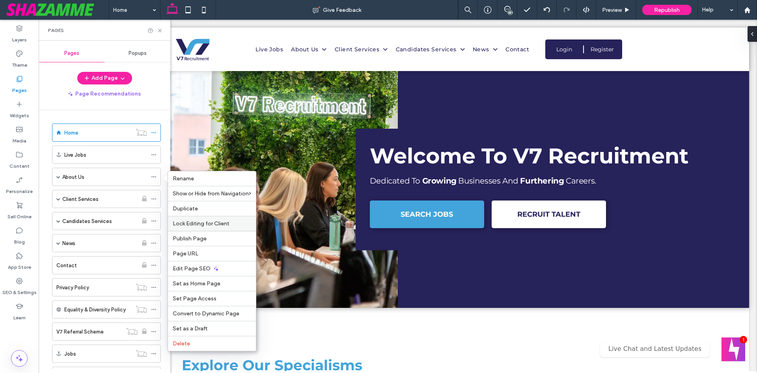
click at [196, 223] on span "Lock Editing for Client" at bounding box center [201, 223] width 57 height 7
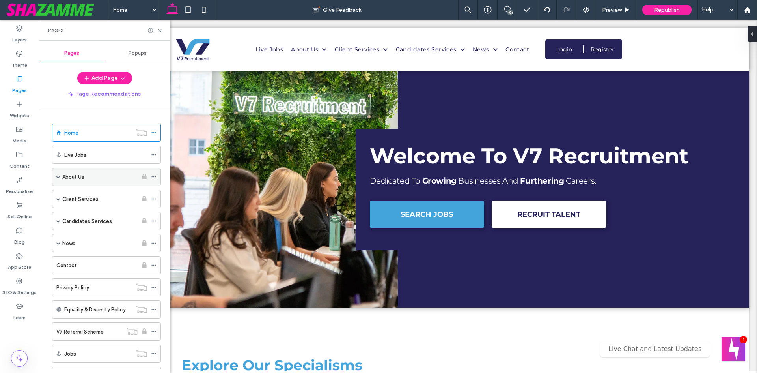
click at [154, 176] on icon at bounding box center [154, 177] width 6 height 6
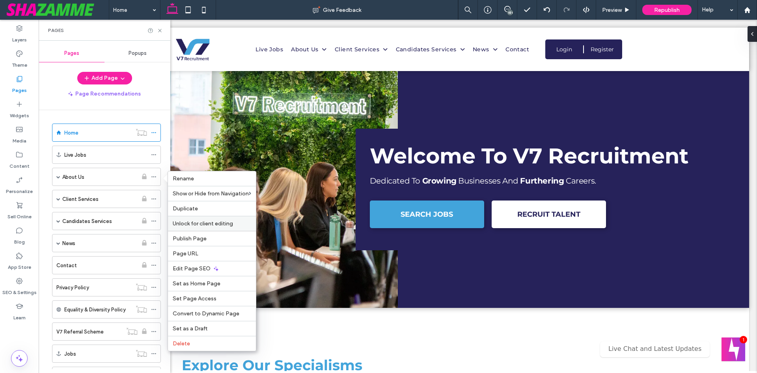
click at [194, 226] on span "Unlock for client editing" at bounding box center [203, 223] width 60 height 7
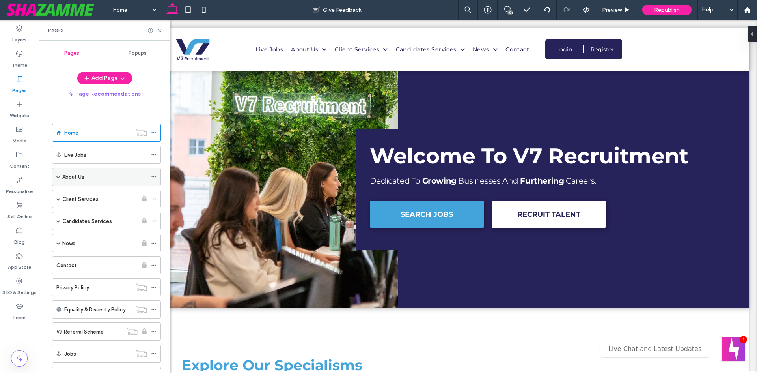
click at [59, 177] on span at bounding box center [58, 177] width 4 height 4
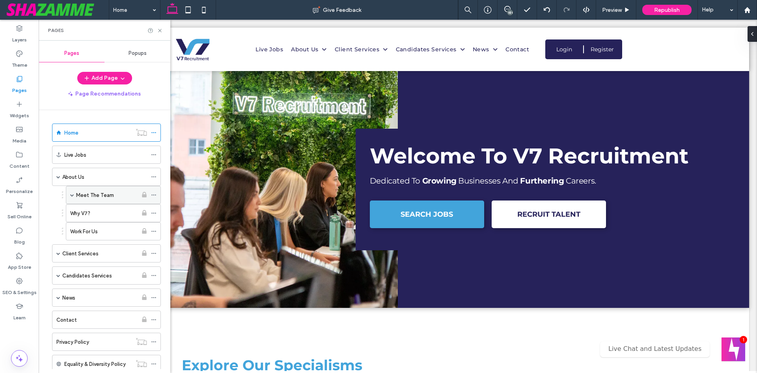
click at [152, 194] on icon at bounding box center [154, 195] width 6 height 6
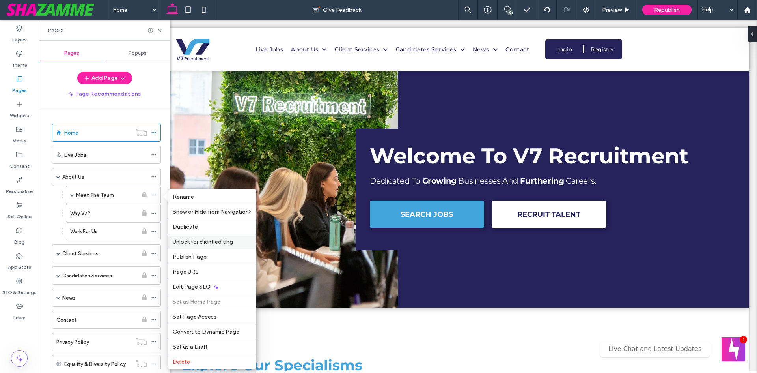
click at [199, 237] on div "Unlock for client editing" at bounding box center [212, 241] width 88 height 15
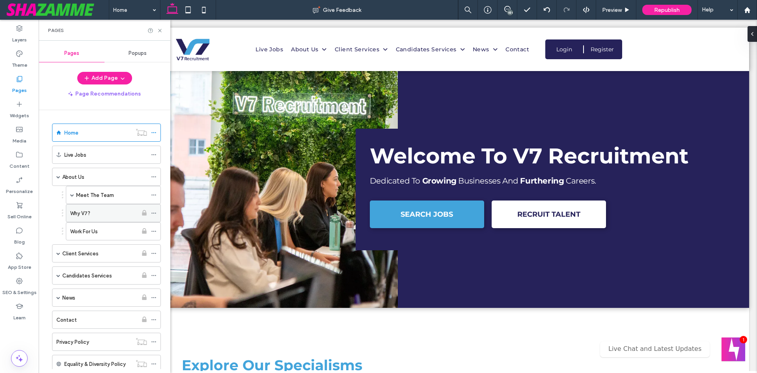
click at [153, 214] on icon at bounding box center [154, 213] width 6 height 6
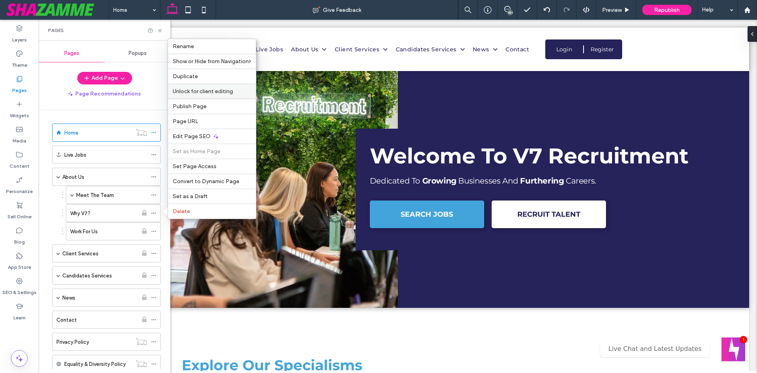
click at [212, 88] on span "Unlock for client editing" at bounding box center [203, 91] width 60 height 7
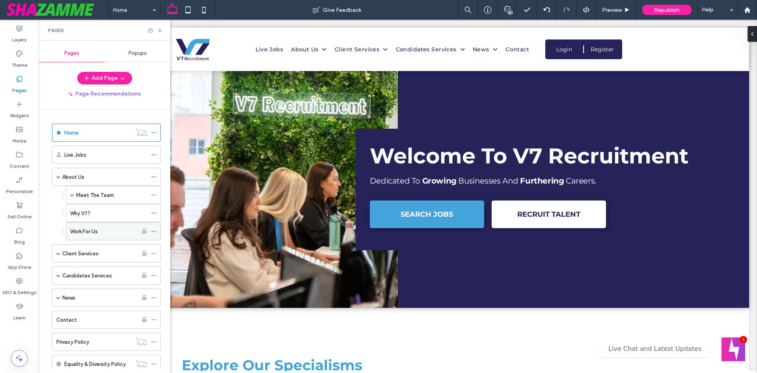
click at [155, 231] on icon at bounding box center [154, 231] width 6 height 6
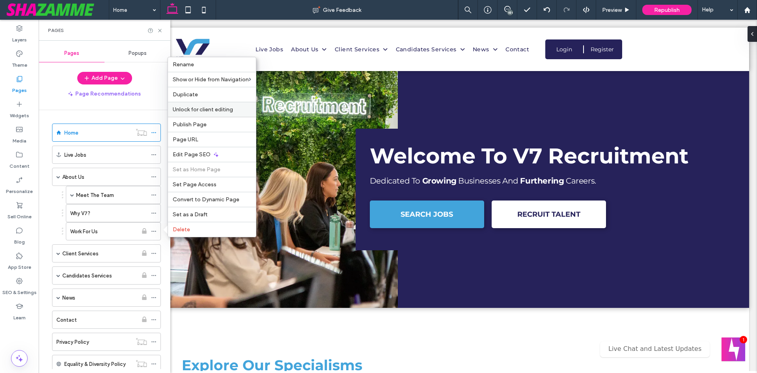
click at [220, 108] on span "Unlock for client editing" at bounding box center [203, 109] width 60 height 7
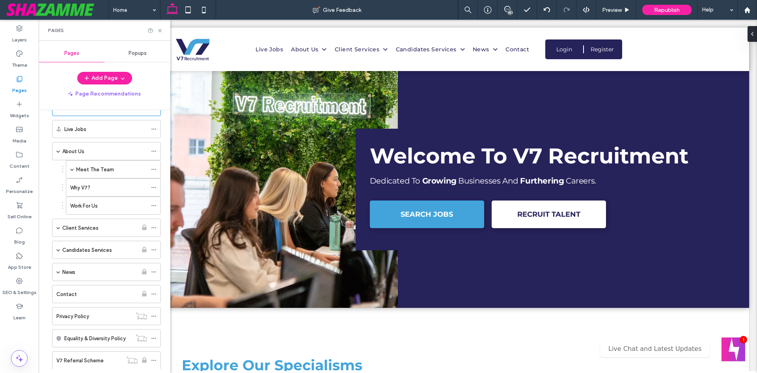
scroll to position [39, 0]
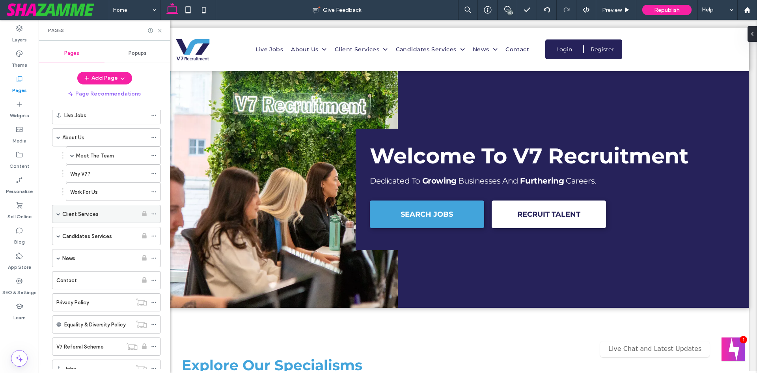
click at [152, 212] on icon at bounding box center [154, 214] width 6 height 6
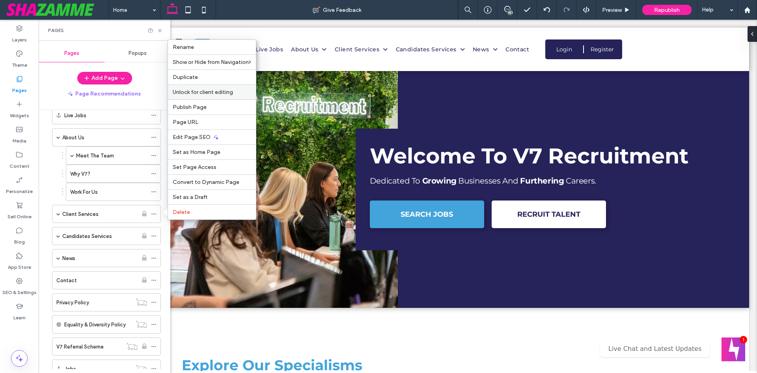
click at [215, 90] on span "Unlock for client editing" at bounding box center [203, 92] width 60 height 7
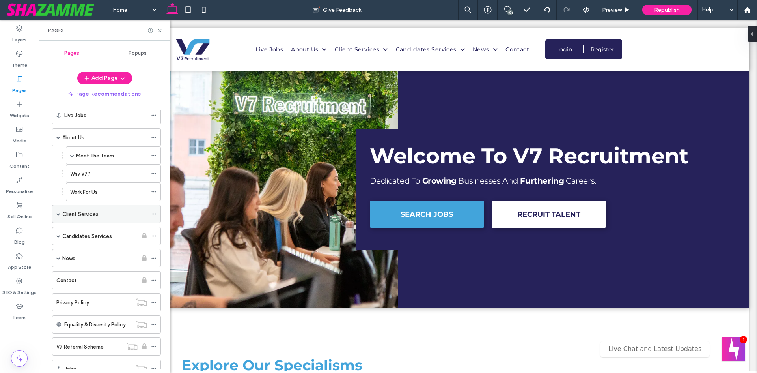
click at [58, 214] on span at bounding box center [58, 214] width 4 height 4
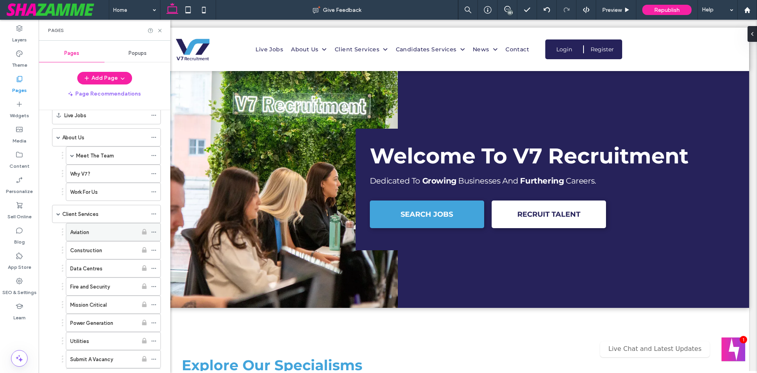
click at [155, 231] on use at bounding box center [153, 231] width 4 height 1
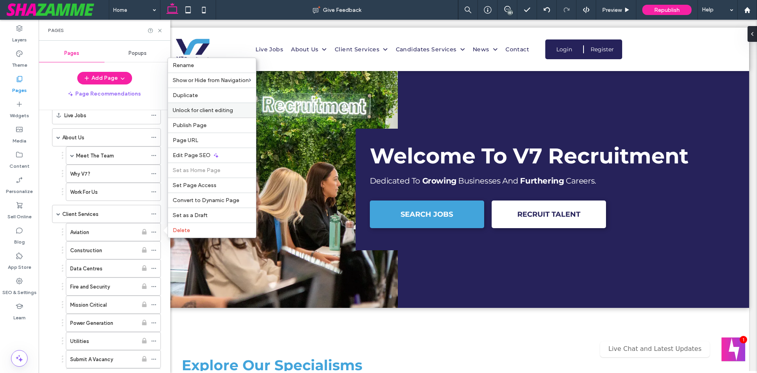
click at [205, 115] on div "Unlock for client editing" at bounding box center [212, 110] width 88 height 15
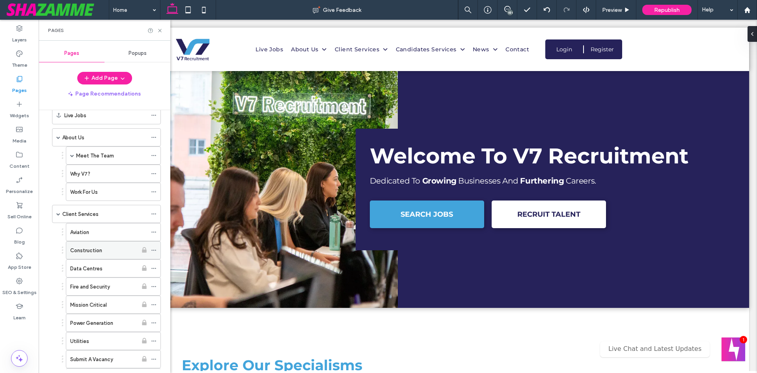
click at [153, 251] on icon at bounding box center [154, 250] width 6 height 6
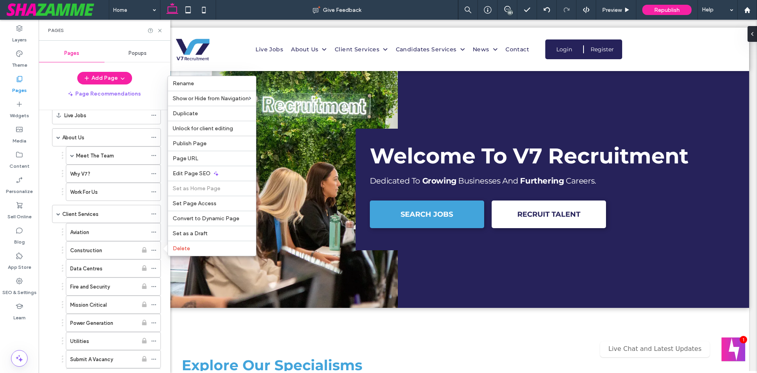
click at [208, 128] on span "Unlock for client editing" at bounding box center [203, 128] width 60 height 7
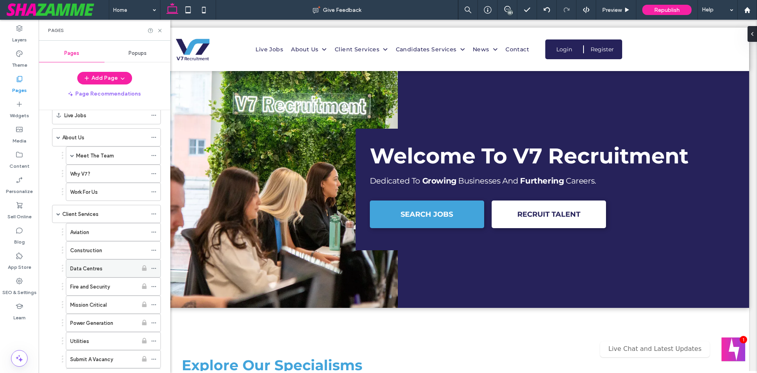
click at [155, 270] on icon at bounding box center [154, 268] width 6 height 6
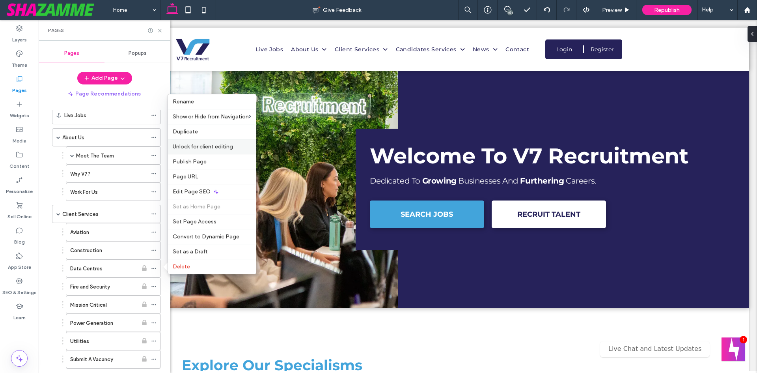
click at [212, 148] on span "Unlock for client editing" at bounding box center [203, 146] width 60 height 7
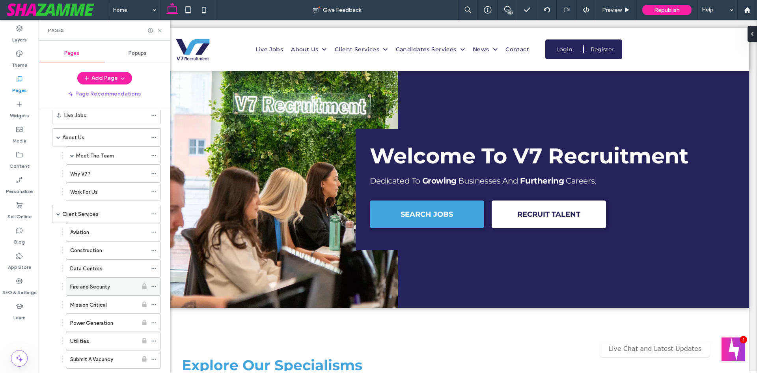
click at [155, 285] on icon at bounding box center [154, 286] width 6 height 6
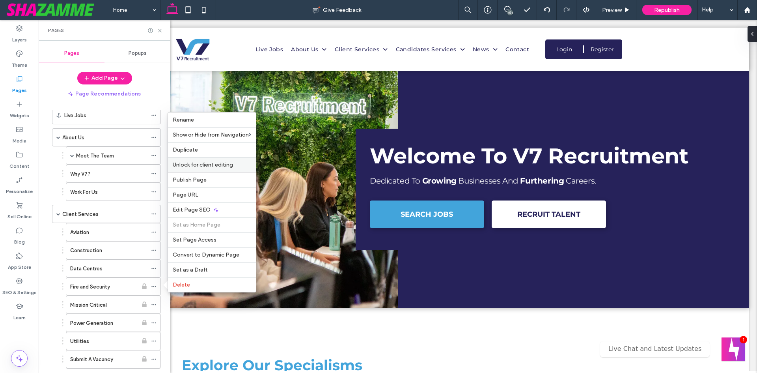
click at [217, 164] on span "Unlock for client editing" at bounding box center [203, 164] width 60 height 7
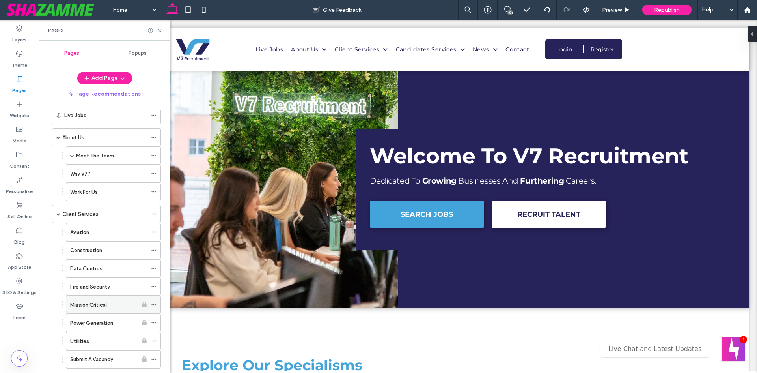
click at [154, 304] on use at bounding box center [153, 304] width 4 height 1
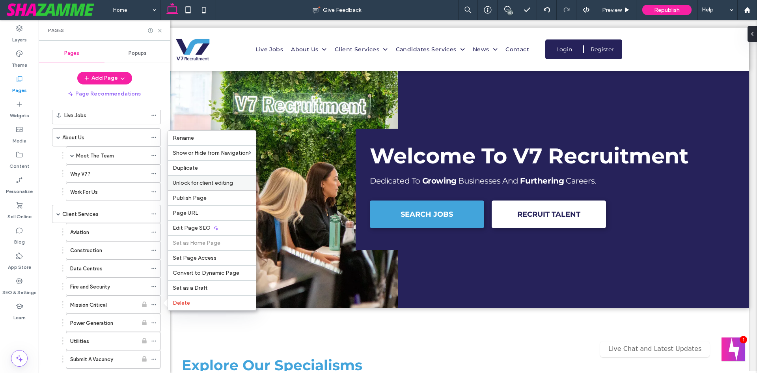
click at [219, 178] on div "Unlock for client editing" at bounding box center [212, 182] width 88 height 15
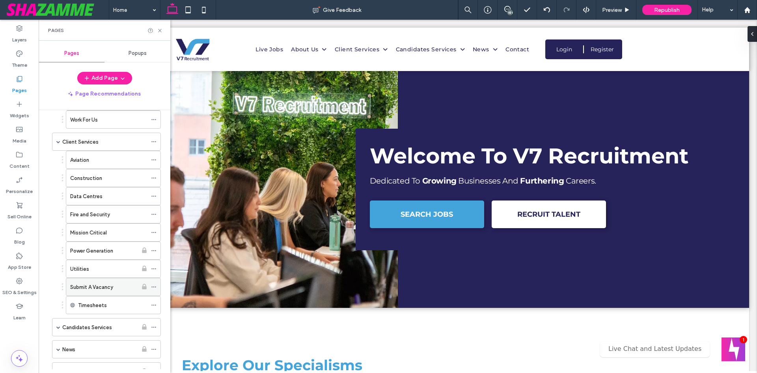
scroll to position [118, 0]
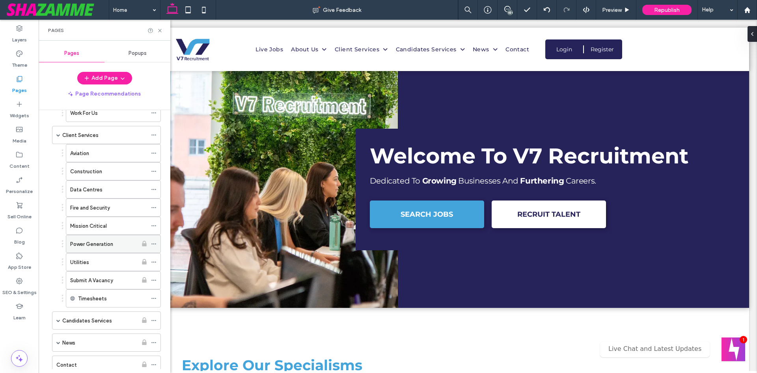
click at [154, 242] on icon at bounding box center [154, 244] width 6 height 6
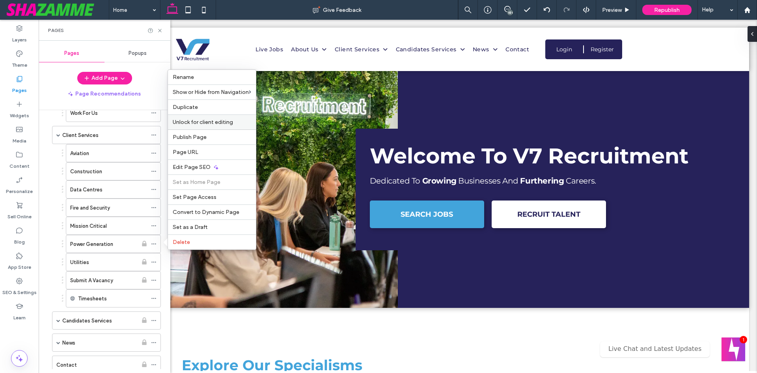
click at [219, 119] on span "Unlock for client editing" at bounding box center [203, 122] width 60 height 7
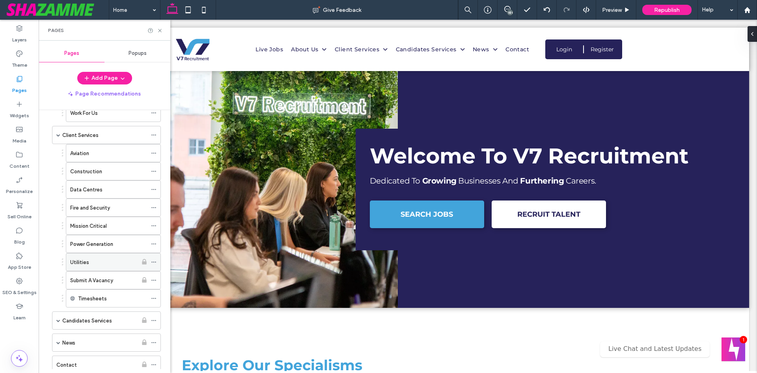
click at [156, 259] on icon at bounding box center [154, 262] width 6 height 6
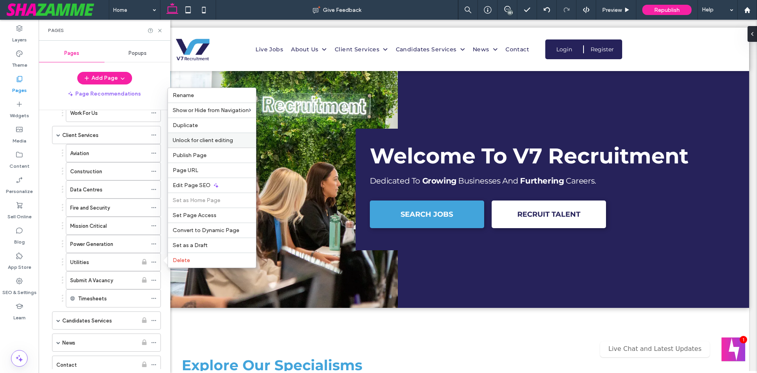
click at [200, 140] on span "Unlock for client editing" at bounding box center [203, 140] width 60 height 7
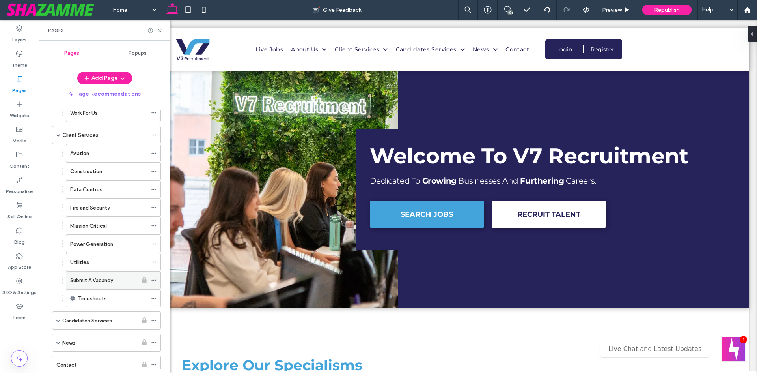
click at [153, 280] on icon at bounding box center [154, 280] width 6 height 6
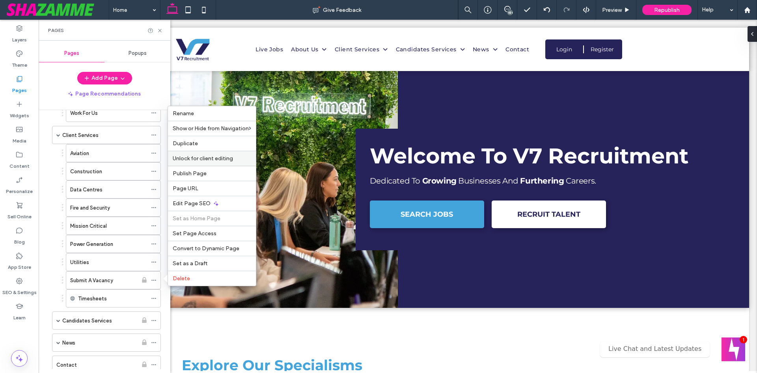
click at [212, 160] on span "Unlock for client editing" at bounding box center [203, 158] width 60 height 7
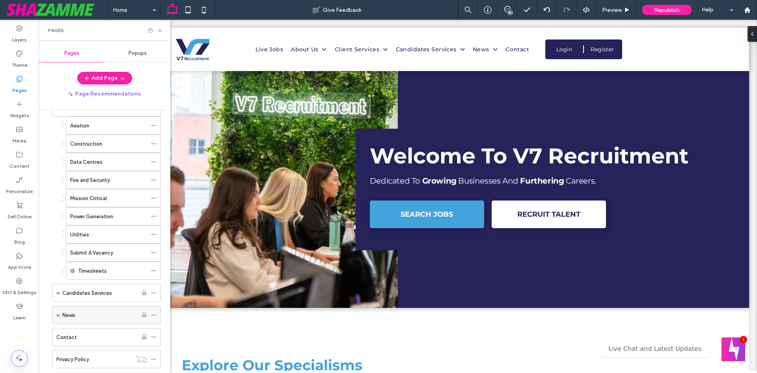
scroll to position [158, 0]
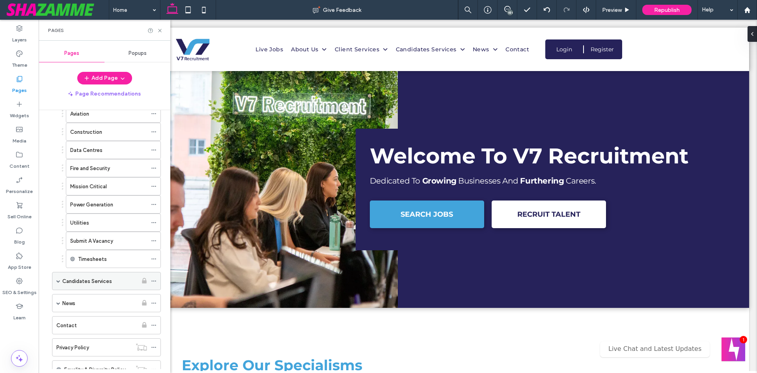
click at [57, 282] on span at bounding box center [58, 281] width 4 height 4
click at [155, 281] on icon at bounding box center [154, 281] width 6 height 6
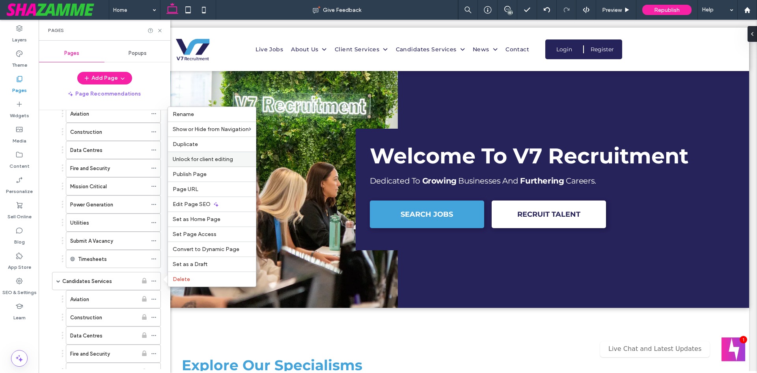
click at [218, 162] on div "Unlock for client editing" at bounding box center [212, 158] width 88 height 15
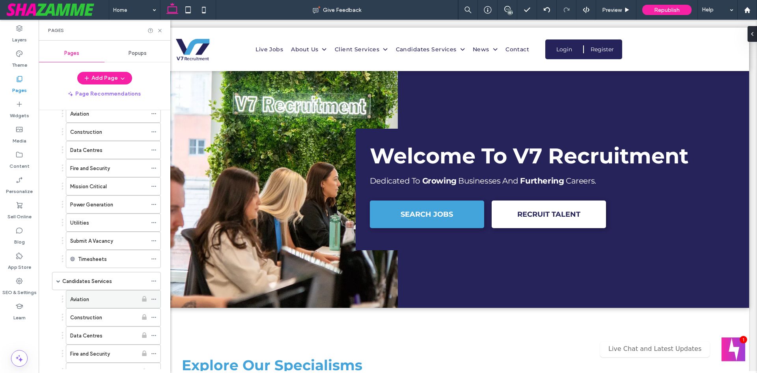
click at [155, 298] on icon at bounding box center [154, 299] width 6 height 6
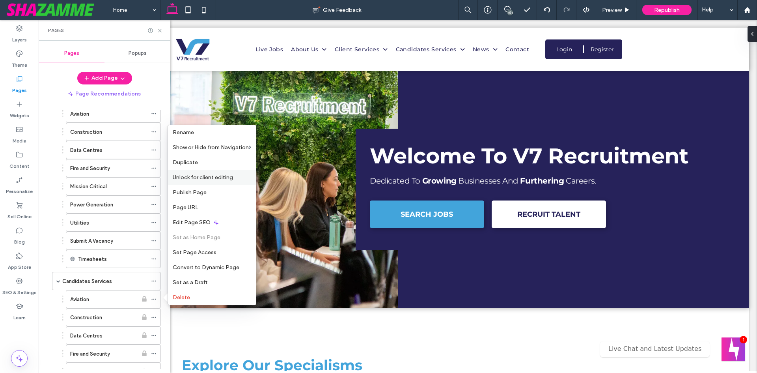
click at [203, 179] on span "Unlock for client editing" at bounding box center [203, 177] width 60 height 7
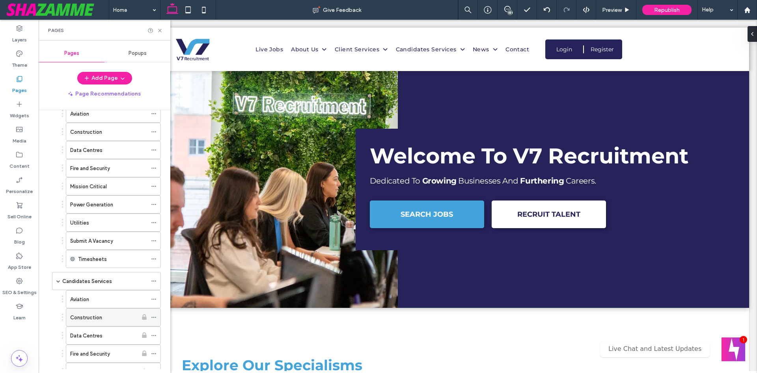
click at [152, 319] on icon at bounding box center [154, 317] width 6 height 6
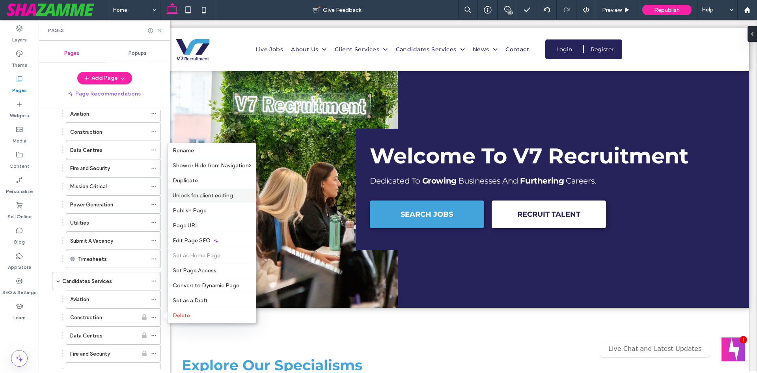
click at [202, 188] on div "Unlock for client editing" at bounding box center [212, 195] width 88 height 15
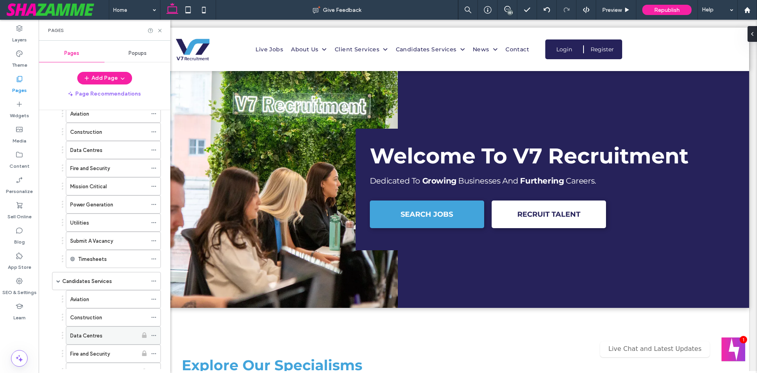
click at [155, 333] on icon at bounding box center [154, 335] width 6 height 6
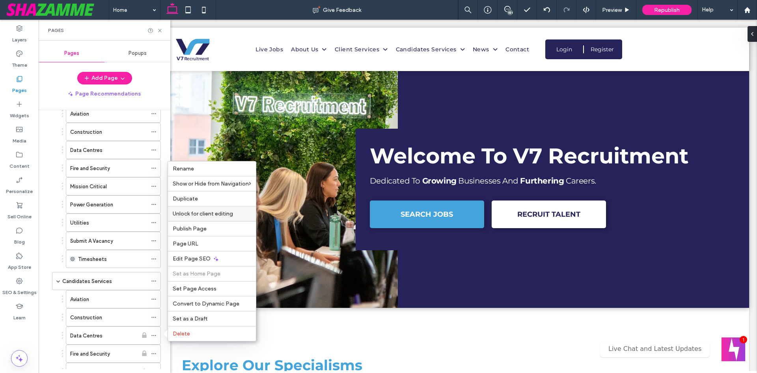
click at [203, 216] on span "Unlock for client editing" at bounding box center [203, 213] width 60 height 7
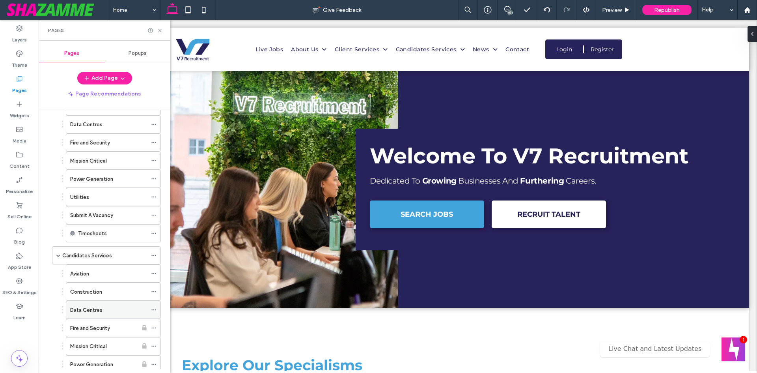
scroll to position [237, 0]
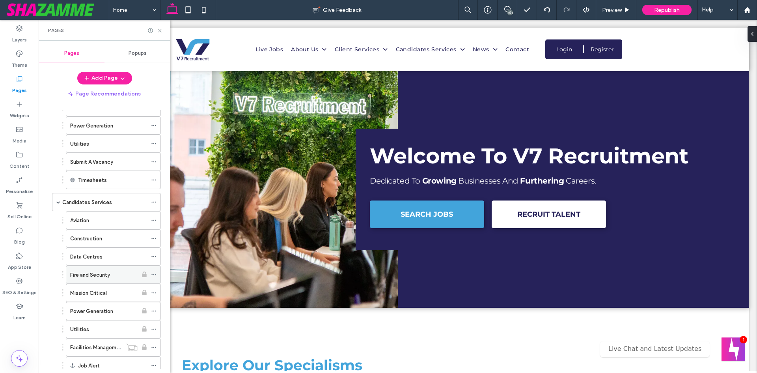
click at [155, 275] on icon at bounding box center [154, 275] width 6 height 6
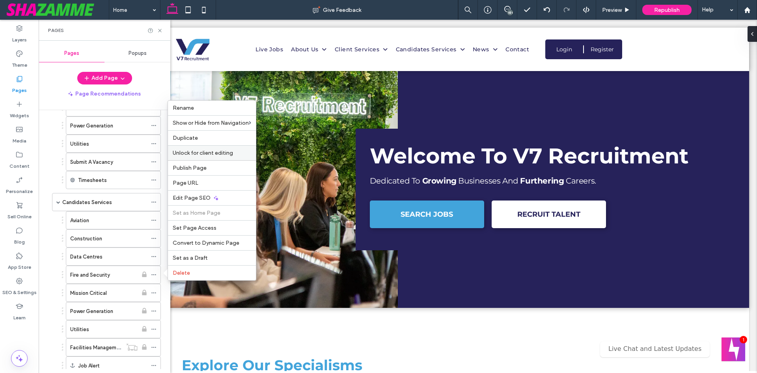
click at [225, 158] on div "Unlock for client editing" at bounding box center [212, 152] width 88 height 15
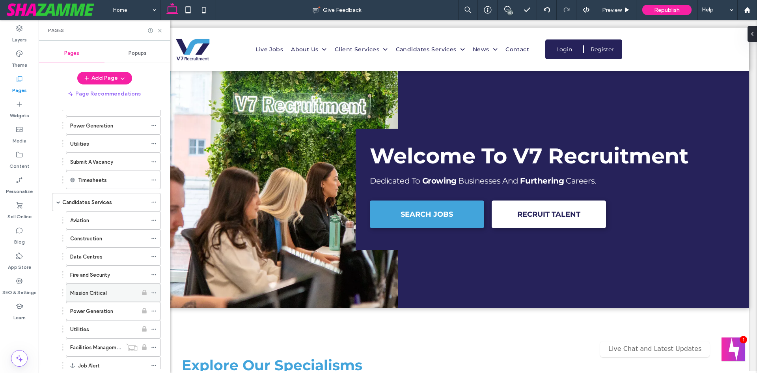
click at [152, 294] on icon at bounding box center [154, 293] width 6 height 6
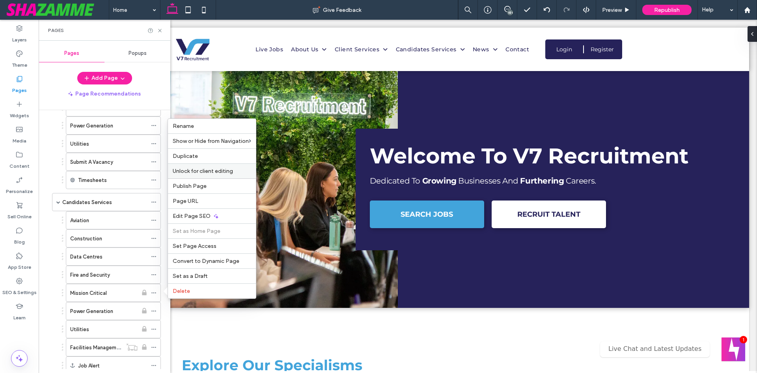
click at [205, 168] on span "Unlock for client editing" at bounding box center [203, 171] width 60 height 7
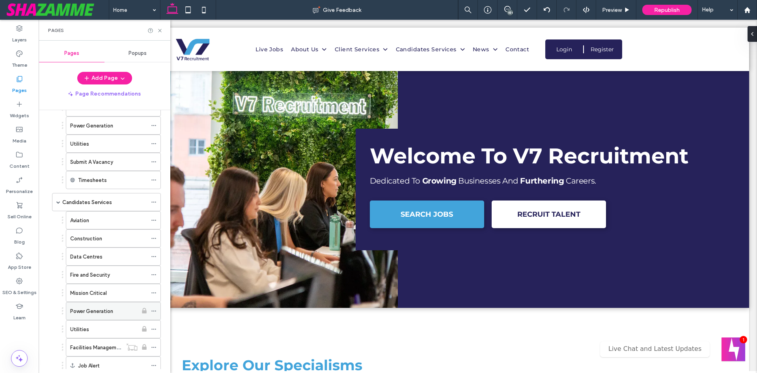
click at [154, 311] on icon at bounding box center [154, 311] width 6 height 6
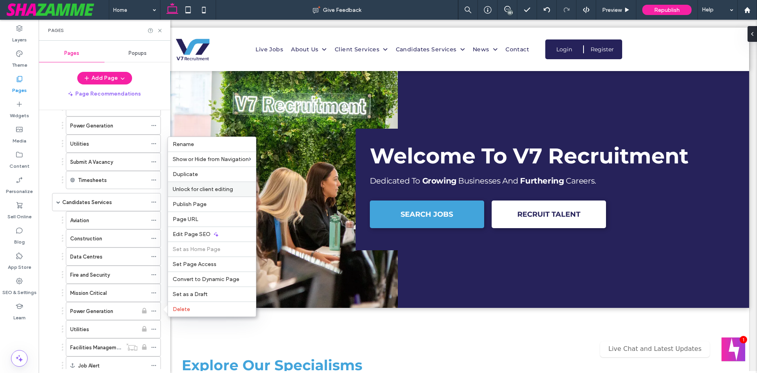
click at [201, 193] on div "Unlock for client editing" at bounding box center [212, 188] width 88 height 15
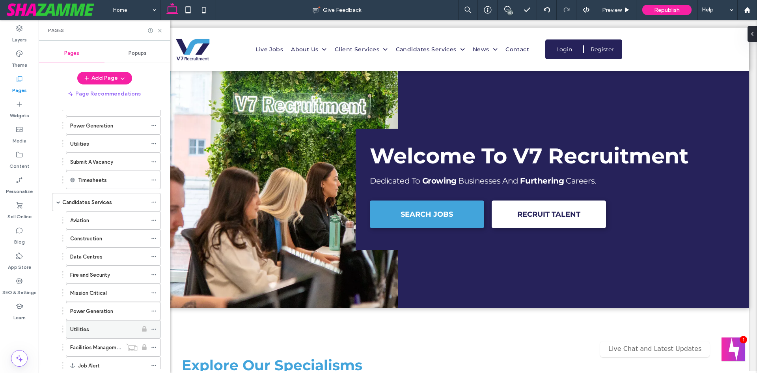
click at [154, 327] on icon at bounding box center [154, 329] width 6 height 6
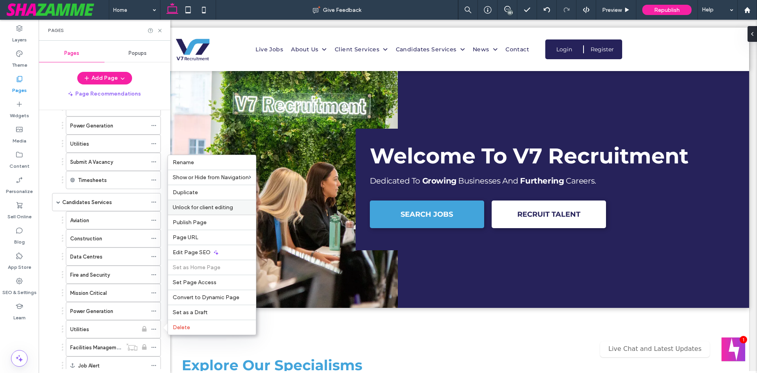
click at [203, 208] on span "Unlock for client editing" at bounding box center [203, 207] width 60 height 7
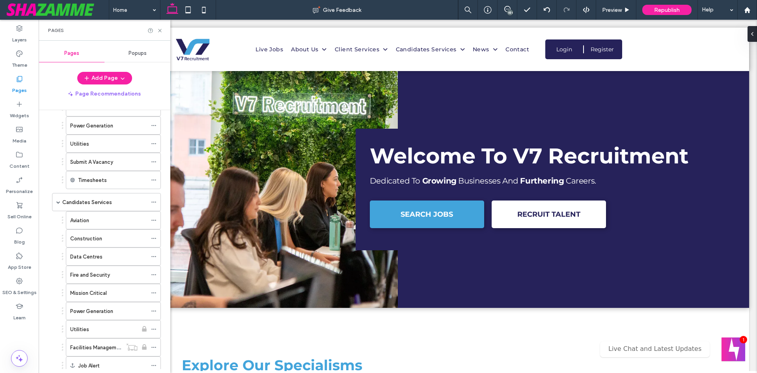
click at [153, 348] on icon at bounding box center [154, 347] width 6 height 6
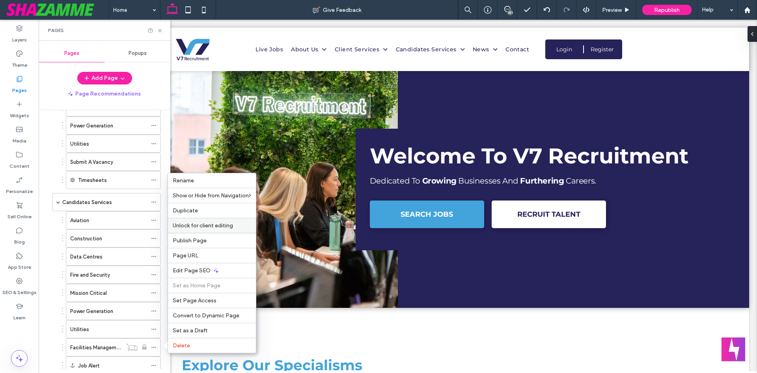
click at [214, 225] on span "Unlock for client editing" at bounding box center [203, 225] width 60 height 7
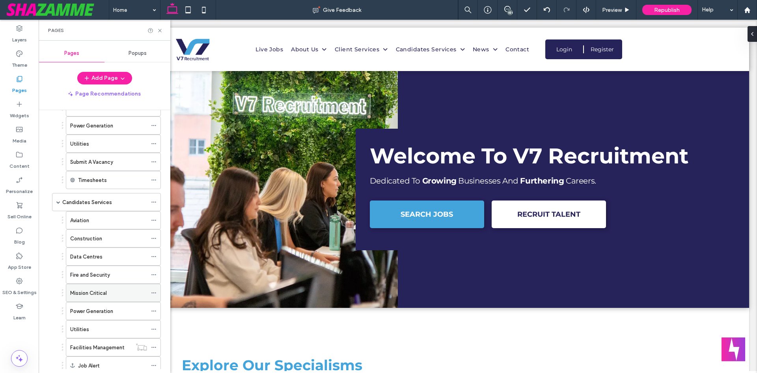
scroll to position [394, 0]
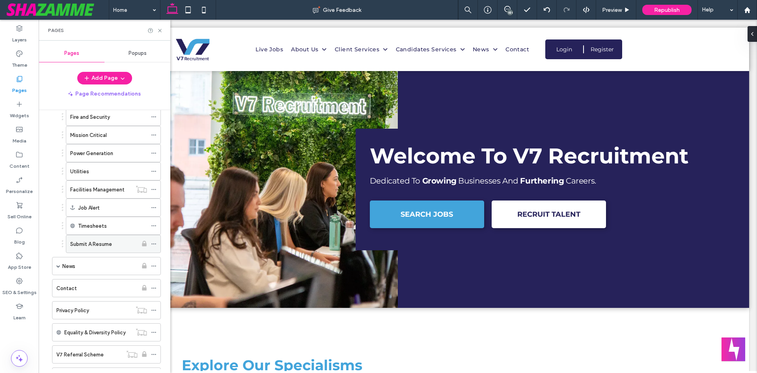
click at [154, 244] on use at bounding box center [153, 243] width 4 height 1
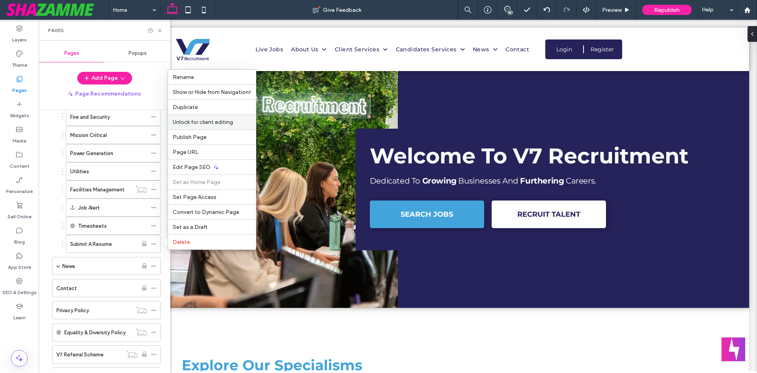
click at [205, 119] on span "Unlock for client editing" at bounding box center [203, 122] width 60 height 7
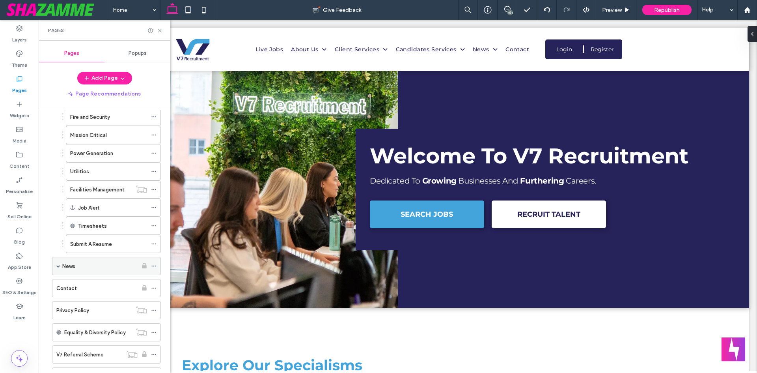
click at [153, 265] on icon at bounding box center [154, 266] width 6 height 6
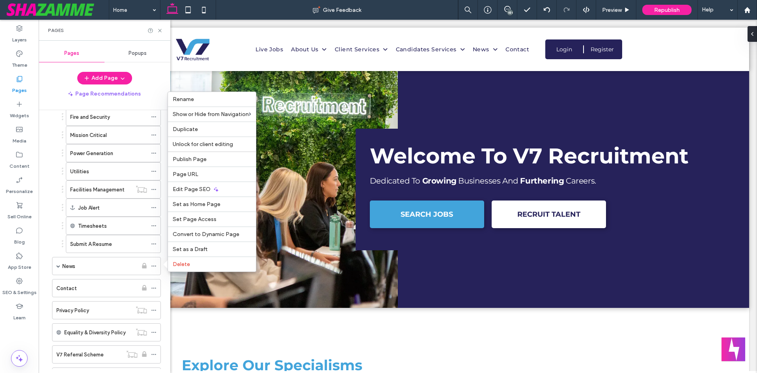
scroll to position [0, 0]
click at [215, 141] on div "Unlock for client editing" at bounding box center [212, 143] width 88 height 15
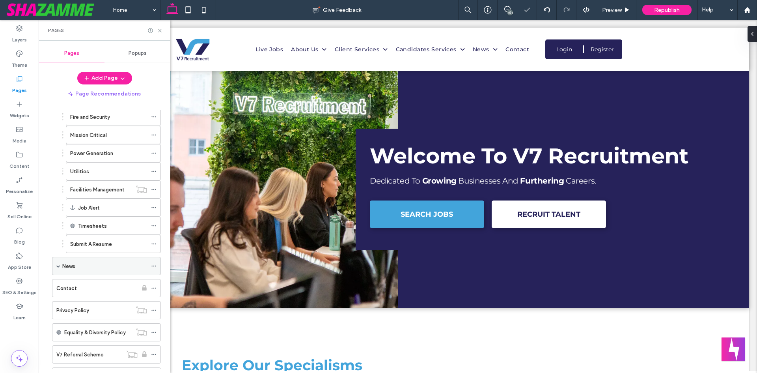
click at [58, 265] on span at bounding box center [58, 266] width 4 height 4
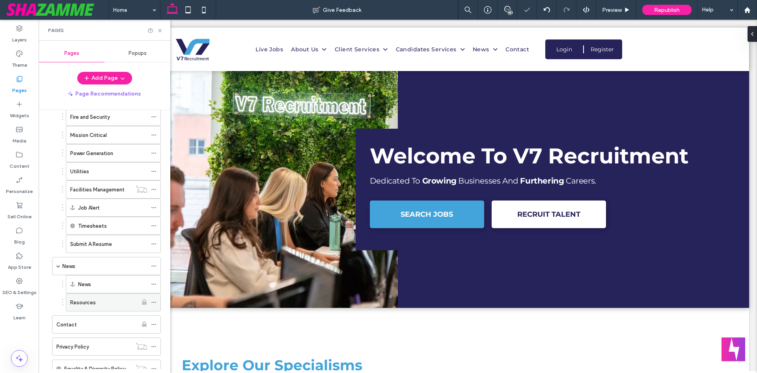
click at [160, 298] on div at bounding box center [155, 302] width 9 height 12
click at [155, 304] on icon at bounding box center [154, 302] width 6 height 6
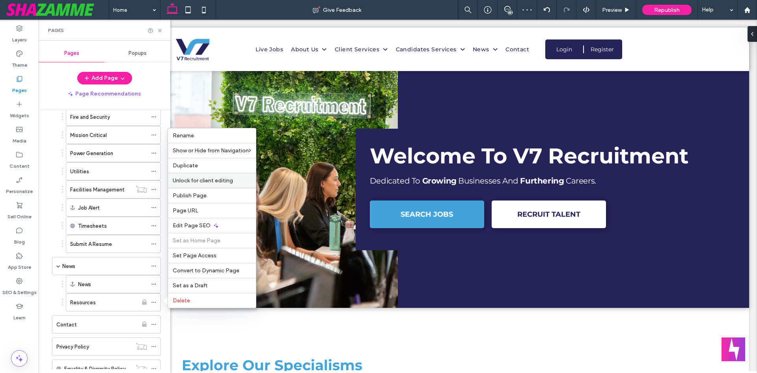
click at [211, 177] on span "Unlock for client editing" at bounding box center [203, 180] width 60 height 7
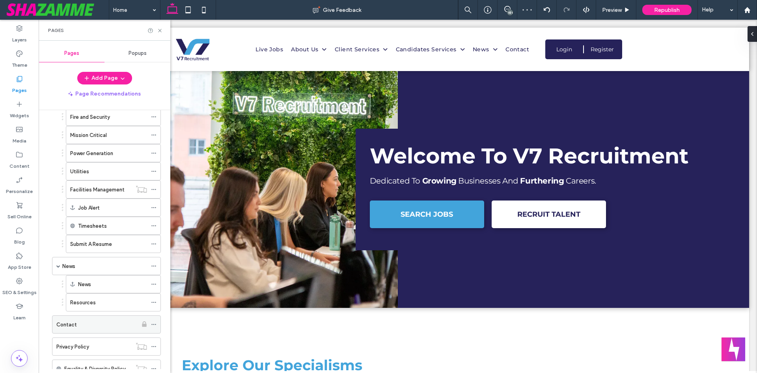
click at [153, 324] on icon at bounding box center [154, 324] width 6 height 6
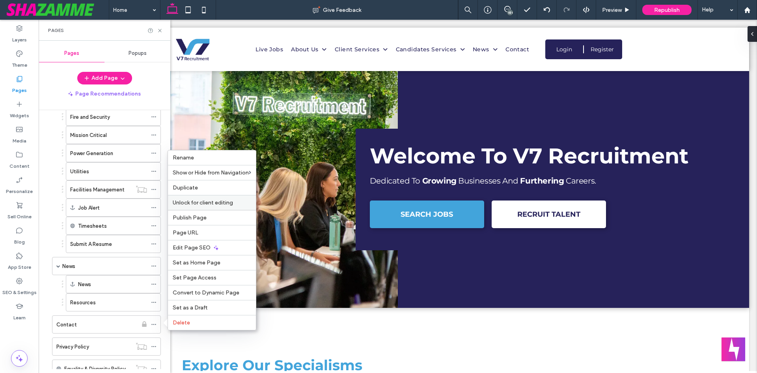
click at [229, 201] on span "Unlock for client editing" at bounding box center [203, 202] width 60 height 7
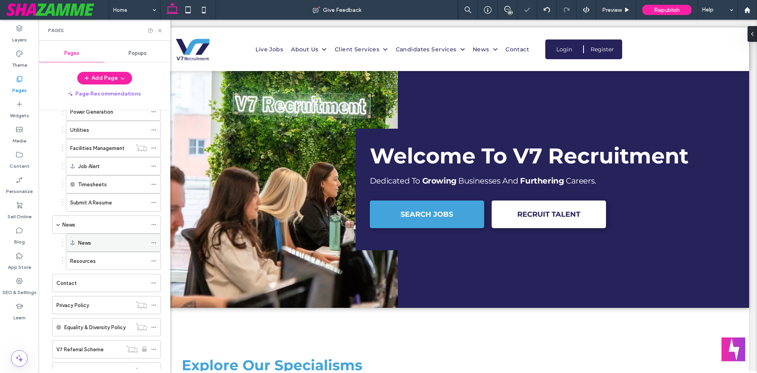
scroll to position [489, 0]
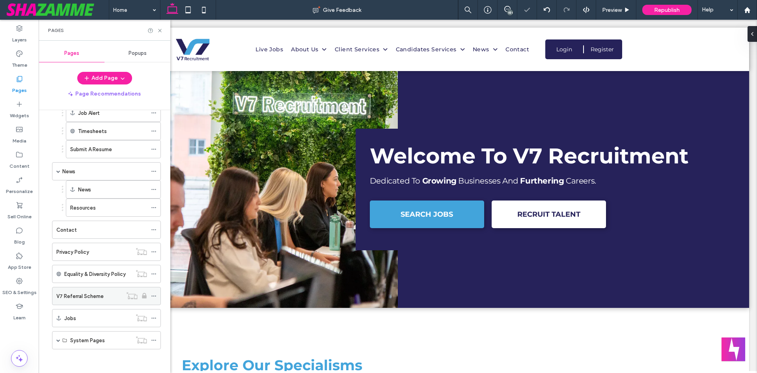
click at [154, 294] on icon at bounding box center [154, 296] width 6 height 6
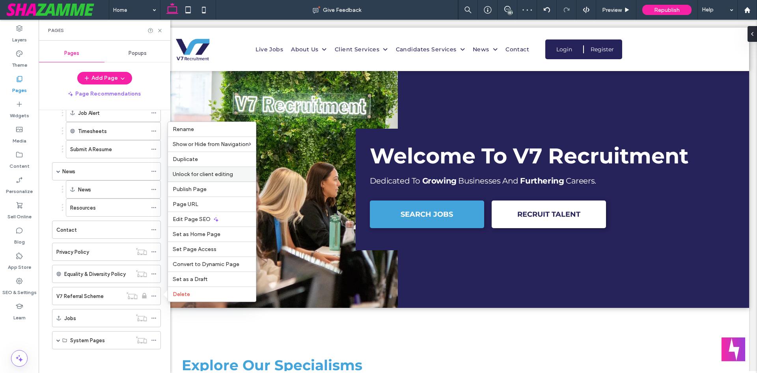
click at [220, 175] on span "Unlock for client editing" at bounding box center [203, 174] width 60 height 7
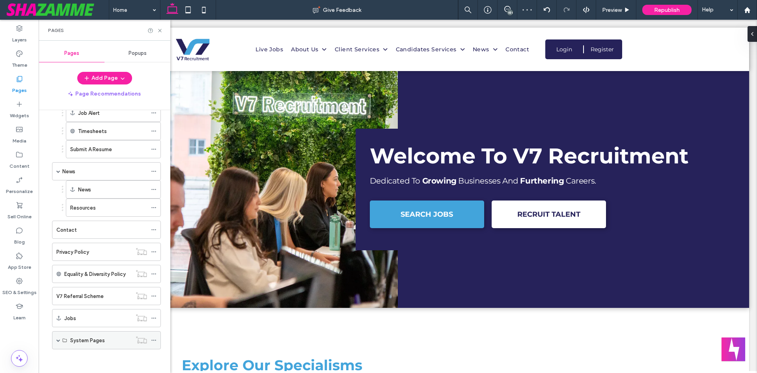
click at [57, 341] on span at bounding box center [58, 340] width 4 height 4
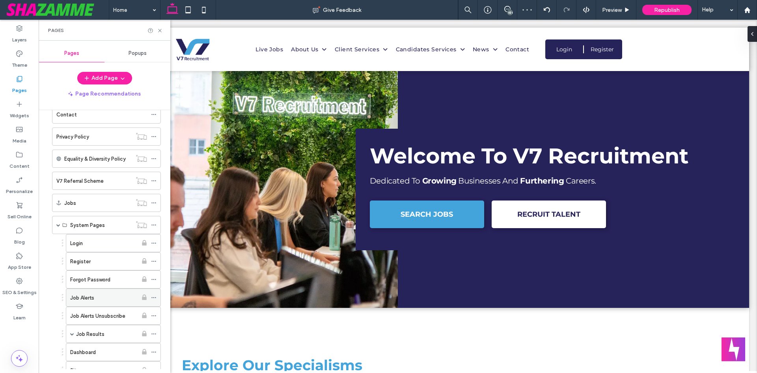
scroll to position [607, 0]
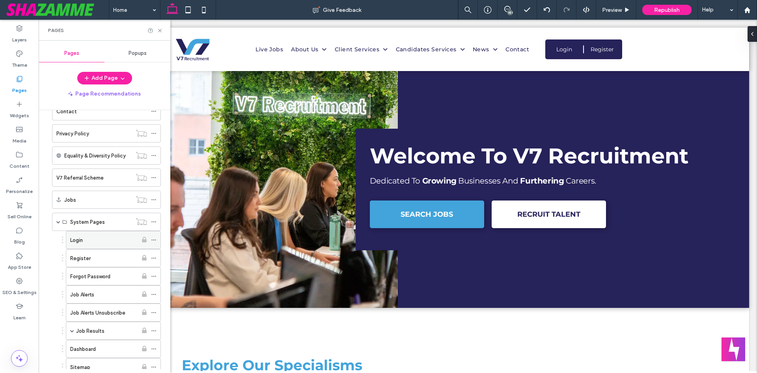
click at [155, 238] on icon at bounding box center [154, 240] width 6 height 6
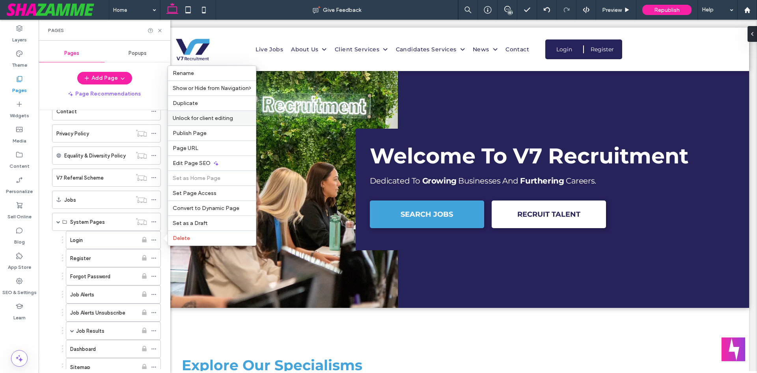
click at [213, 121] on span "Unlock for client editing" at bounding box center [203, 118] width 60 height 7
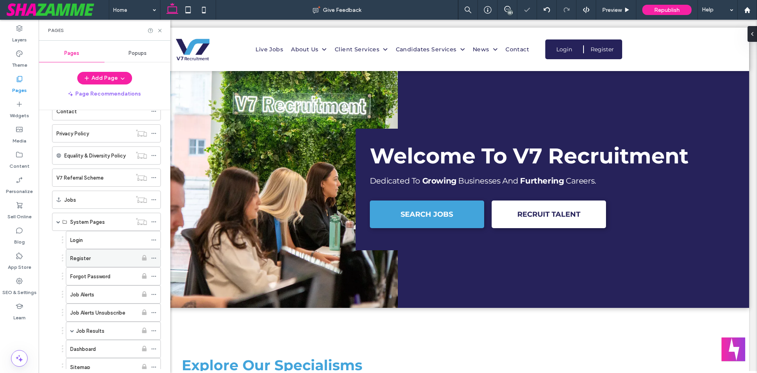
click at [157, 256] on div at bounding box center [155, 258] width 9 height 12
drag, startPoint x: 152, startPoint y: 256, endPoint x: 165, endPoint y: 247, distance: 16.2
click at [153, 257] on icon at bounding box center [154, 258] width 6 height 6
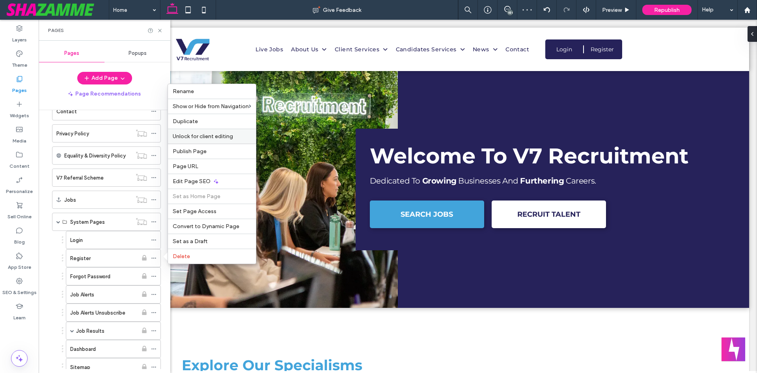
click at [186, 131] on div "Unlock for client editing" at bounding box center [212, 136] width 88 height 15
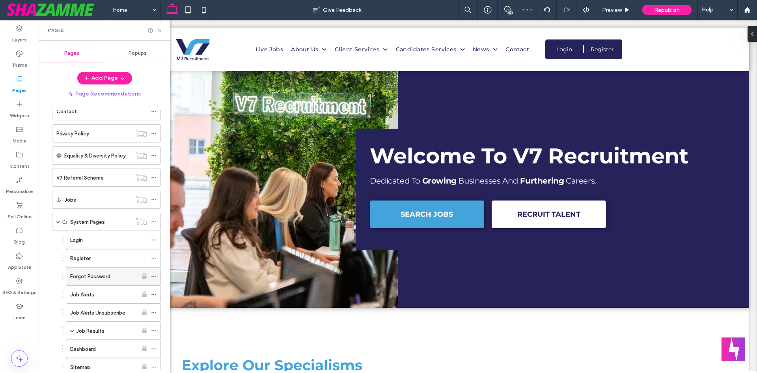
click at [154, 275] on icon at bounding box center [154, 276] width 6 height 6
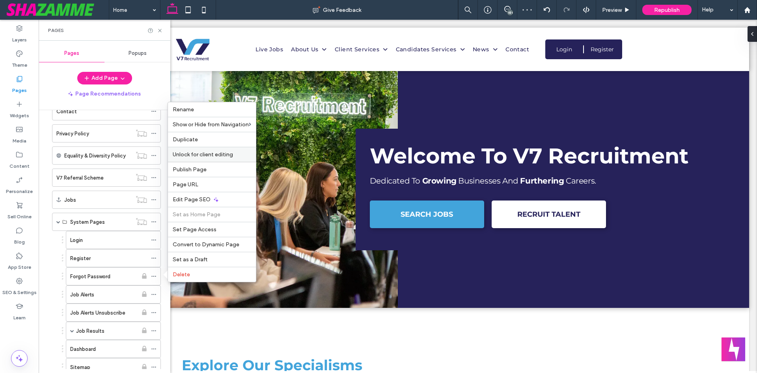
click at [199, 155] on span "Unlock for client editing" at bounding box center [203, 154] width 60 height 7
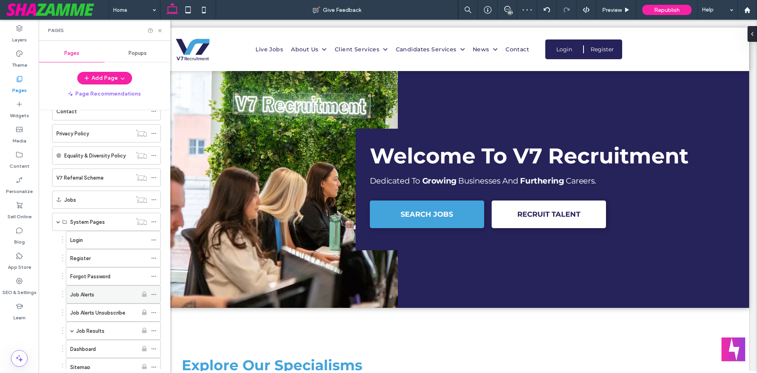
click at [153, 295] on icon at bounding box center [154, 294] width 6 height 6
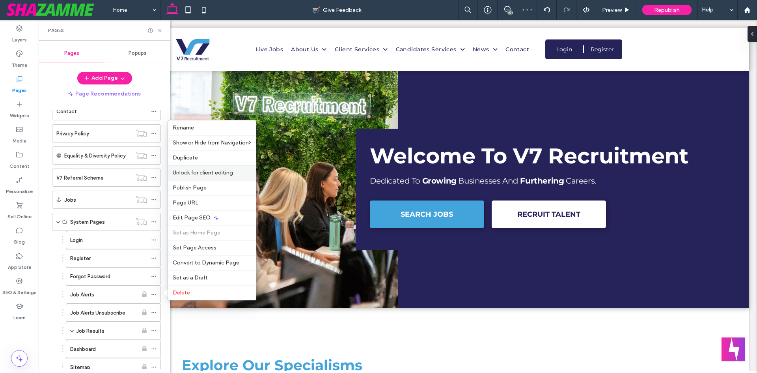
click at [197, 169] on div "Unlock for client editing" at bounding box center [212, 172] width 88 height 15
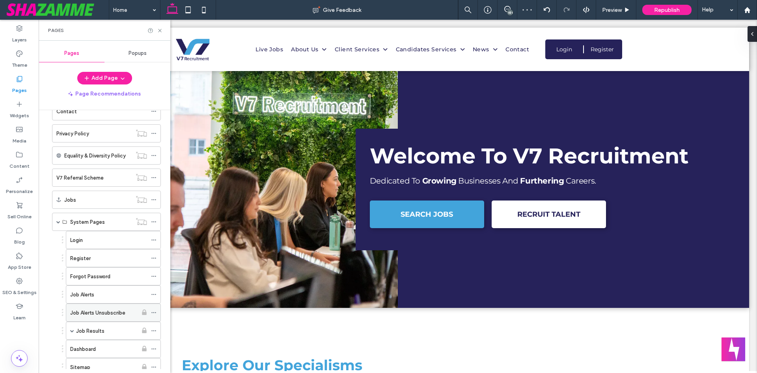
click at [153, 311] on icon at bounding box center [154, 312] width 6 height 6
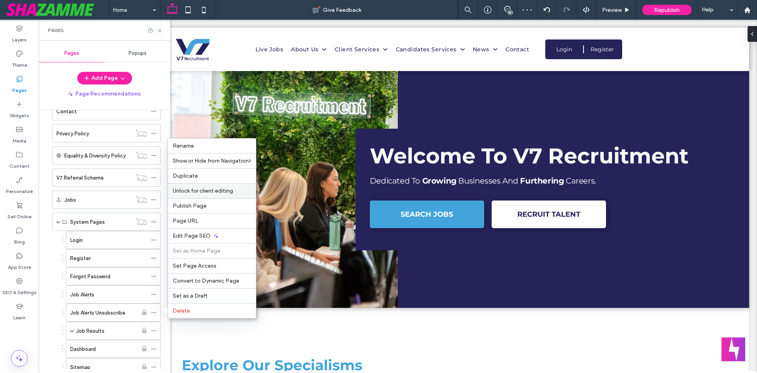
drag, startPoint x: 205, startPoint y: 190, endPoint x: 176, endPoint y: 270, distance: 85.3
click at [205, 190] on span "Unlock for client editing" at bounding box center [203, 190] width 60 height 7
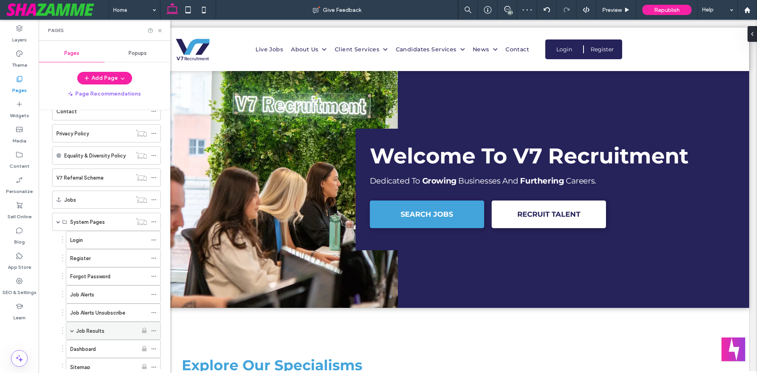
click at [155, 330] on icon at bounding box center [154, 331] width 6 height 6
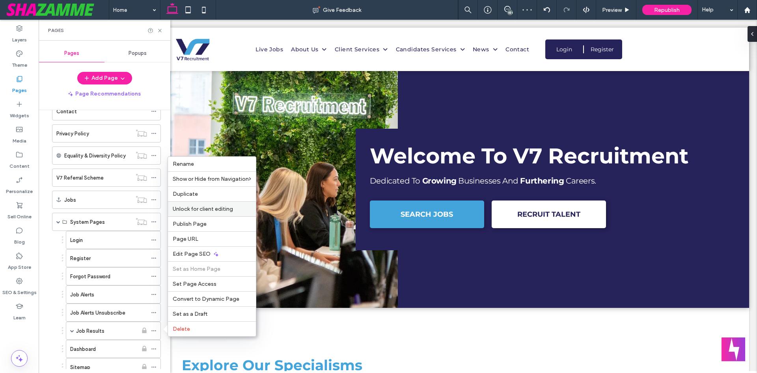
click at [215, 210] on span "Unlock for client editing" at bounding box center [203, 208] width 60 height 7
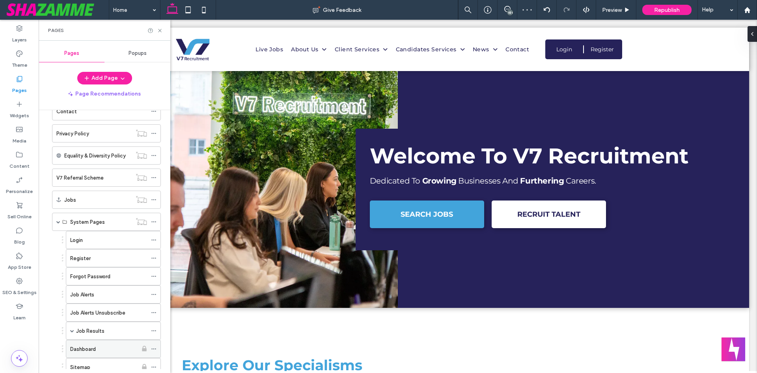
click at [151, 350] on icon at bounding box center [154, 349] width 6 height 6
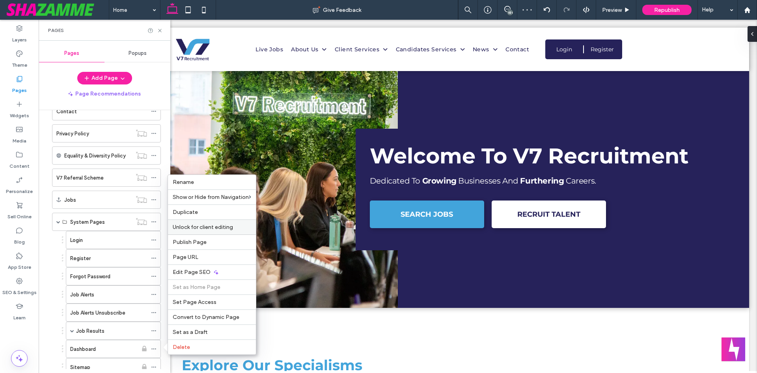
click at [196, 226] on span "Unlock for client editing" at bounding box center [203, 227] width 60 height 7
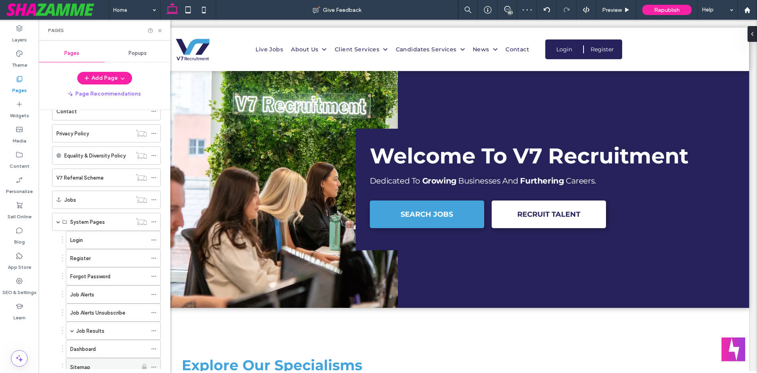
click at [153, 364] on icon at bounding box center [154, 367] width 6 height 6
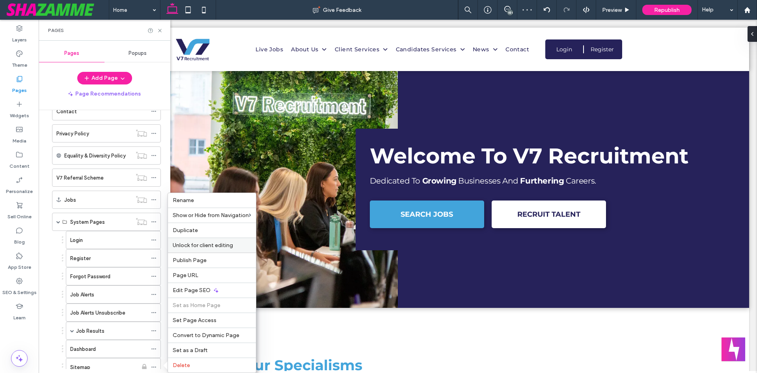
click at [198, 245] on span "Unlock for client editing" at bounding box center [203, 245] width 60 height 7
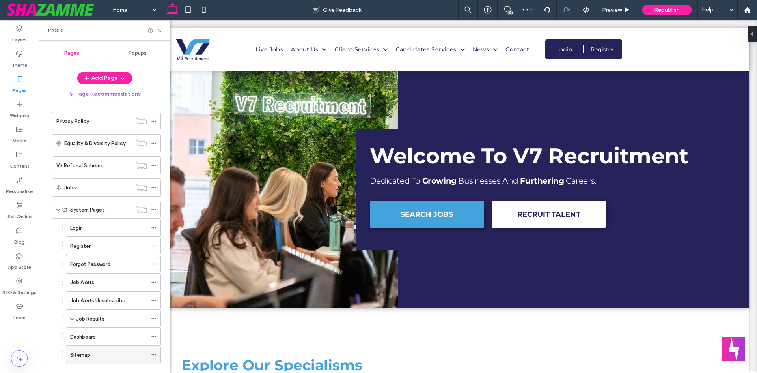
scroll to position [595, 0]
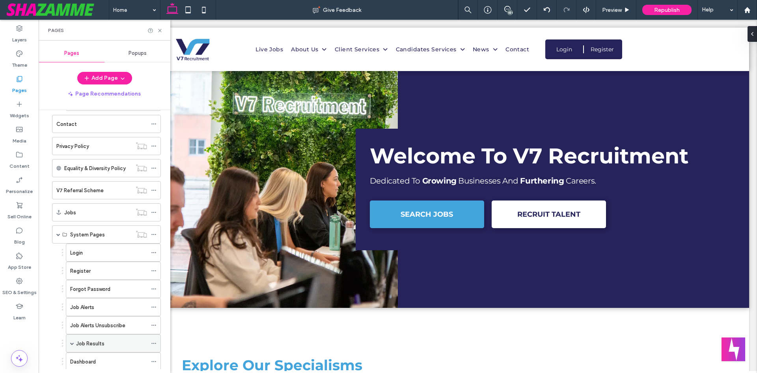
click at [72, 343] on span at bounding box center [72, 343] width 4 height 4
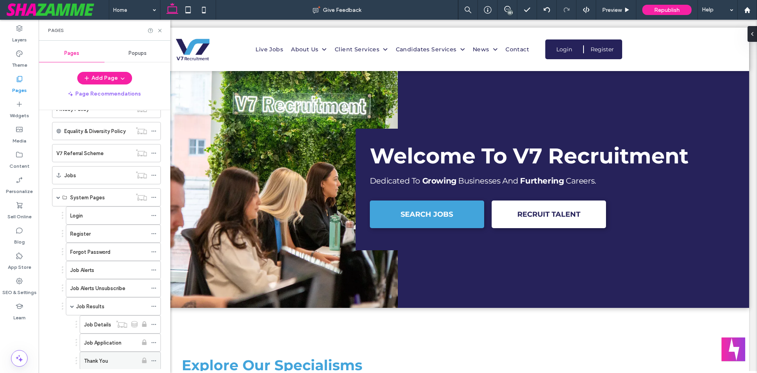
scroll to position [673, 0]
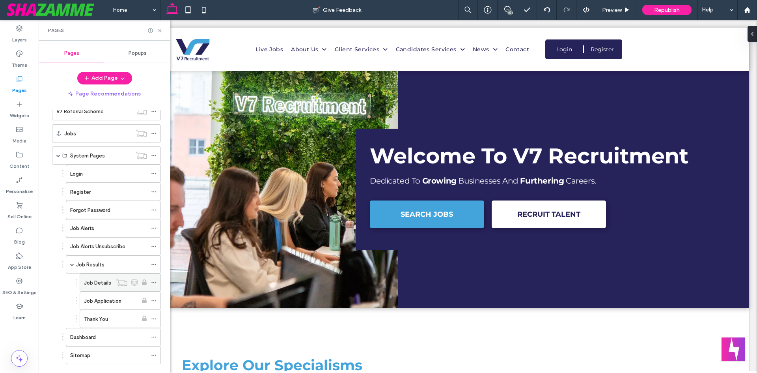
click at [152, 282] on use at bounding box center [153, 282] width 4 height 1
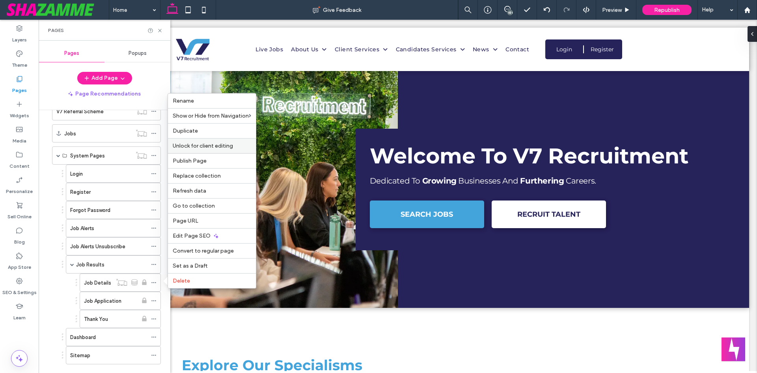
click at [225, 149] on div "Unlock for client editing" at bounding box center [212, 145] width 88 height 15
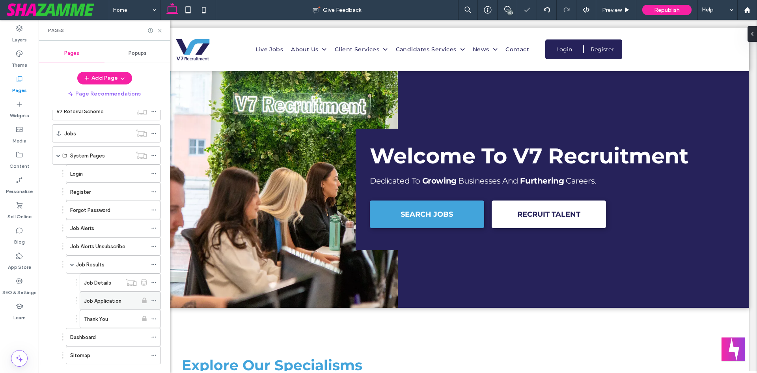
click at [153, 300] on icon at bounding box center [154, 301] width 6 height 6
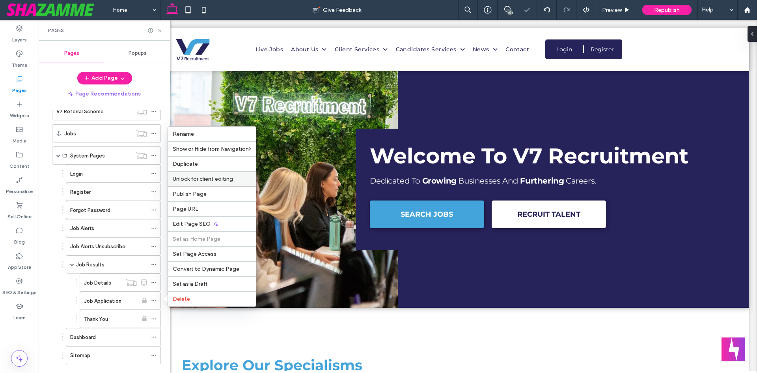
click at [213, 182] on div "Unlock for client editing" at bounding box center [212, 178] width 88 height 15
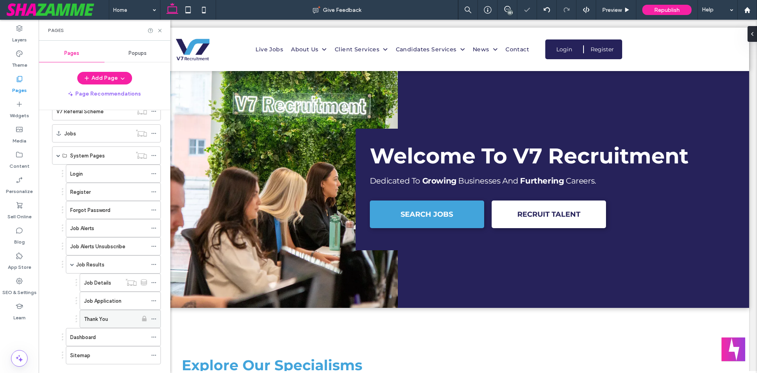
click at [154, 320] on icon at bounding box center [154, 319] width 6 height 6
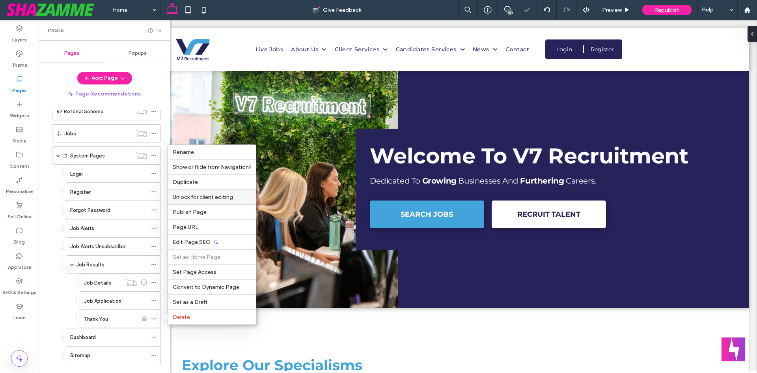
click at [213, 199] on span "Unlock for client editing" at bounding box center [203, 197] width 60 height 7
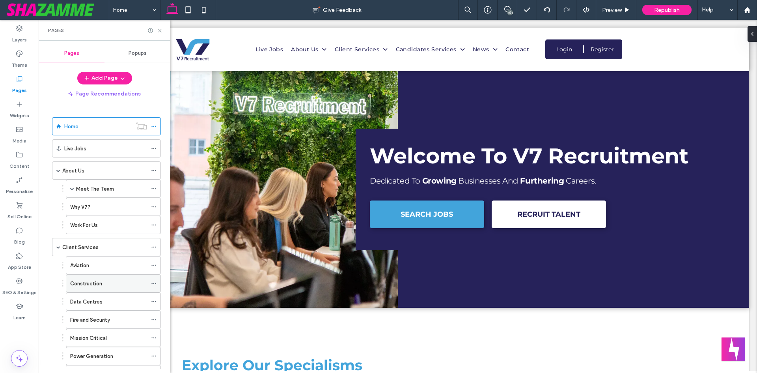
scroll to position [0, 0]
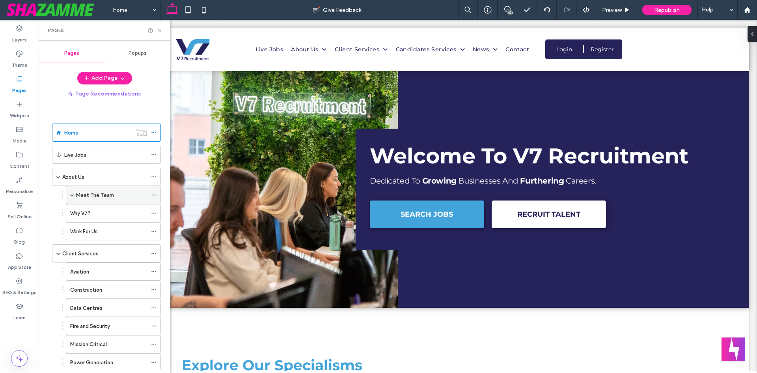
click at [73, 192] on span at bounding box center [72, 194] width 4 height 17
drag, startPoint x: 152, startPoint y: 211, endPoint x: 164, endPoint y: 207, distance: 13.2
click at [153, 211] on icon at bounding box center [154, 213] width 6 height 6
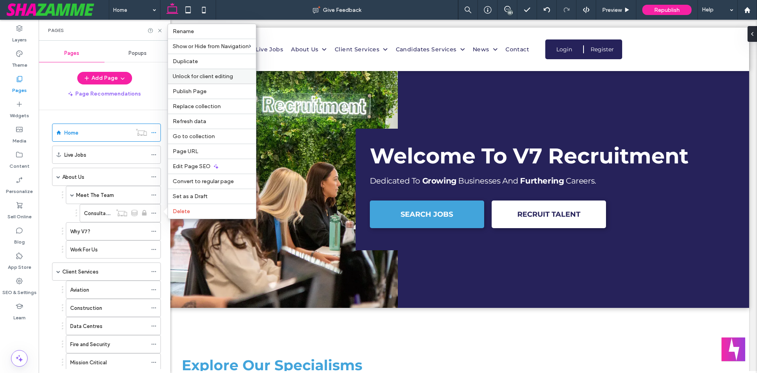
click at [204, 77] on span "Unlock for client editing" at bounding box center [203, 76] width 60 height 7
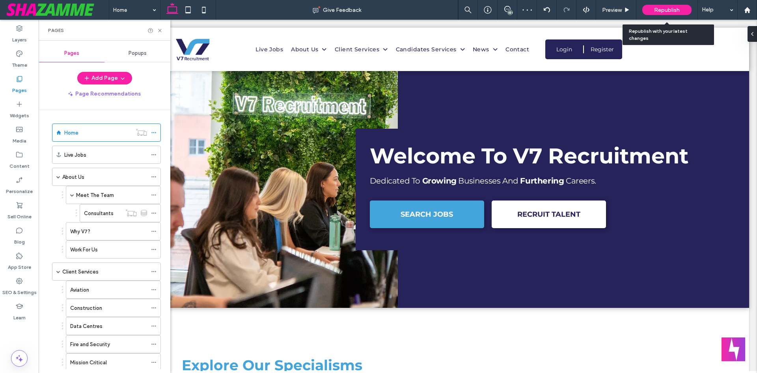
click at [679, 8] on span "Republish" at bounding box center [667, 10] width 26 height 7
